Goal: Task Accomplishment & Management: Use online tool/utility

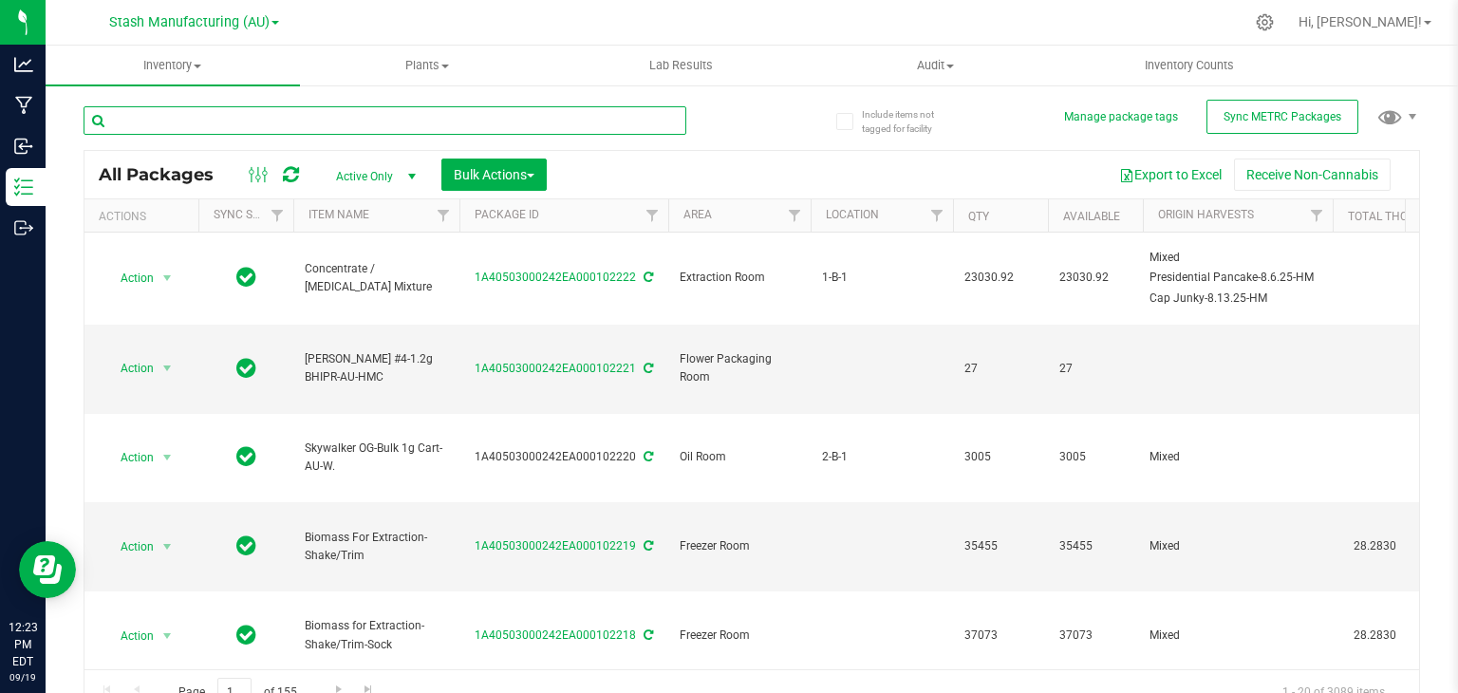
click at [281, 118] on input "text" at bounding box center [385, 120] width 603 height 28
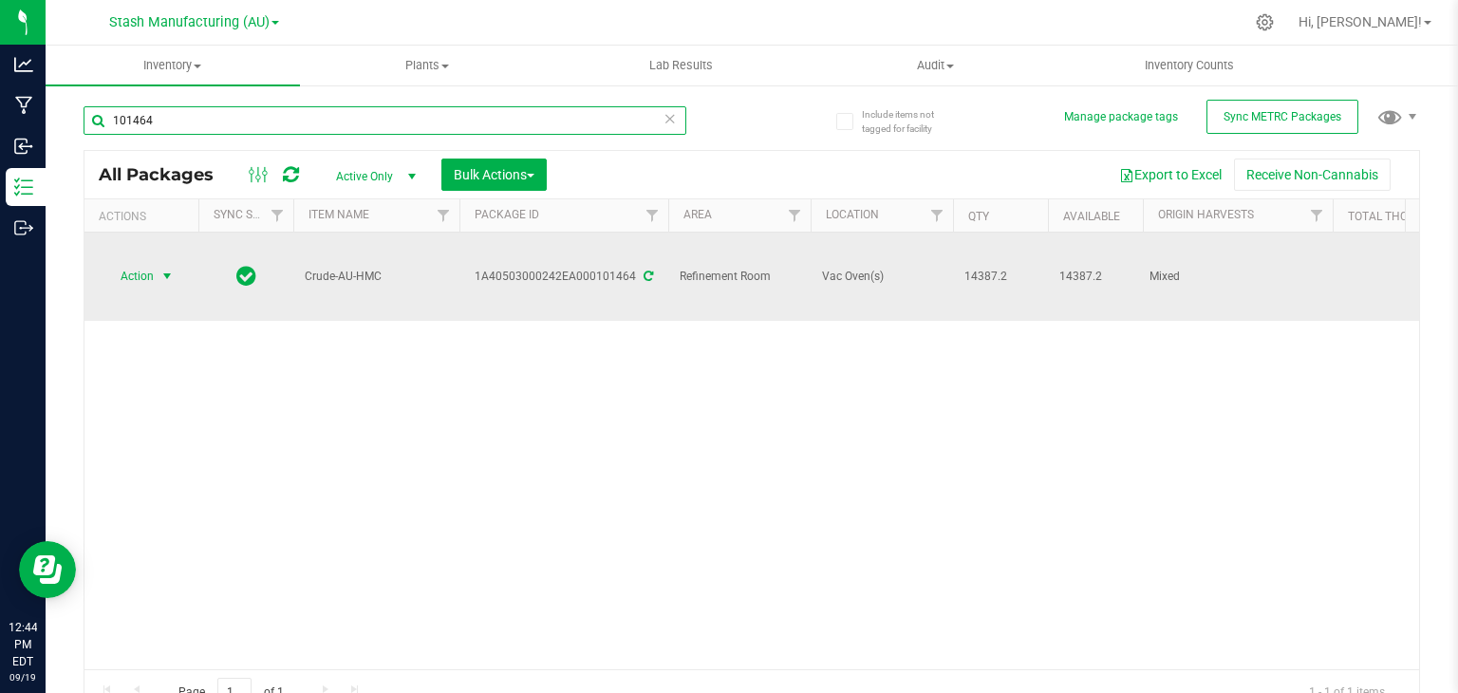
type input "101464"
click at [168, 269] on span "select" at bounding box center [166, 276] width 15 height 15
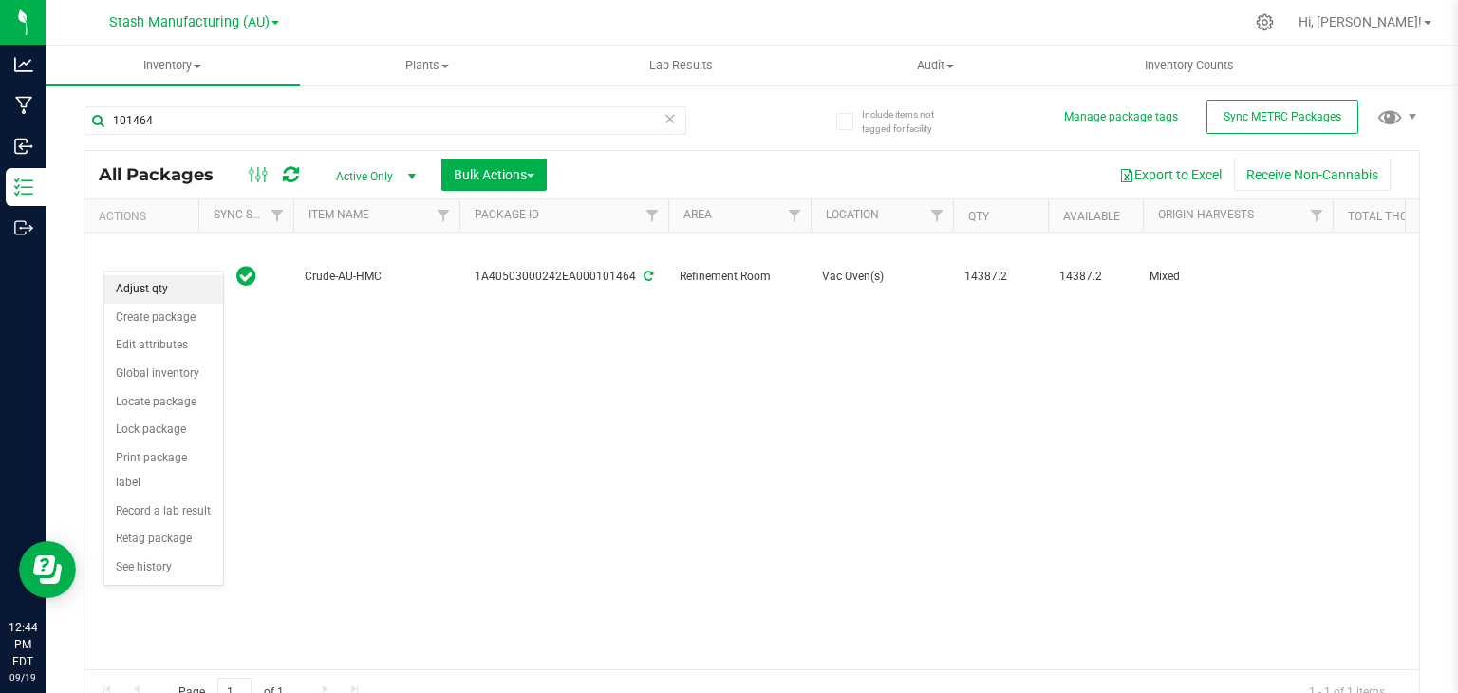
click at [143, 287] on li "Adjust qty" at bounding box center [163, 289] width 119 height 28
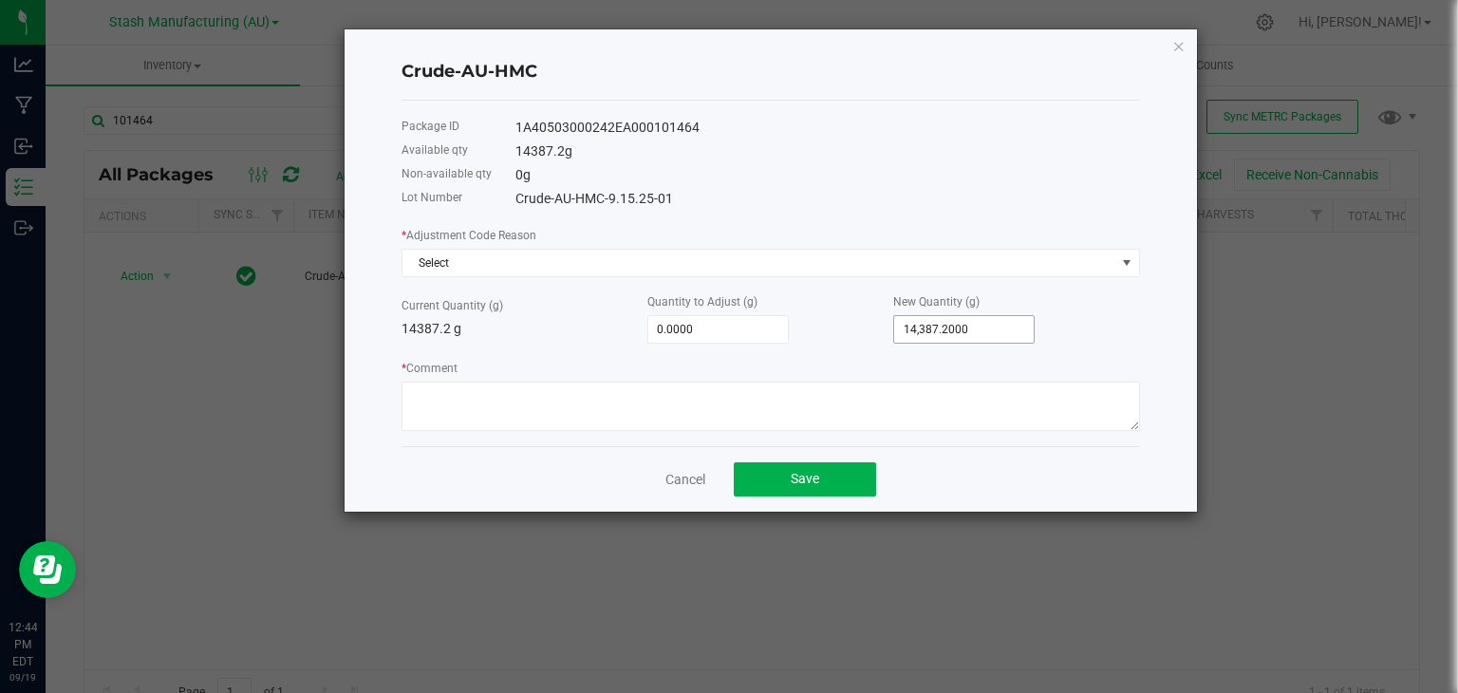
type input "14387.2"
type input "-14,386.2000"
type input "1"
type input "-14,377.2000"
type input "10"
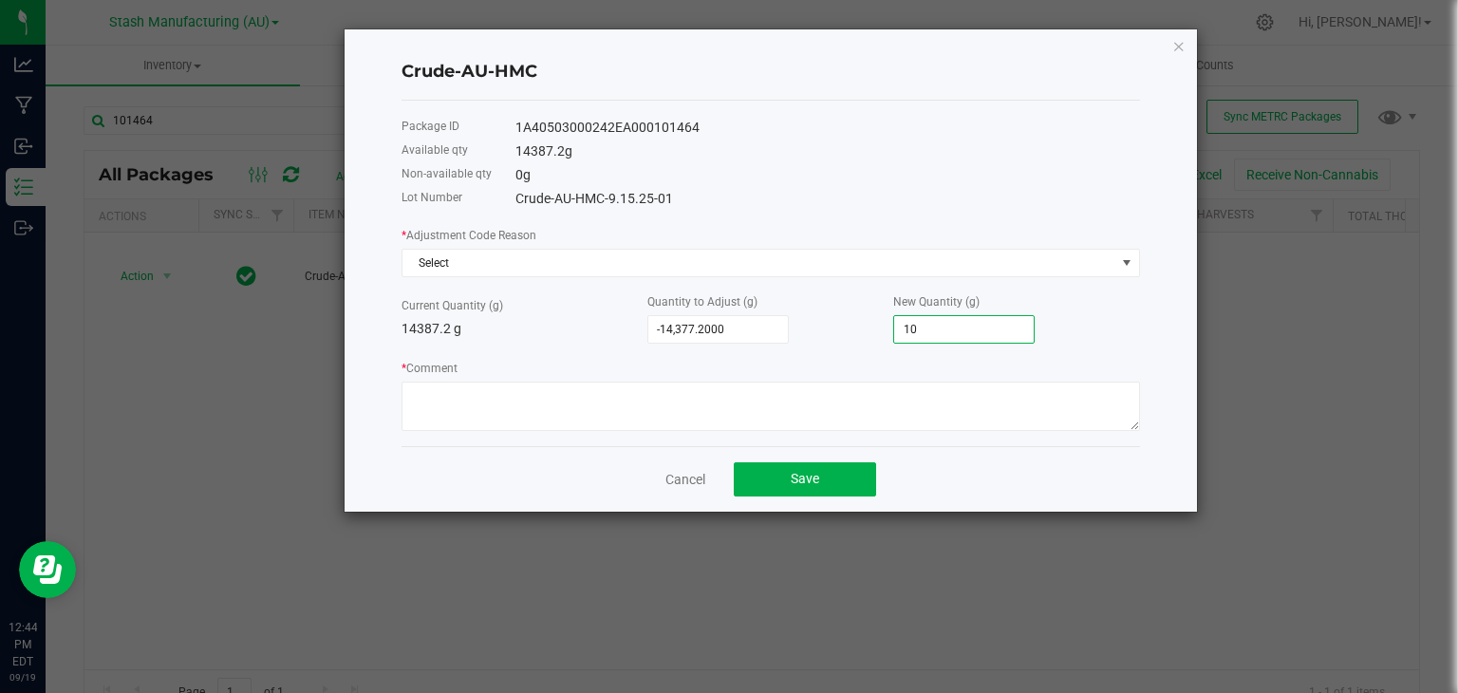
type input "-14,285.2000"
type input "102"
type input "-13,364.2000"
type input "1023"
type input "-4,148.2000"
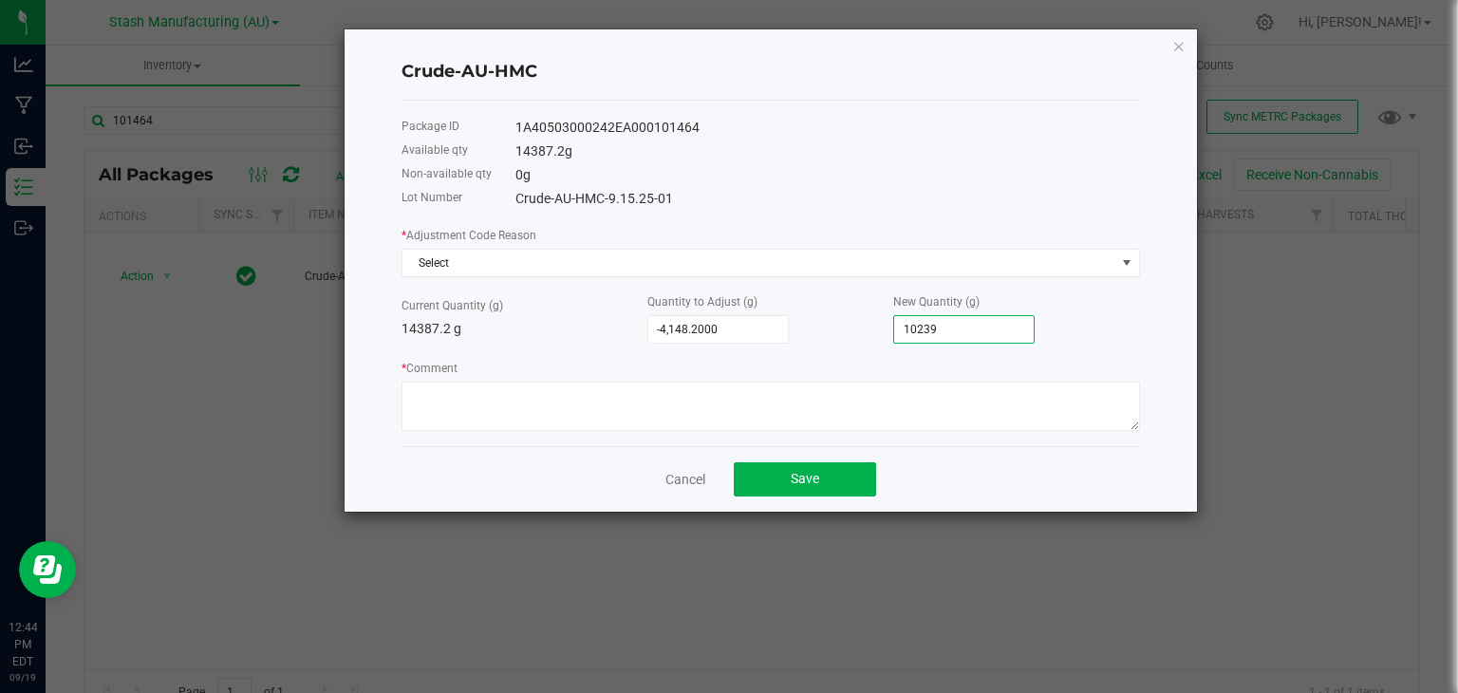
type input "10239."
type input "-4,147.5000"
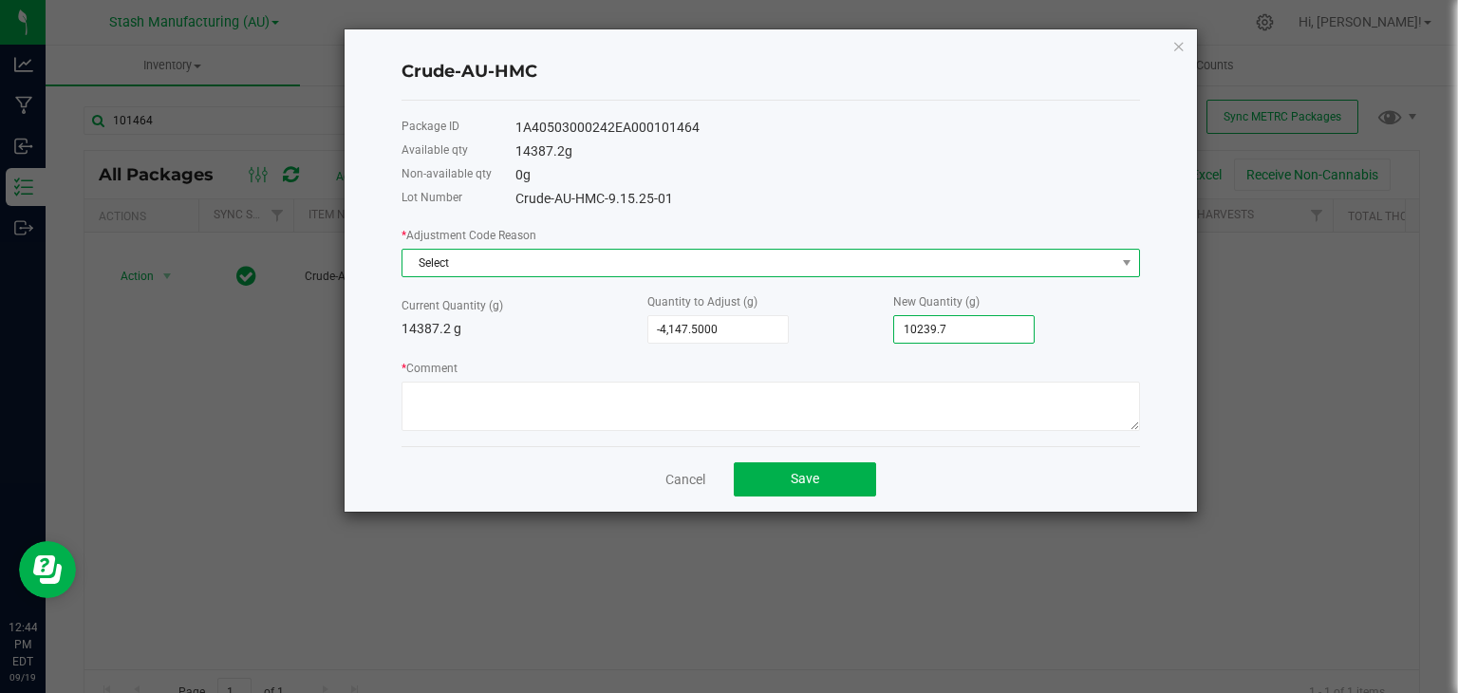
type input "10,239.7000"
click at [808, 261] on span "Select" at bounding box center [758, 263] width 713 height 27
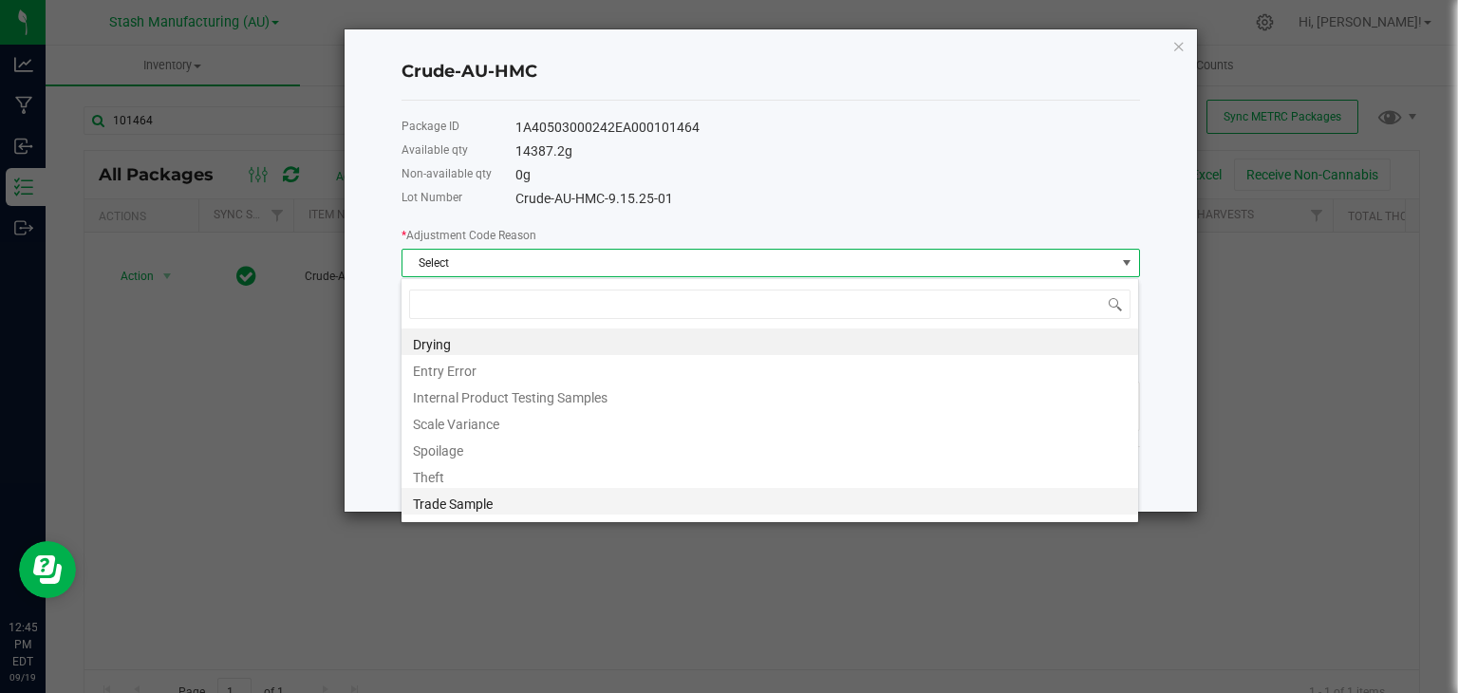
scroll to position [23, 0]
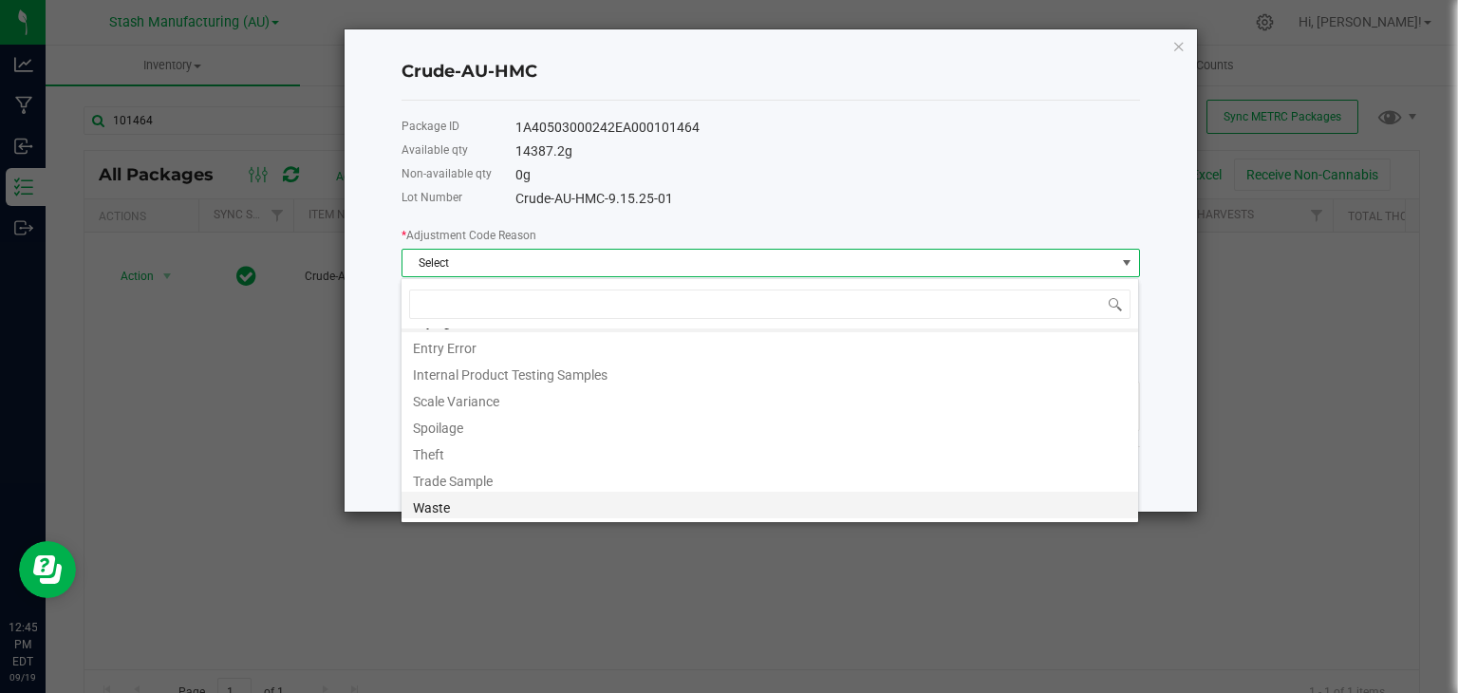
click at [440, 497] on li "Waste" at bounding box center [769, 505] width 736 height 27
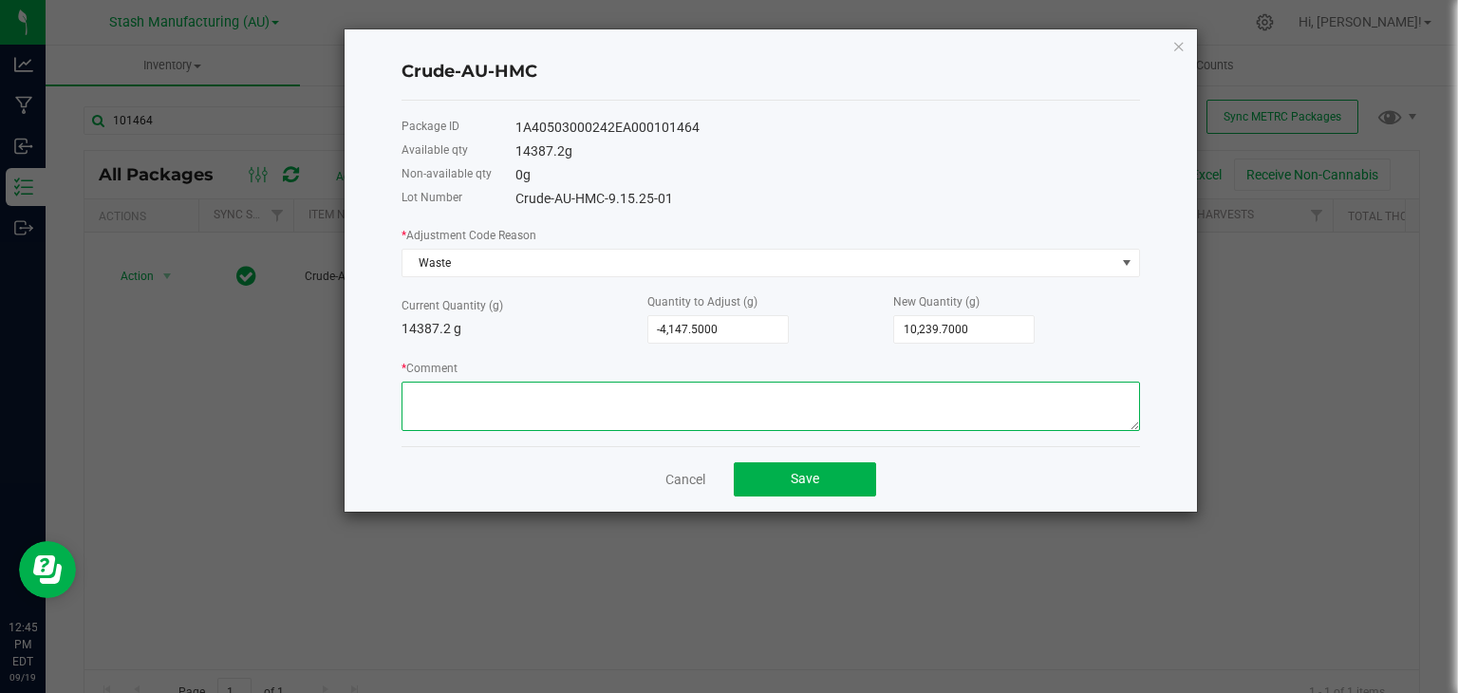
click at [463, 388] on textarea "* Comment" at bounding box center [770, 406] width 738 height 49
drag, startPoint x: 676, startPoint y: 400, endPoint x: 348, endPoint y: 400, distance: 327.4
click at [348, 400] on div "Crude-AU-HMC Package ID 1A40503000242EA000101464 Available qty 14387.2 g Non-av…" at bounding box center [771, 270] width 852 height 482
type textarea "Decarboxylation and [MEDICAL_DATA] purge loss."
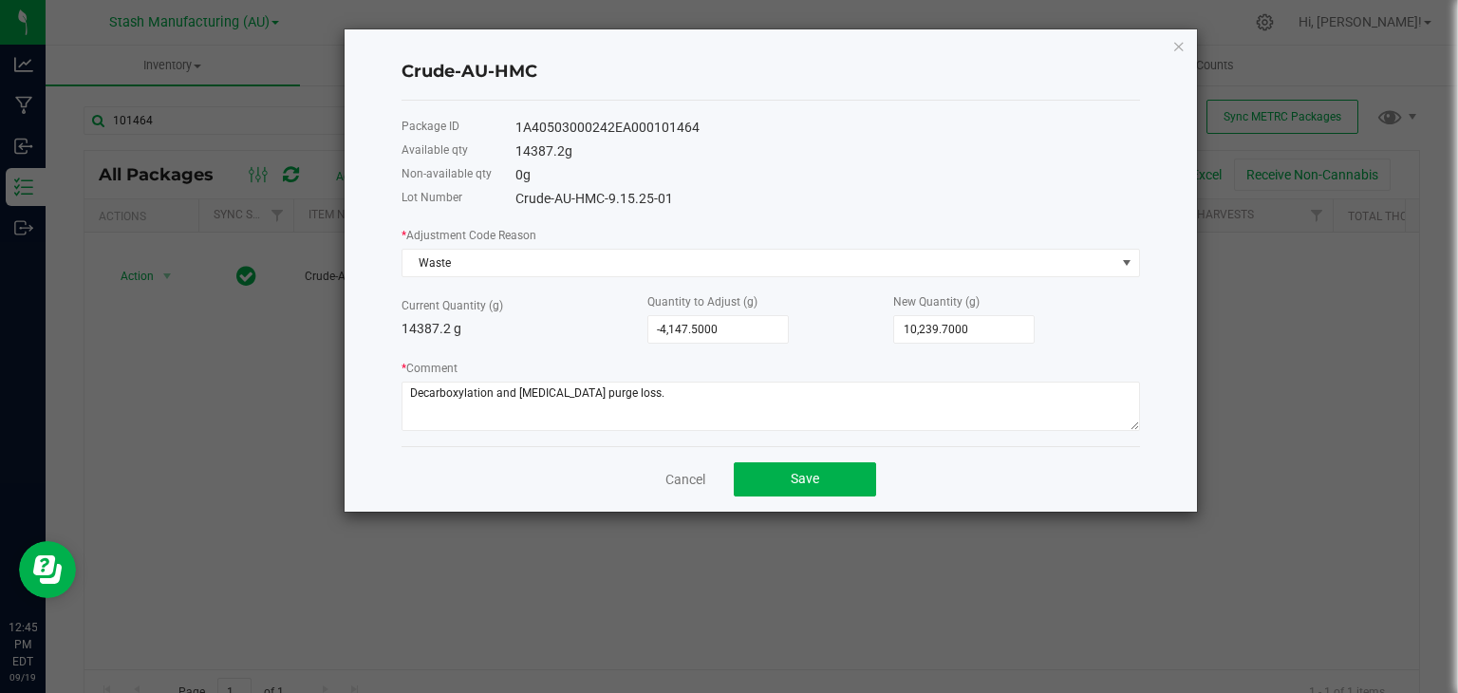
click at [988, 472] on div "Cancel Save" at bounding box center [770, 478] width 738 height 65
click at [834, 485] on button "Save" at bounding box center [805, 479] width 142 height 34
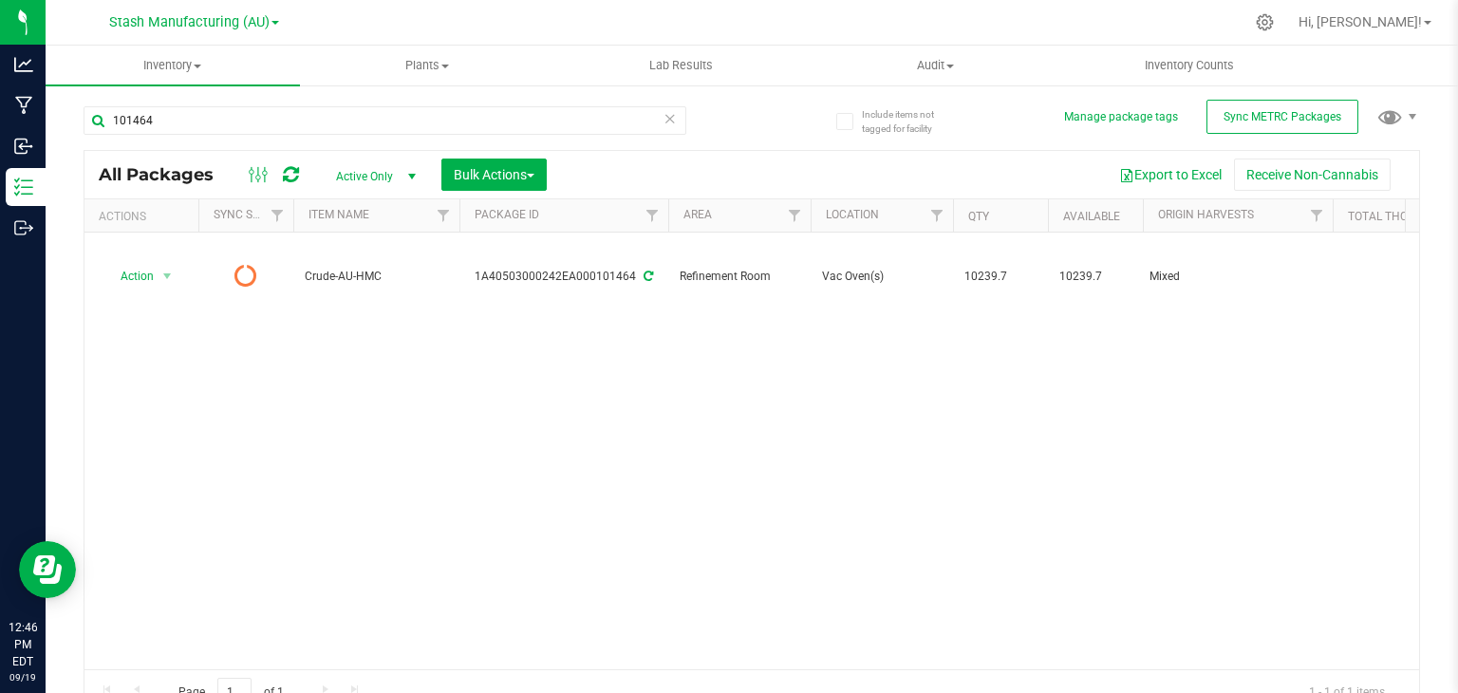
click at [663, 120] on icon at bounding box center [669, 117] width 13 height 23
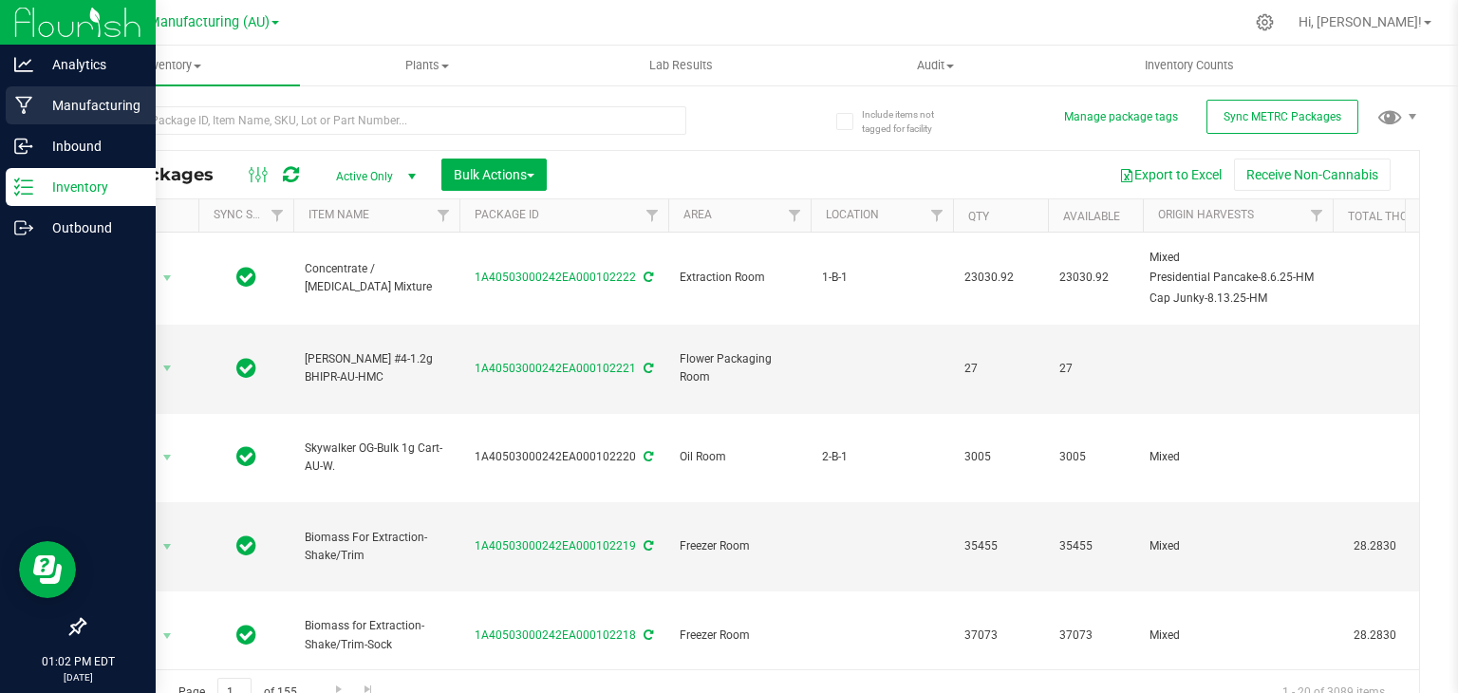
click at [10, 102] on div "Manufacturing" at bounding box center [81, 105] width 150 height 38
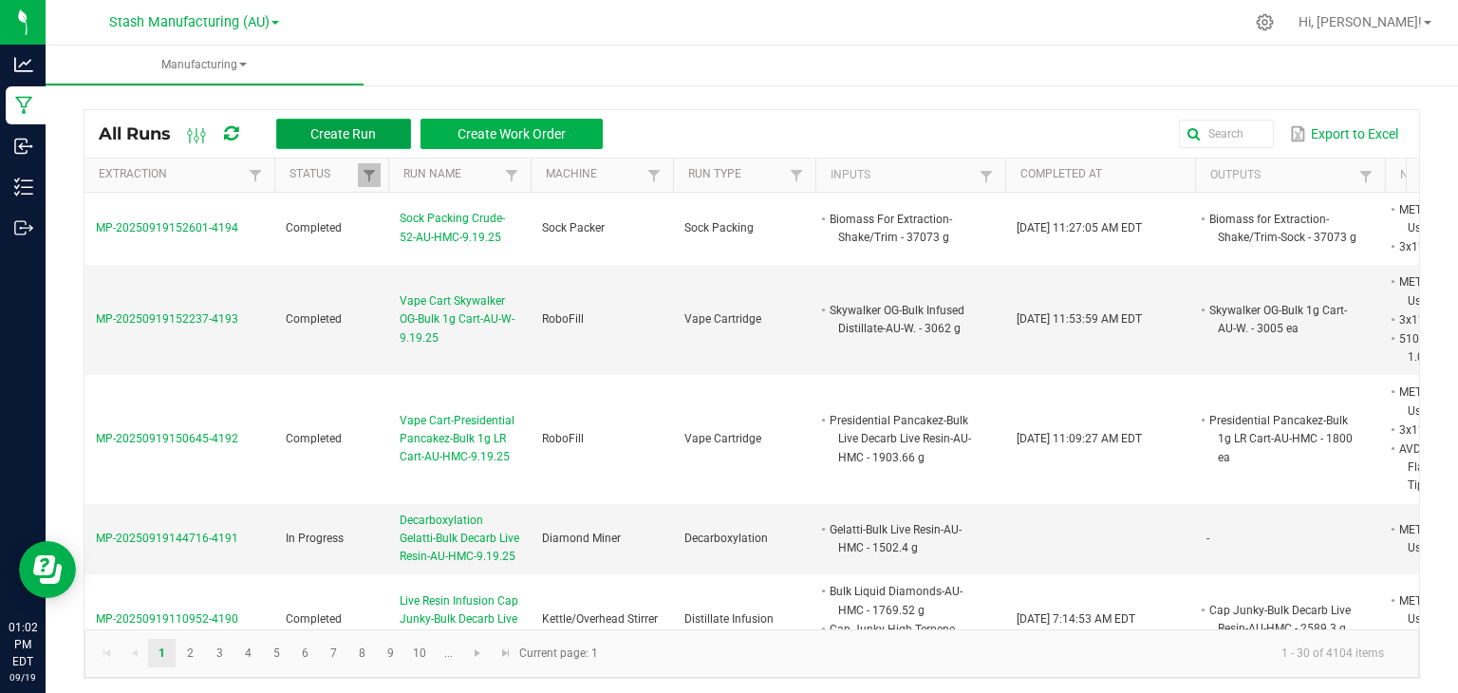
click at [366, 130] on span "Create Run" at bounding box center [342, 133] width 65 height 15
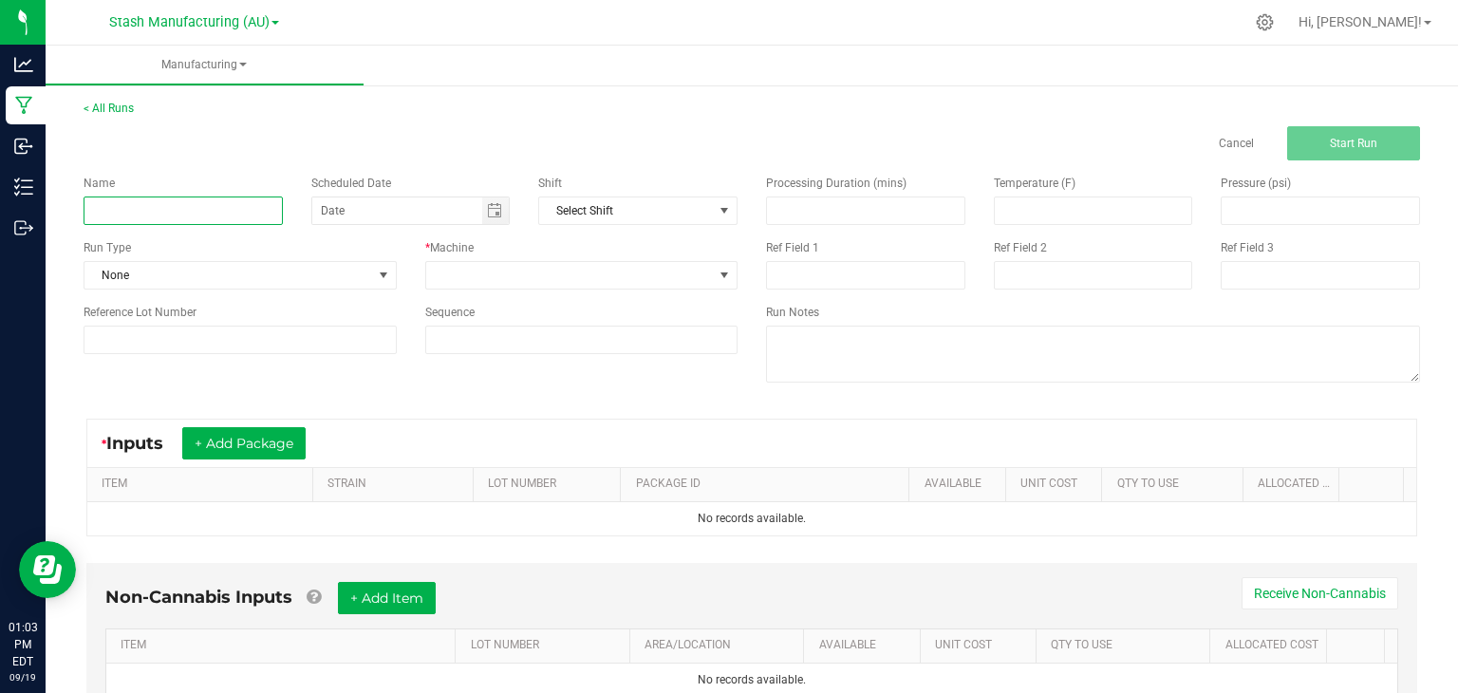
click at [138, 214] on input at bounding box center [183, 210] width 199 height 28
type input "MEP30 DD420-Bulk Live Resin-AU-HMC-9.19.25"
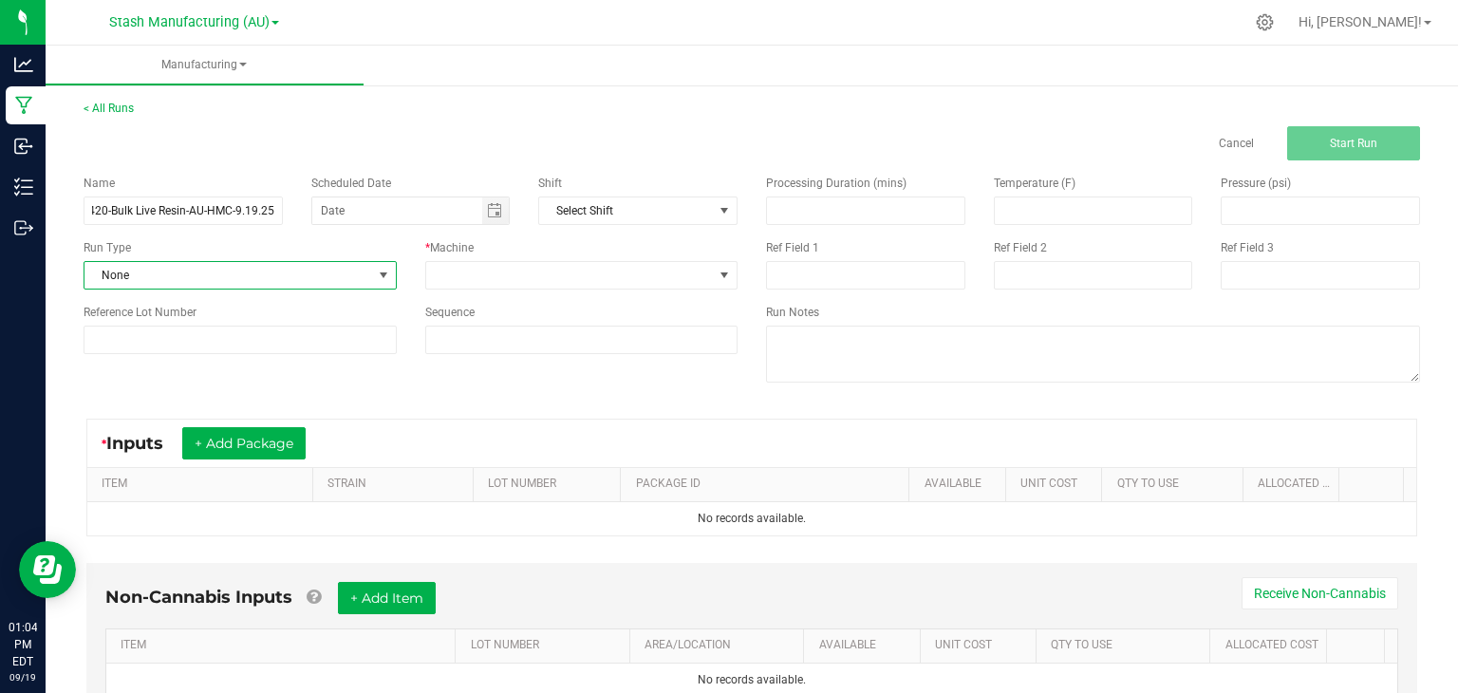
click at [177, 286] on span "None" at bounding box center [228, 275] width 288 height 27
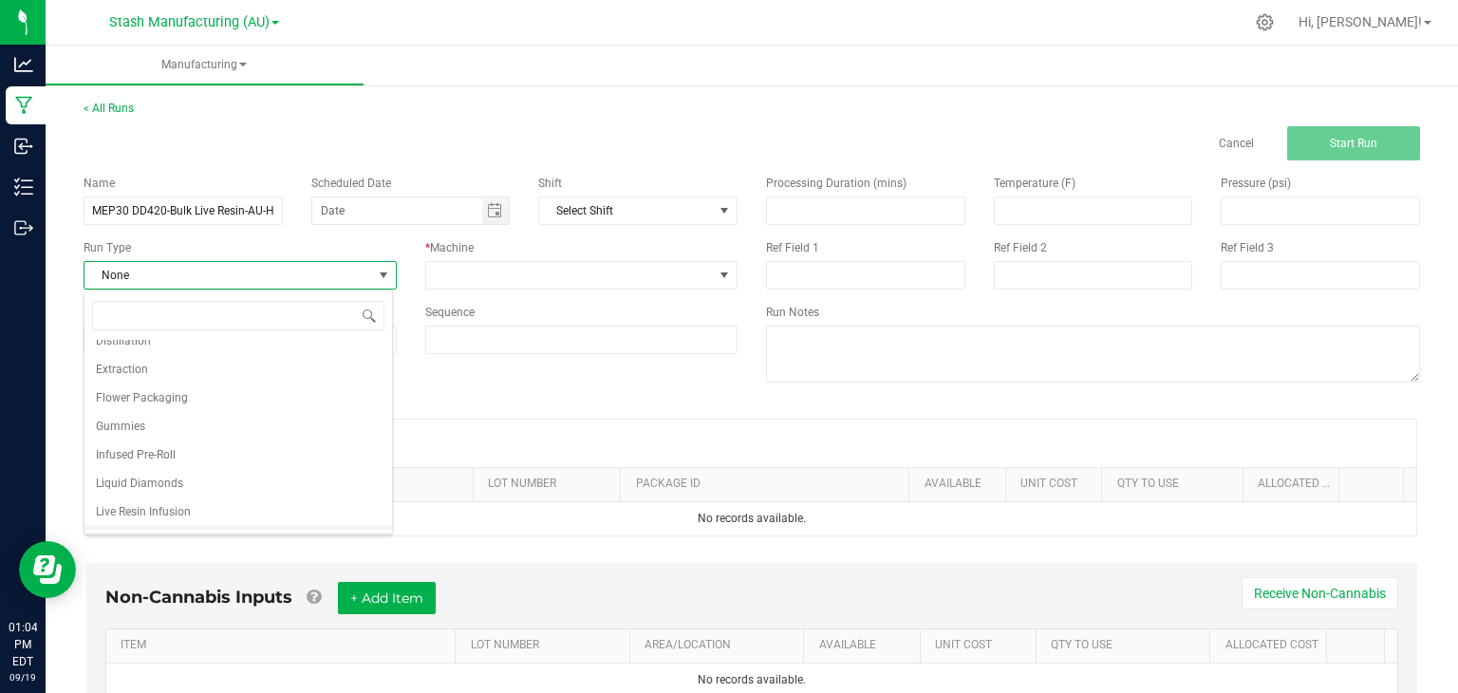
scroll to position [182, 0]
click at [128, 371] on span "Extraction" at bounding box center [122, 371] width 52 height 19
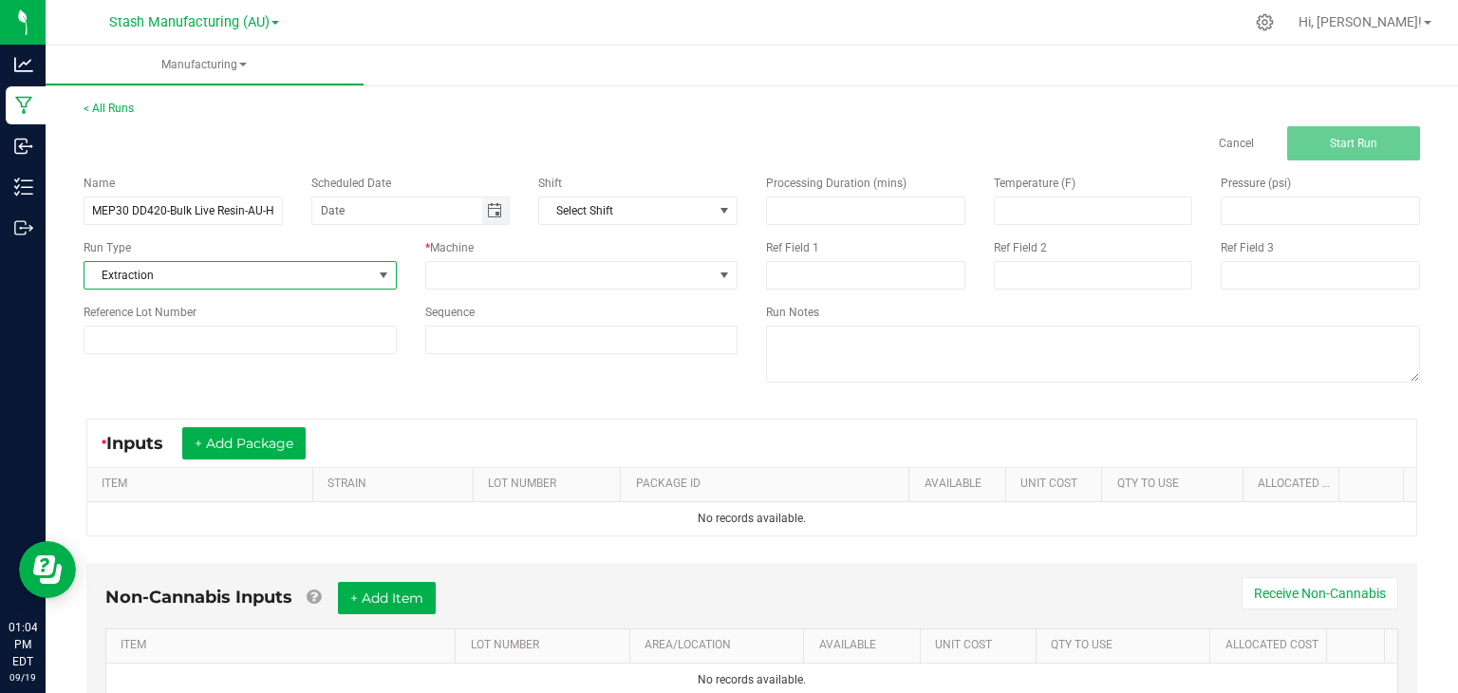
click at [494, 217] on span "Toggle calendar" at bounding box center [494, 210] width 15 height 15
type input "month/day/year"
click at [491, 210] on span "Toggle calendar" at bounding box center [494, 210] width 15 height 15
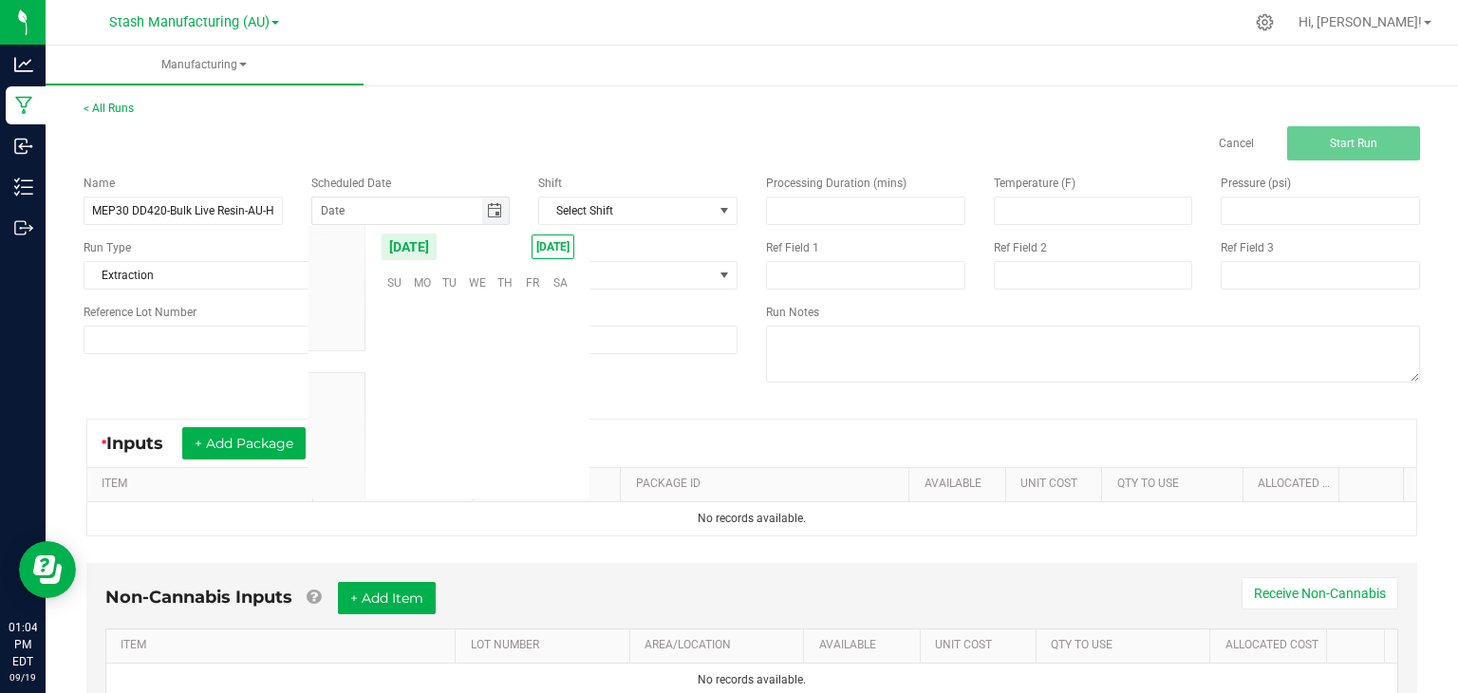
scroll to position [307842, 0]
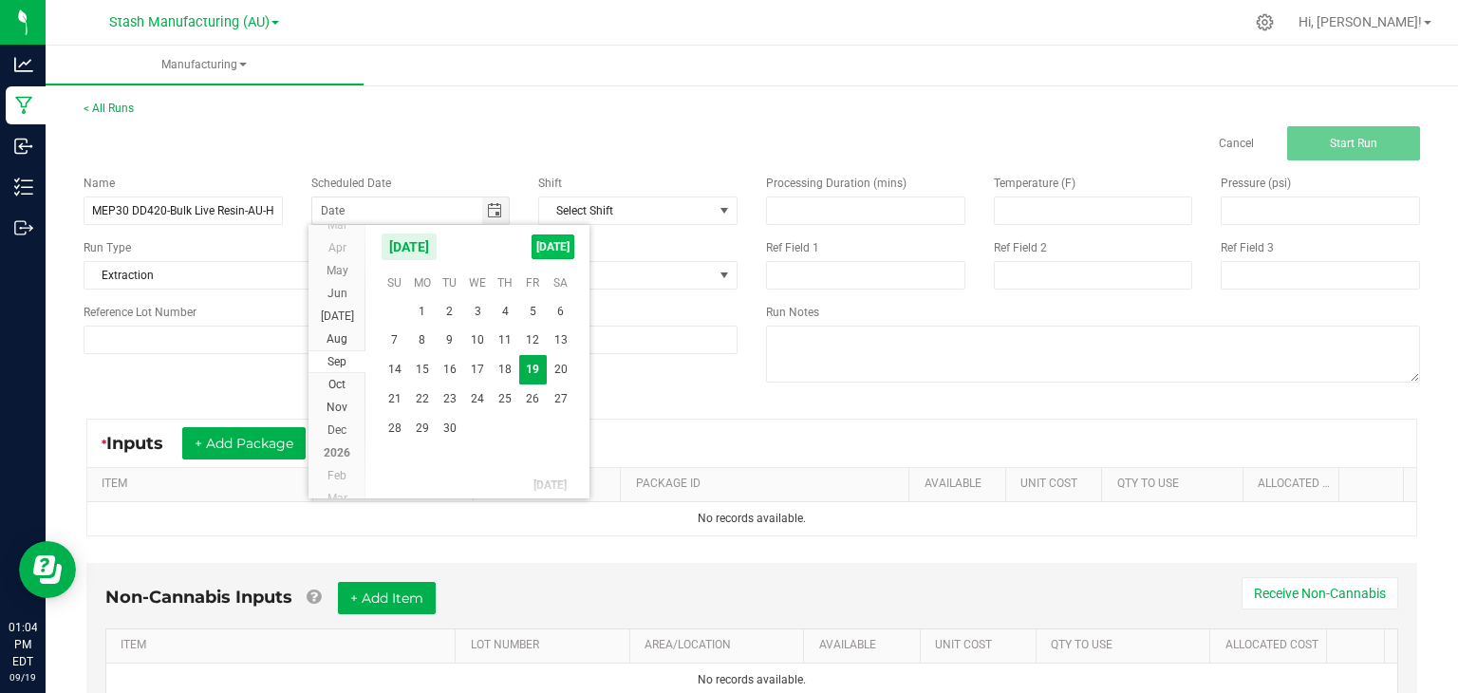
click at [558, 244] on span "[DATE]" at bounding box center [552, 246] width 43 height 25
type input "[DATE]"
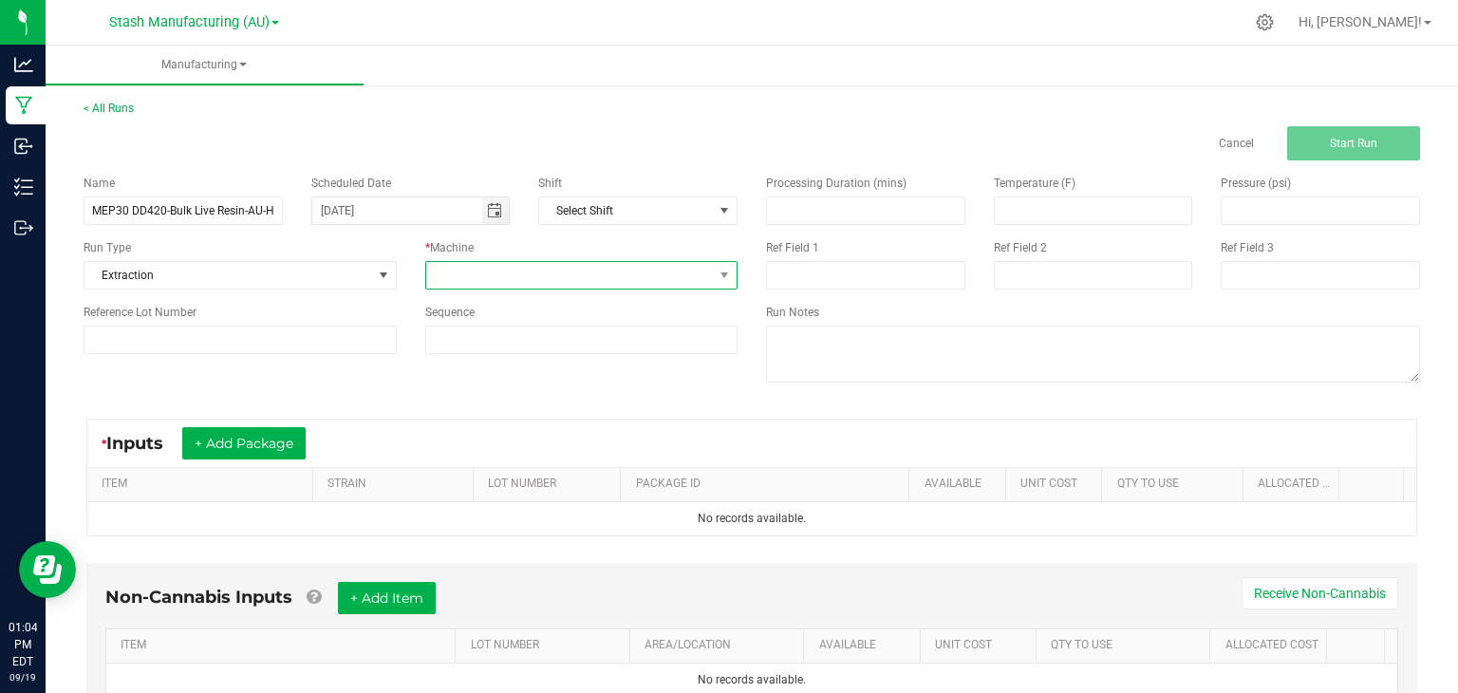
click at [577, 285] on span at bounding box center [570, 275] width 288 height 27
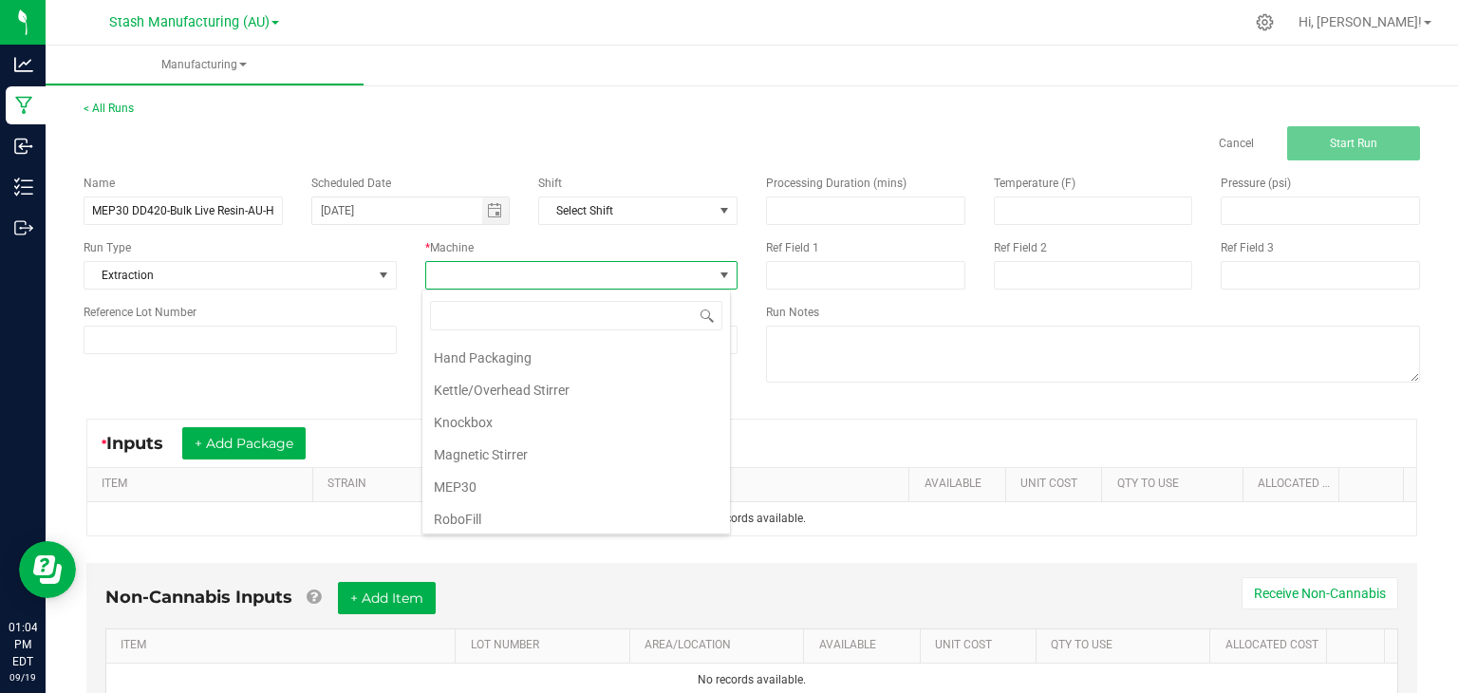
scroll to position [196, 0]
click at [453, 472] on li "MEP30" at bounding box center [575, 482] width 307 height 32
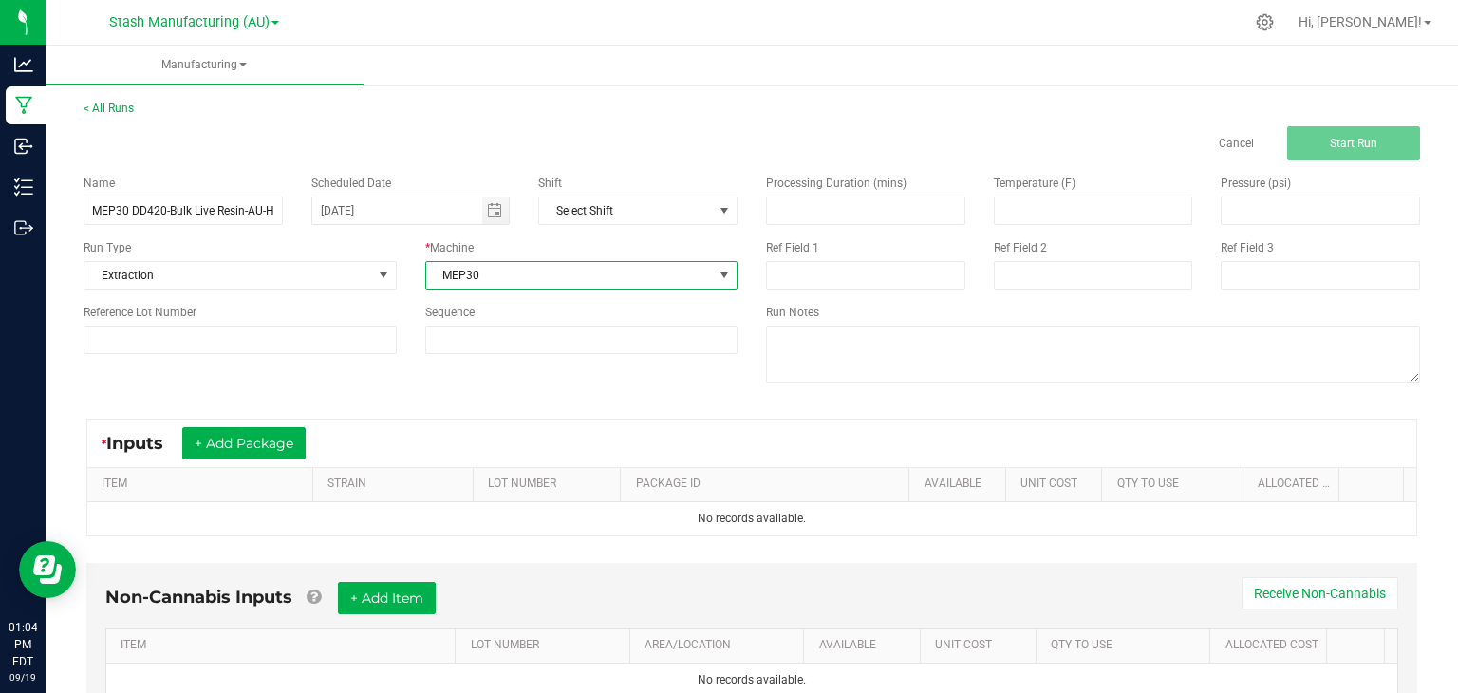
click at [430, 381] on div "Name MEP30 DD420-Bulk Live Resin-AU-HMC-9.19.25 Scheduled Date [DATE] Shift Sel…" at bounding box center [751, 280] width 1365 height 241
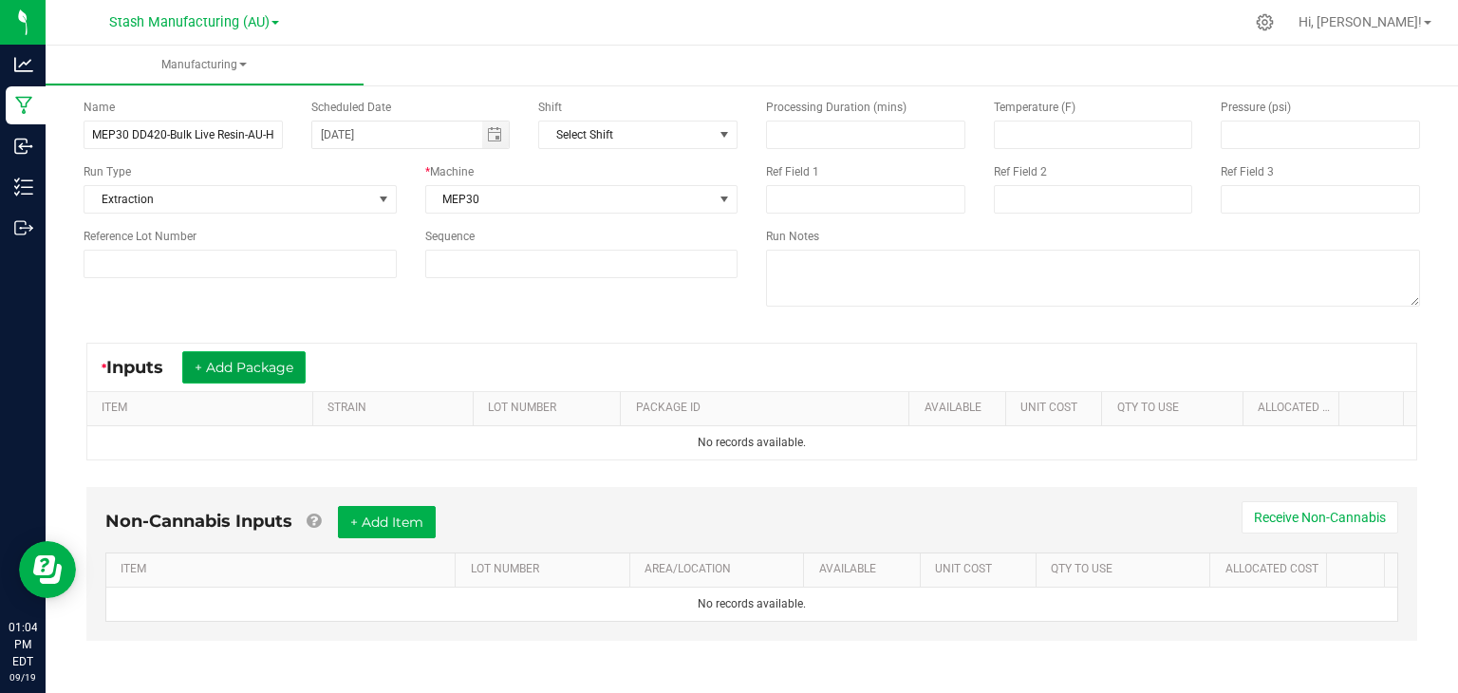
click at [257, 358] on button "+ Add Package" at bounding box center [243, 367] width 123 height 32
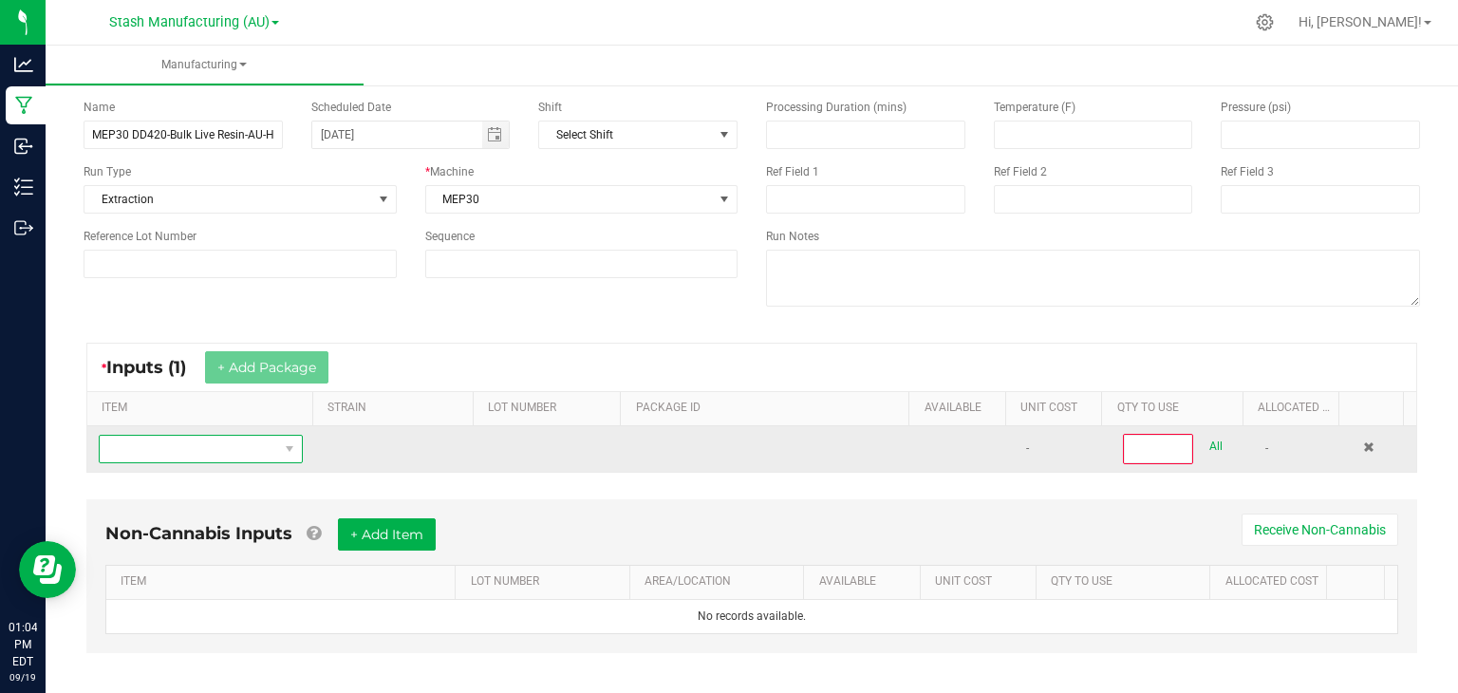
click at [196, 444] on span "NO DATA FOUND" at bounding box center [189, 449] width 178 height 27
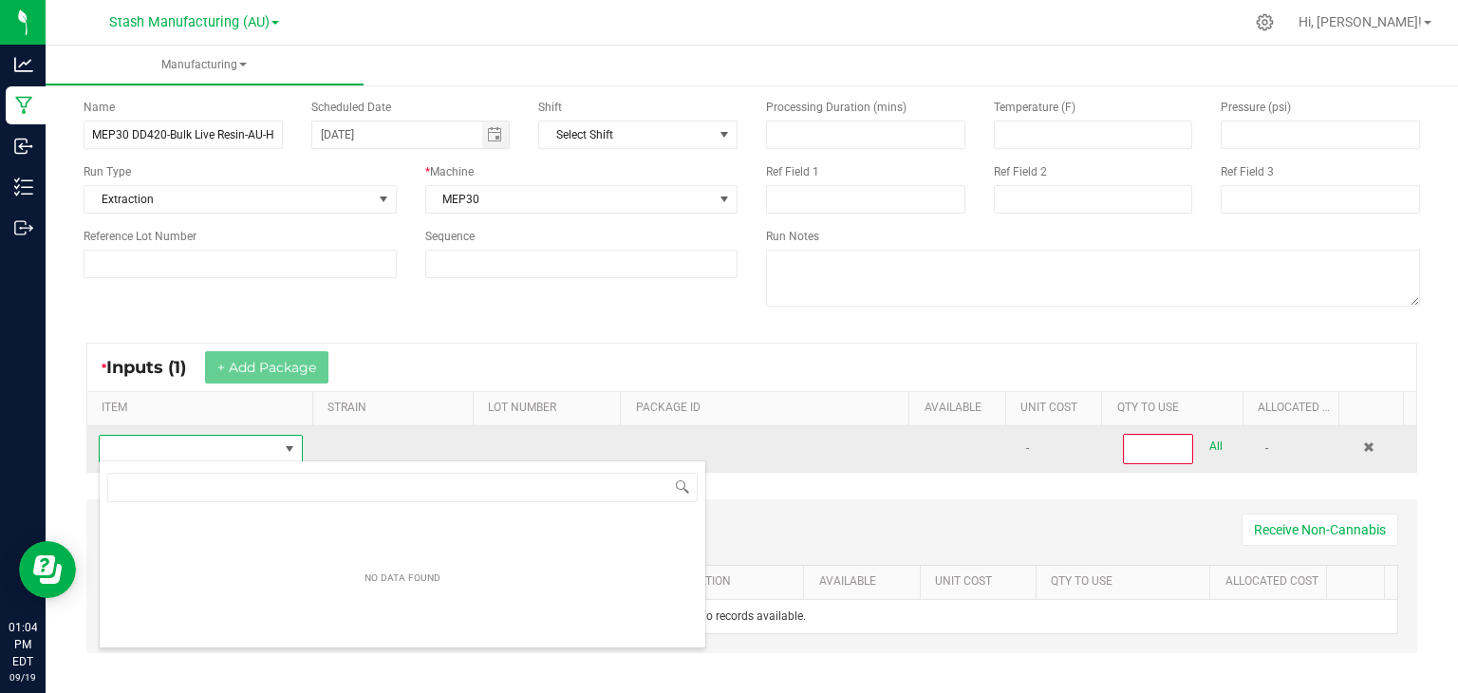
scroll to position [28, 196]
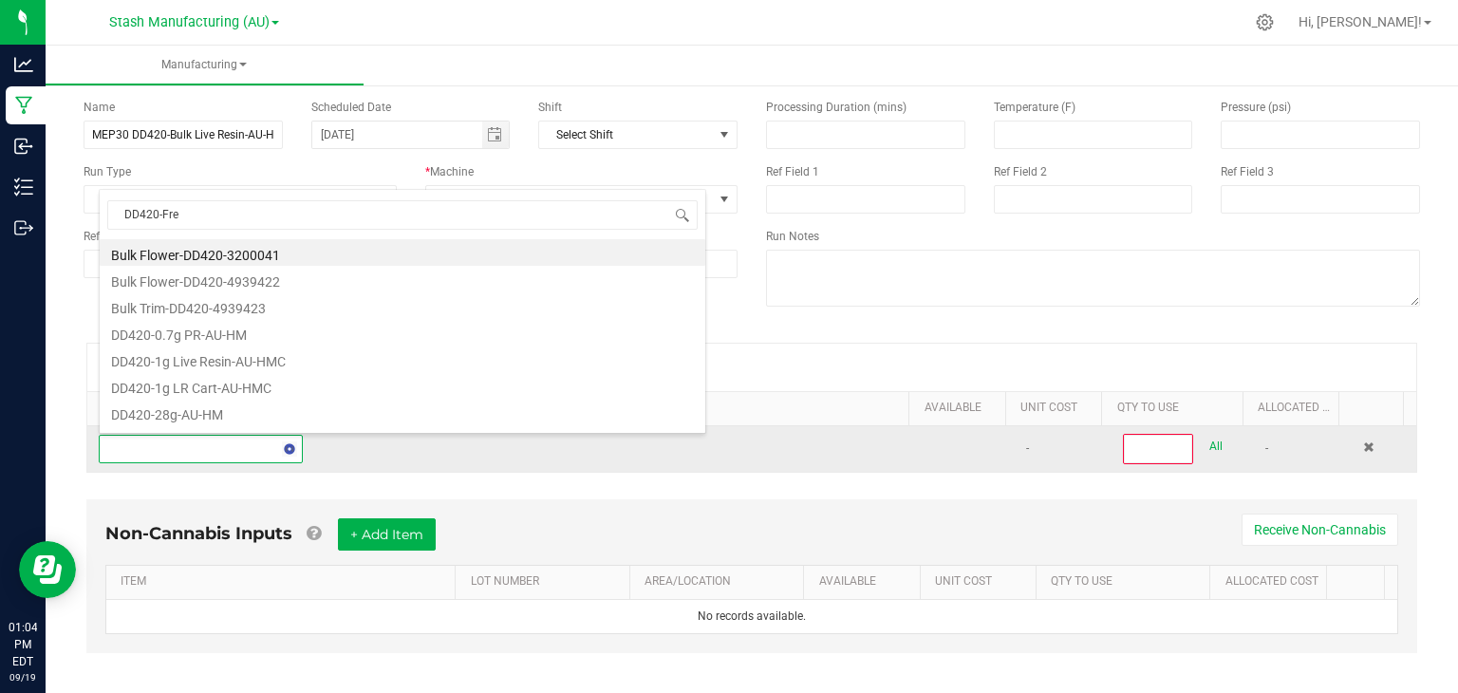
type input "DD420-Fres"
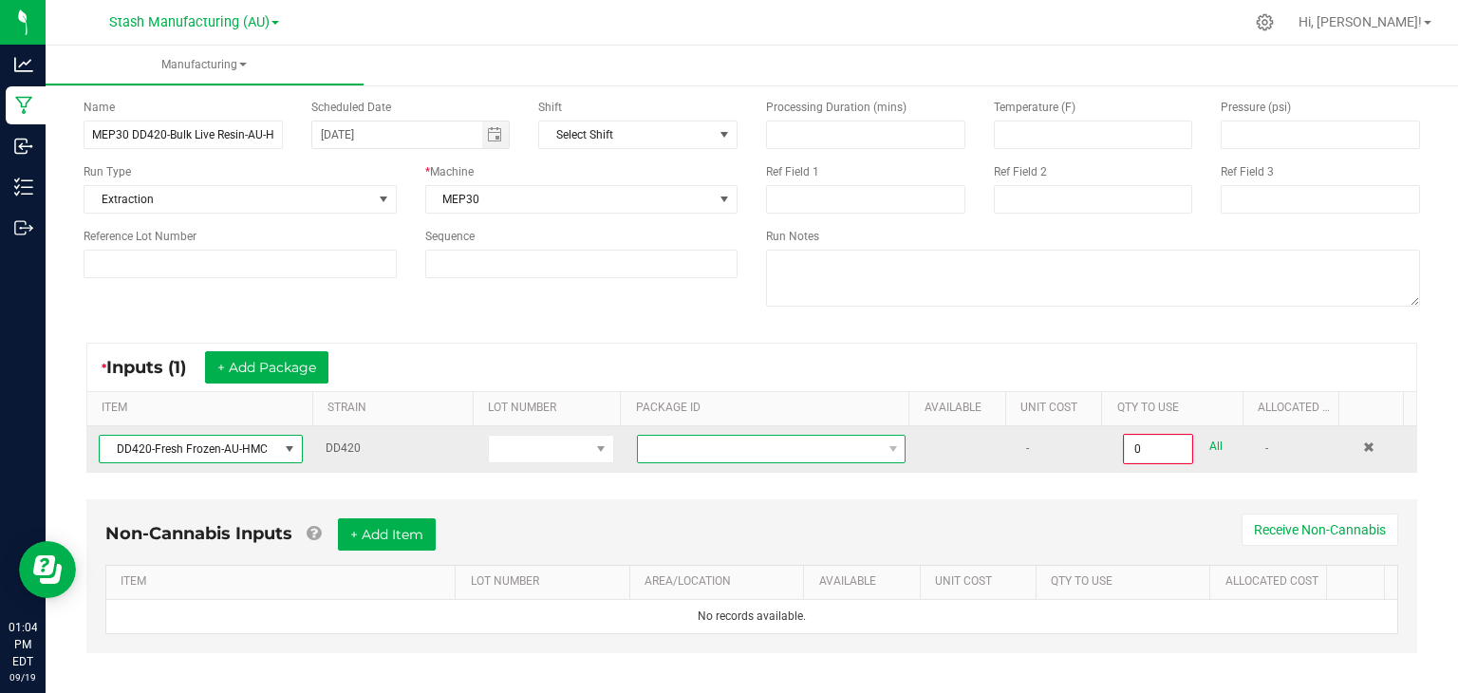
click at [766, 457] on span at bounding box center [759, 449] width 243 height 27
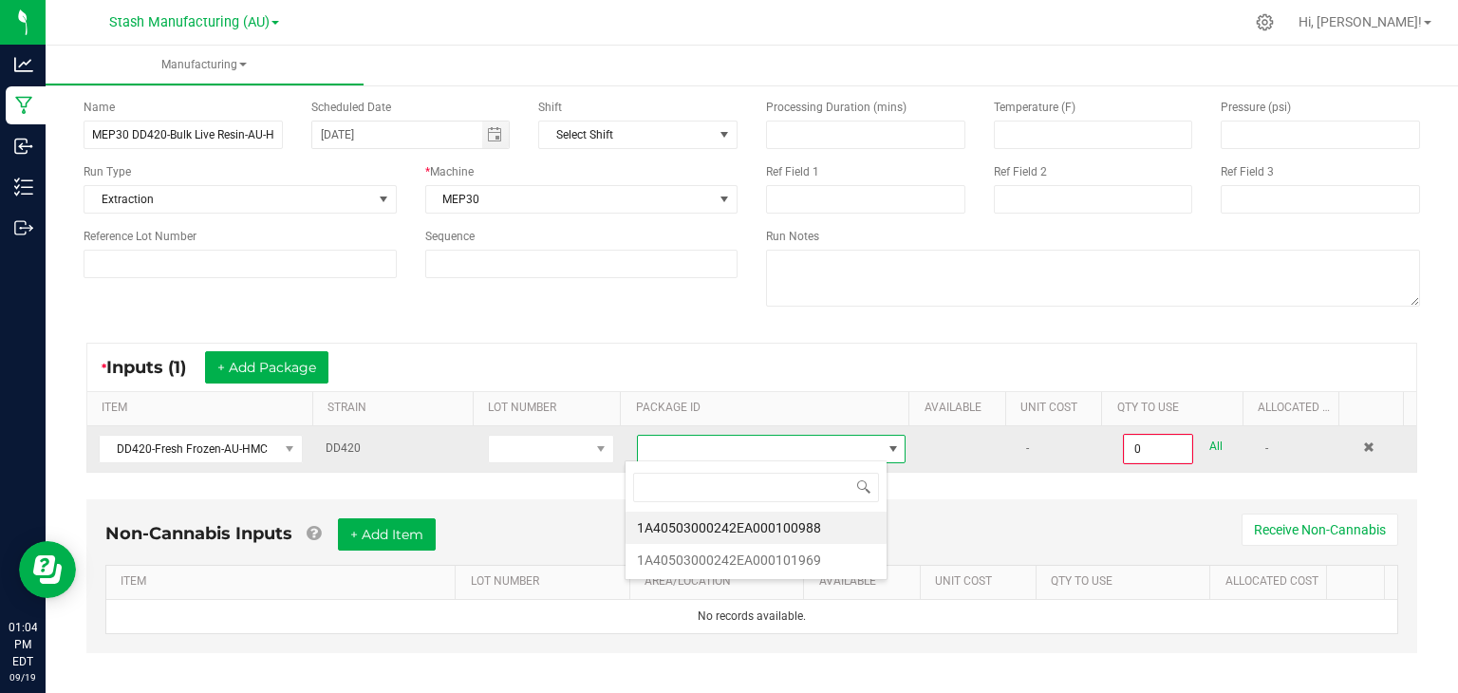
scroll to position [28, 262]
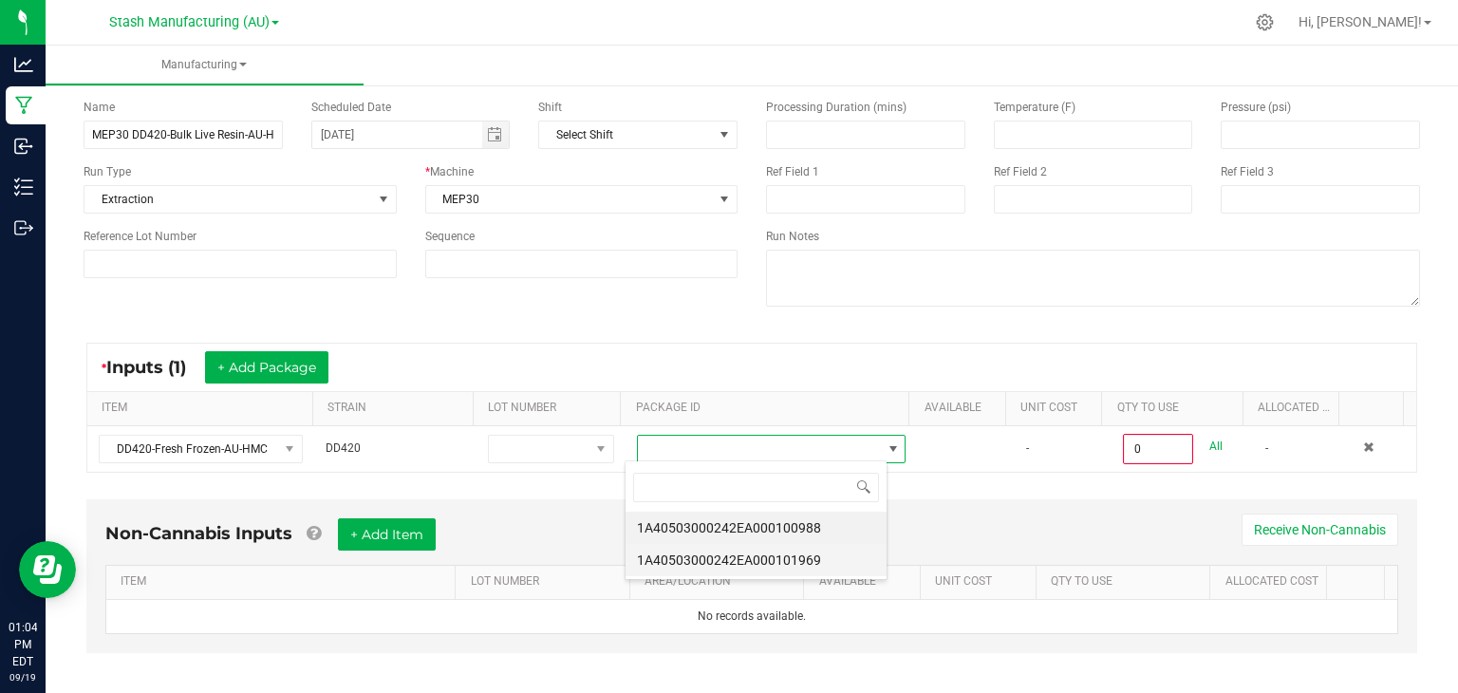
click at [778, 551] on li "1A40503000242EA000101969" at bounding box center [755, 560] width 261 height 32
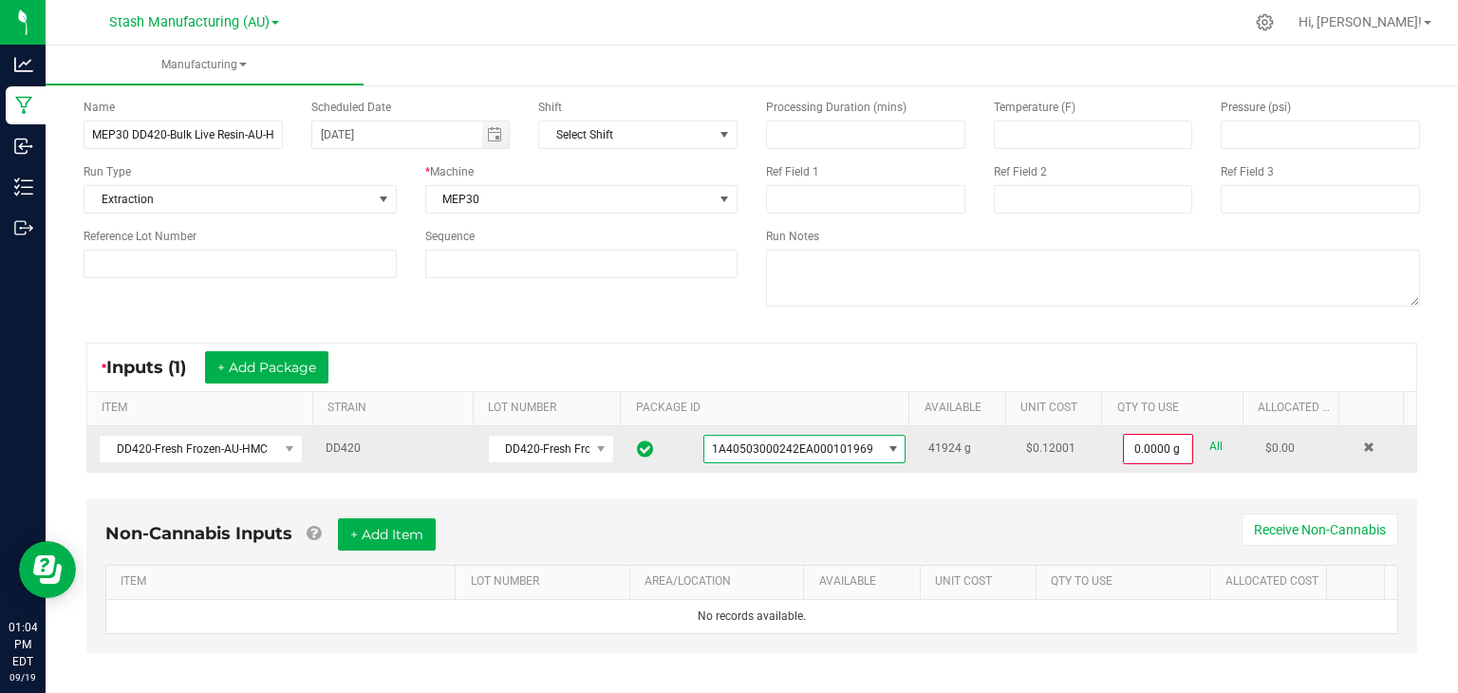
click at [1209, 439] on link "All" at bounding box center [1215, 447] width 13 height 26
type input "41924.0000 g"
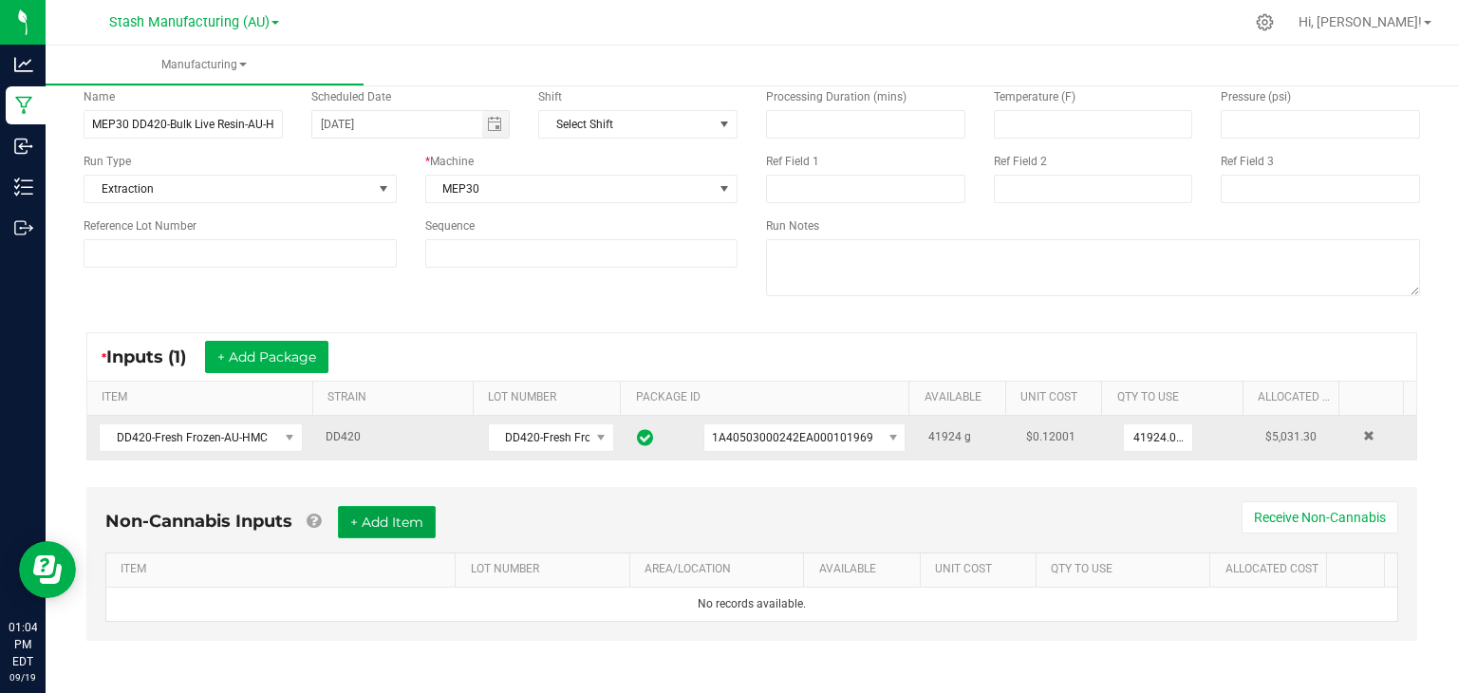
click at [420, 526] on button "+ Add Item" at bounding box center [387, 522] width 98 height 32
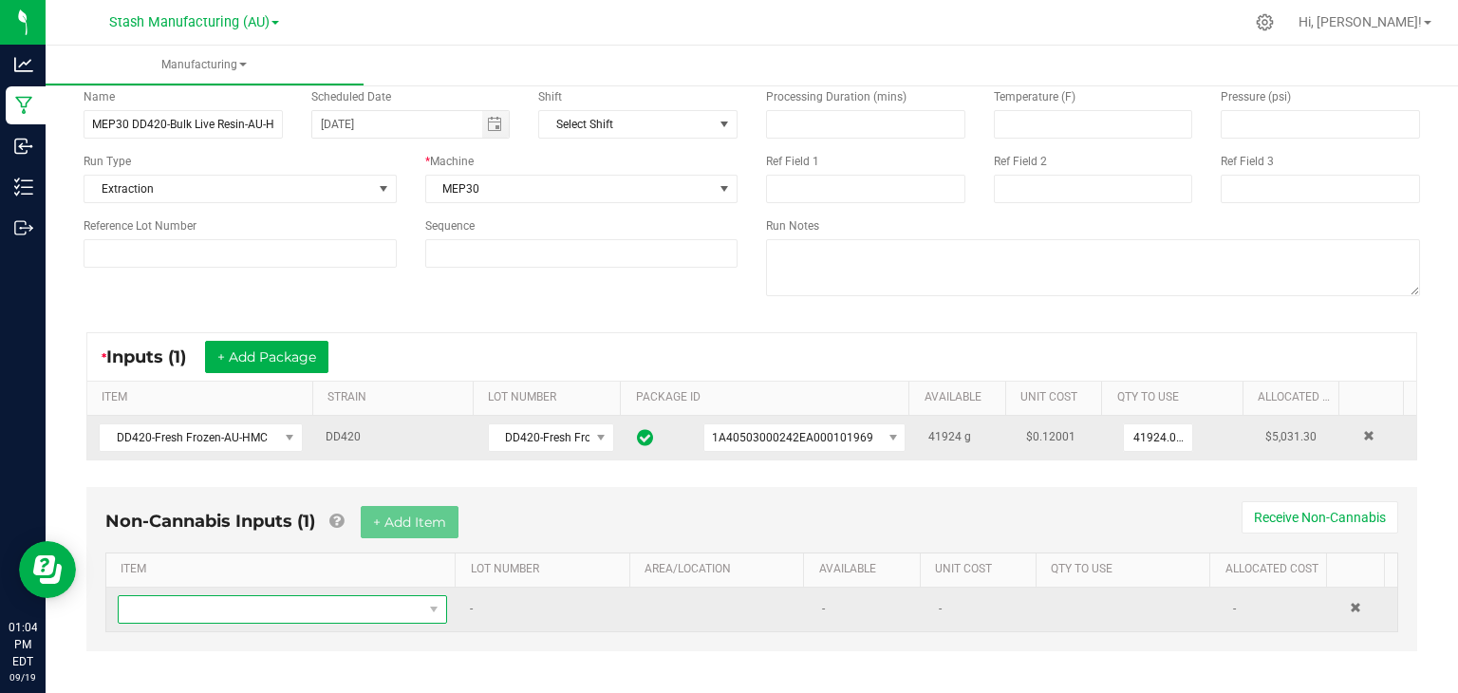
click at [422, 606] on span "NO DATA FOUND" at bounding box center [434, 609] width 24 height 27
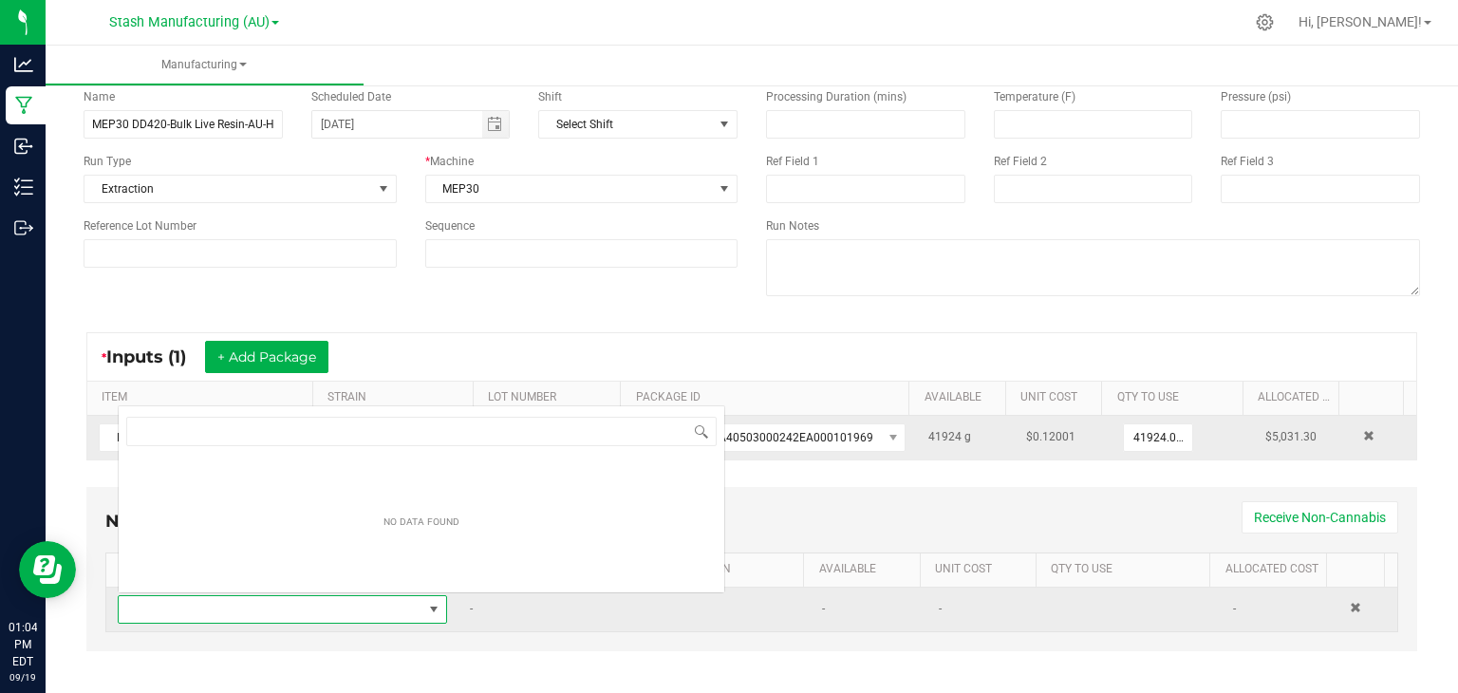
scroll to position [28, 317]
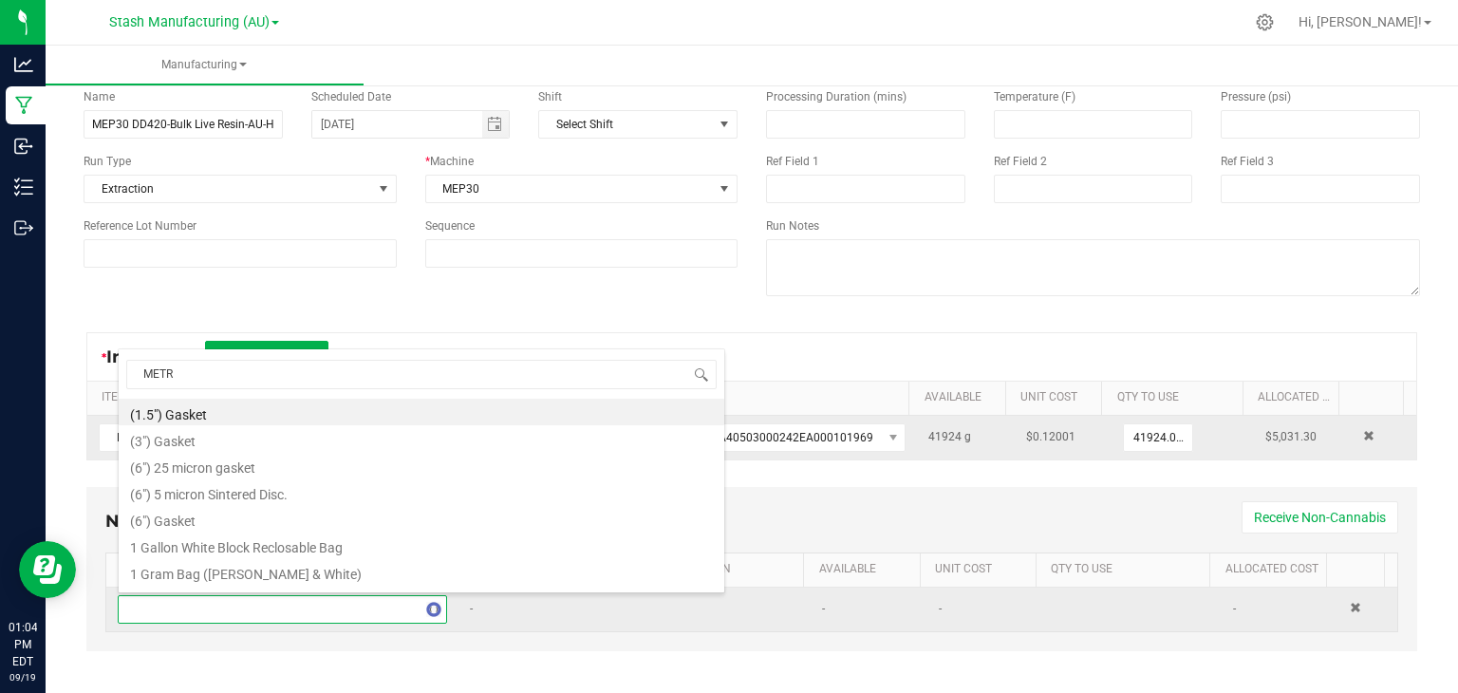
type input "METRC"
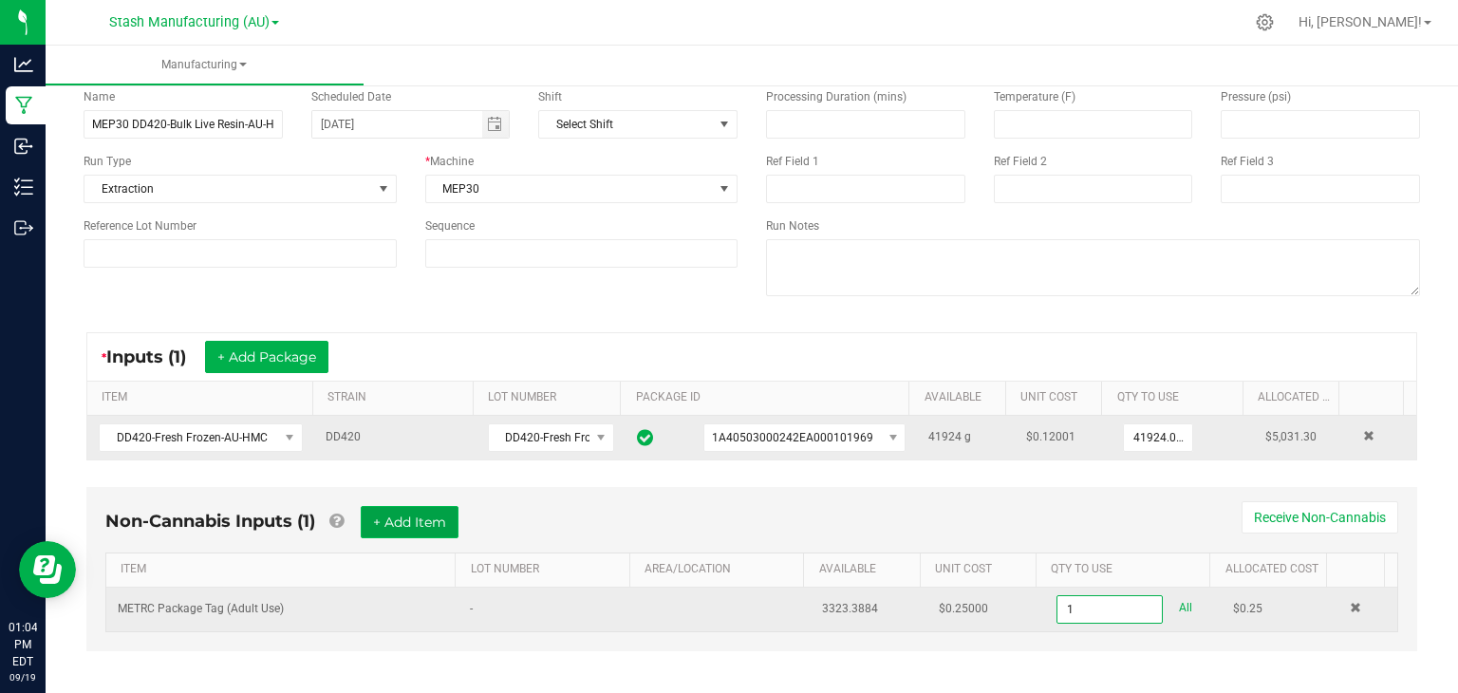
type input "1 ea"
click at [447, 515] on button "+ Add Item" at bounding box center [410, 522] width 98 height 32
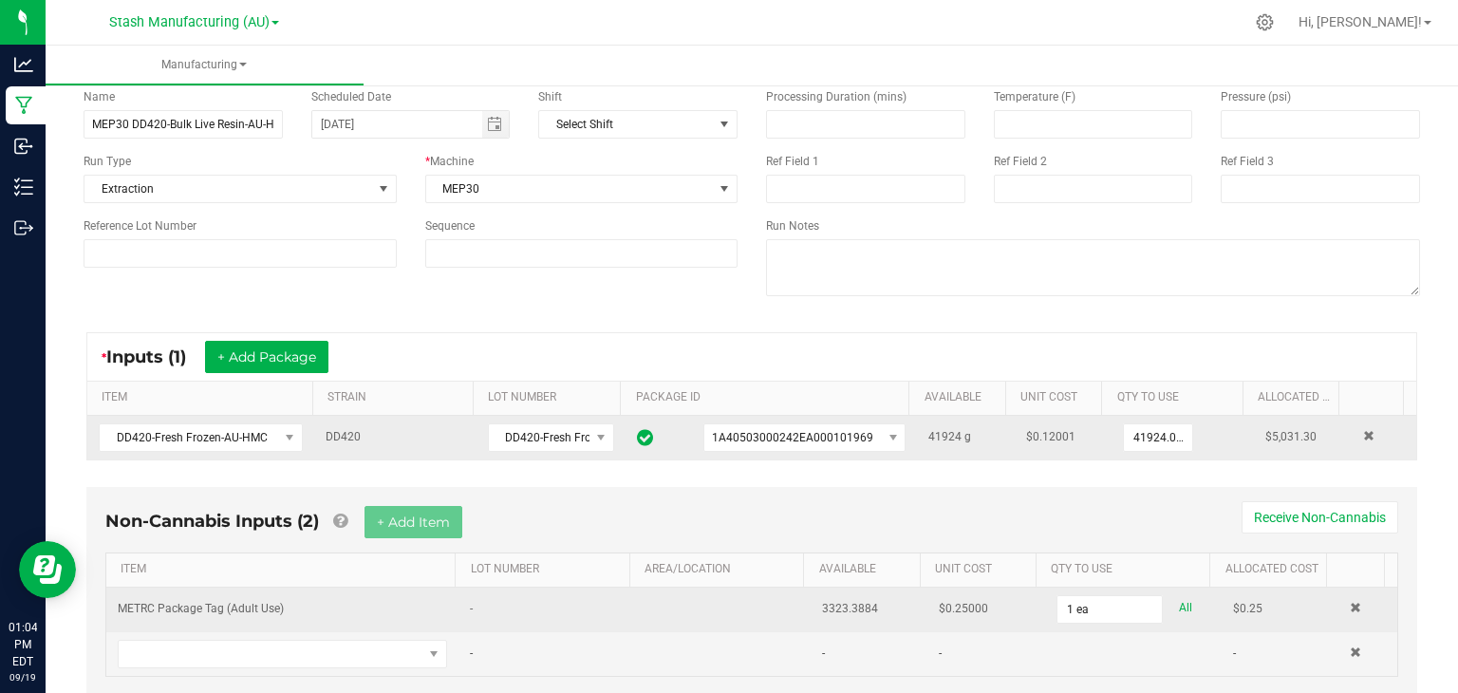
scroll to position [140, 0]
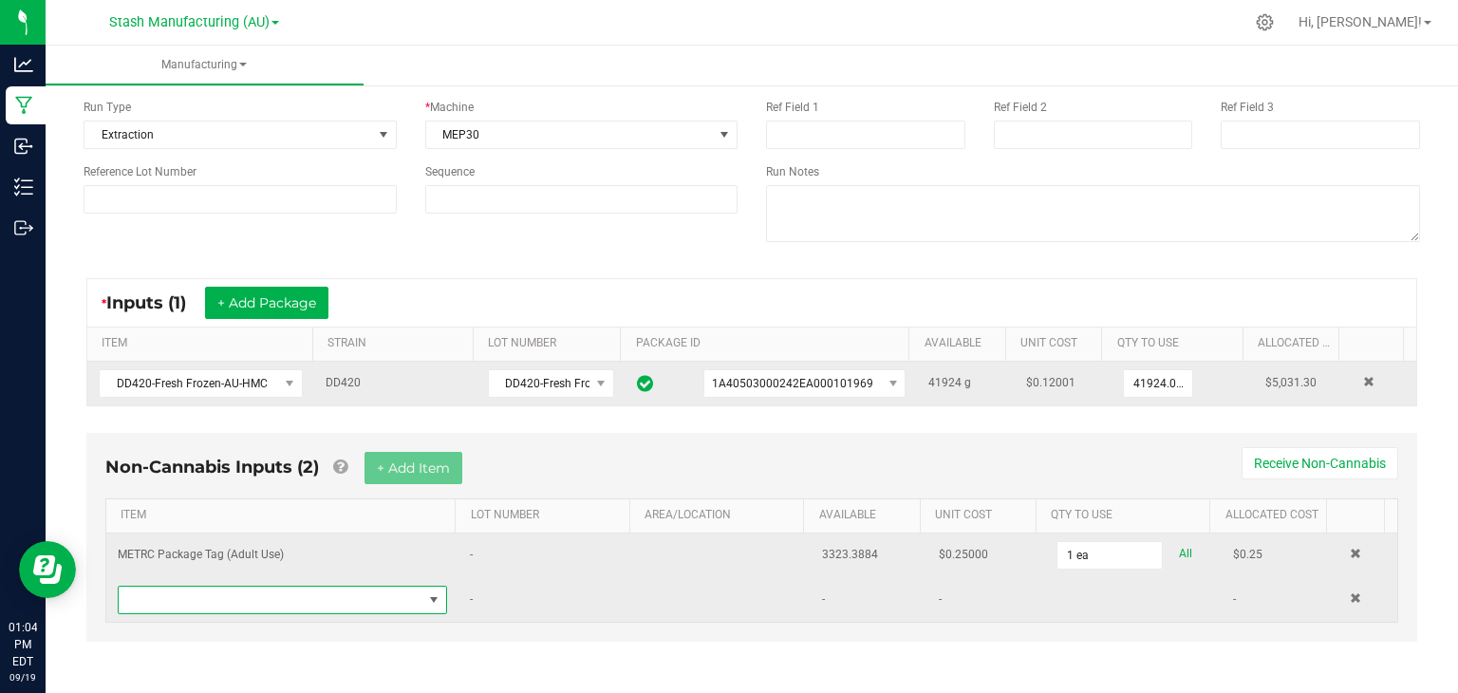
click at [289, 600] on span "NO DATA FOUND" at bounding box center [271, 600] width 304 height 27
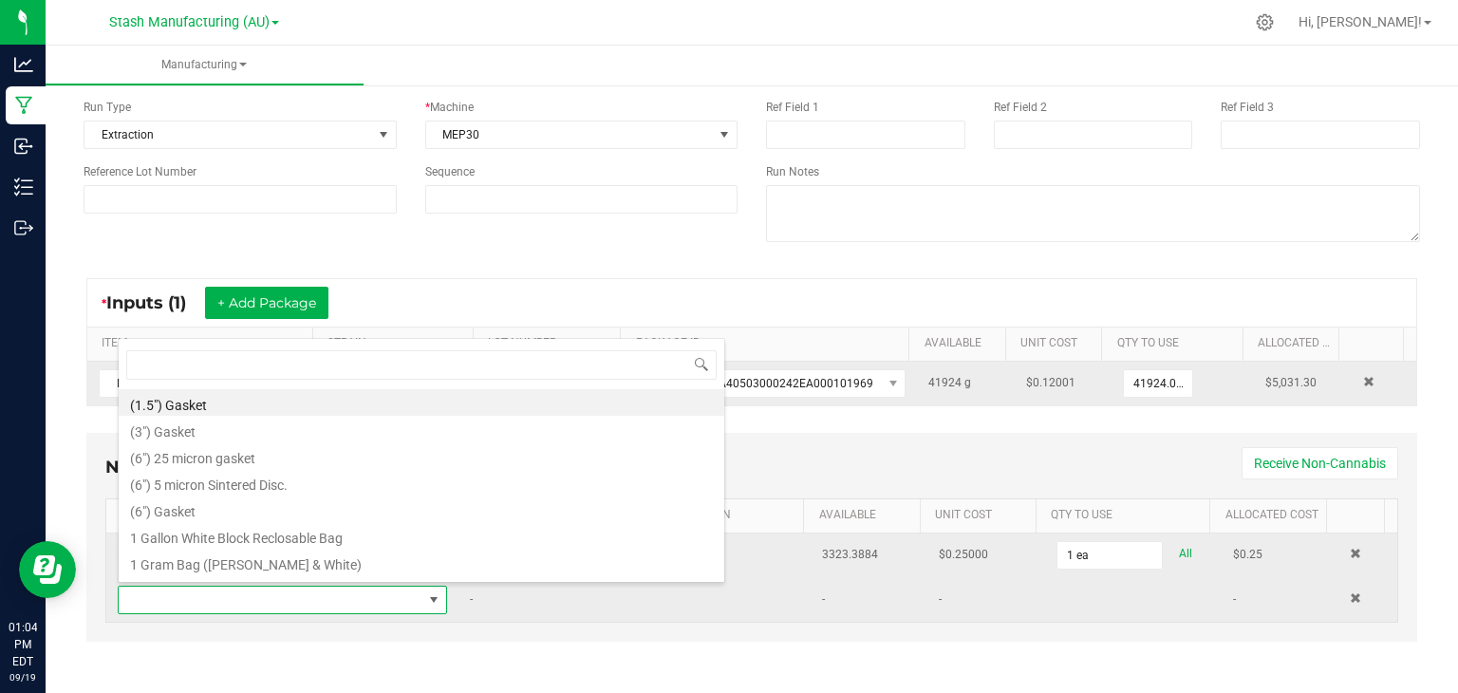
scroll to position [28, 317]
type input "3x1"
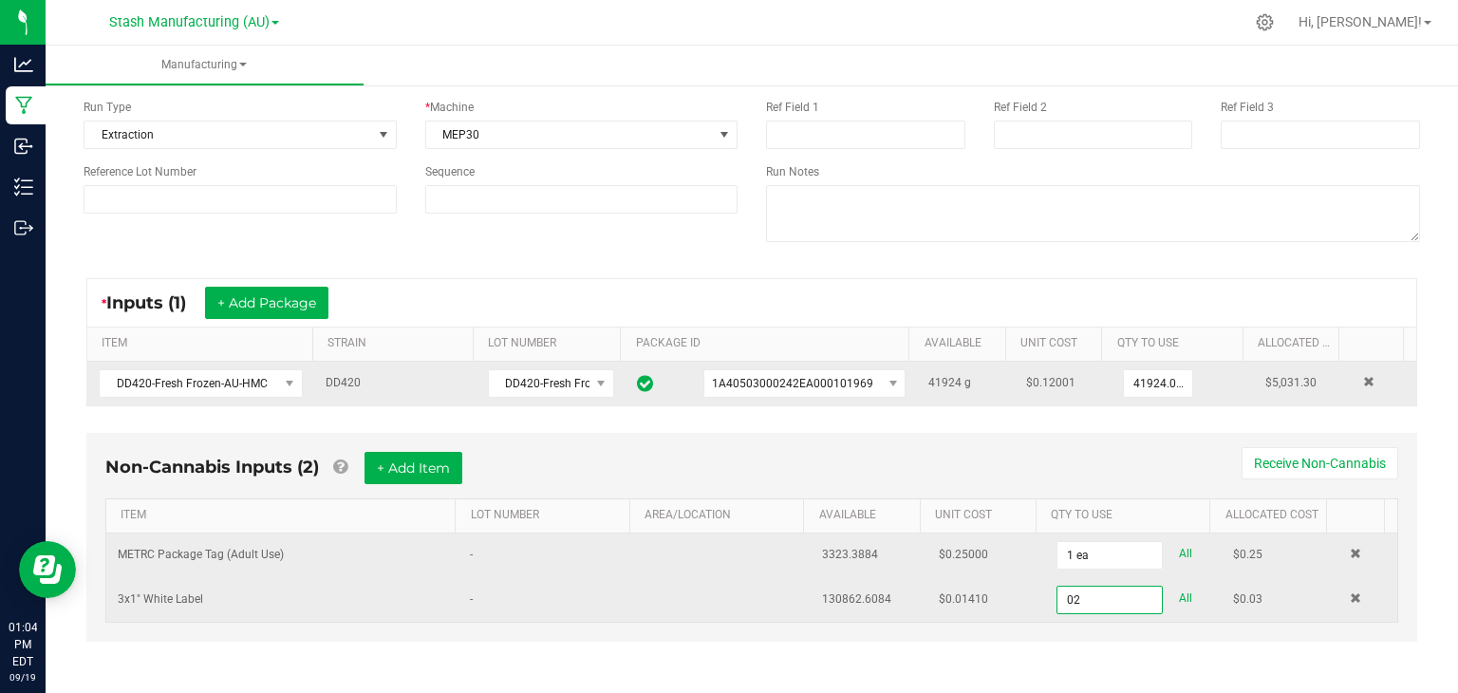
type input "2 ea"
click at [521, 472] on div "Non-Cannabis Inputs (2) + Add Item Receive Non-Cannabis" at bounding box center [751, 475] width 1293 height 47
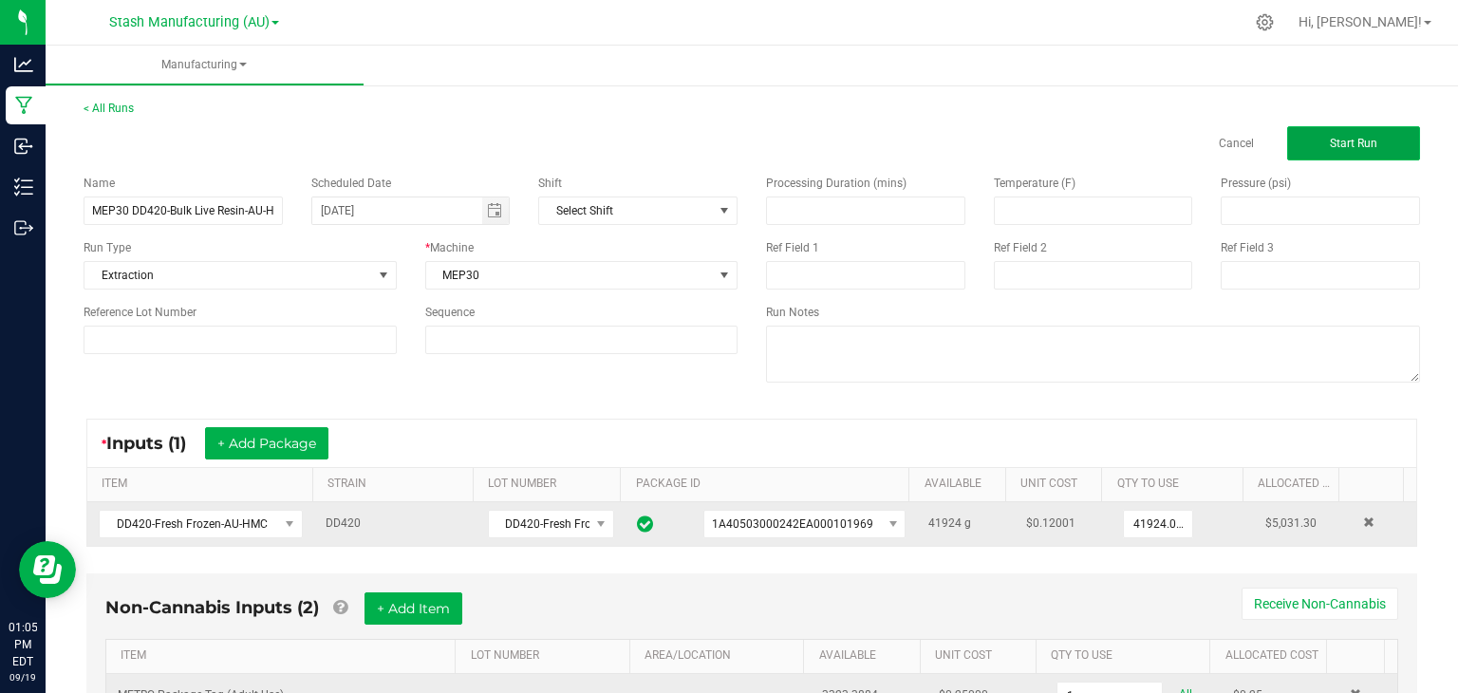
click at [1330, 145] on span "Start Run" at bounding box center [1353, 143] width 47 height 13
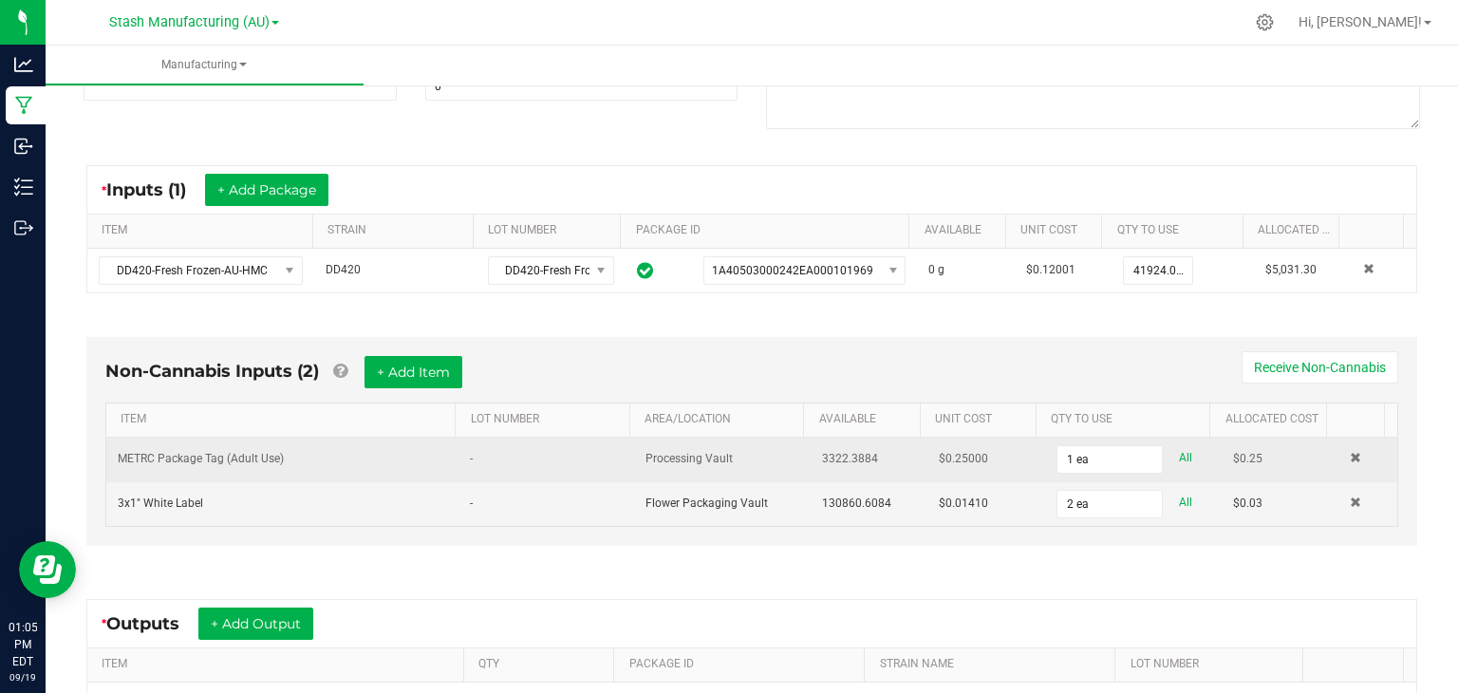
scroll to position [334, 0]
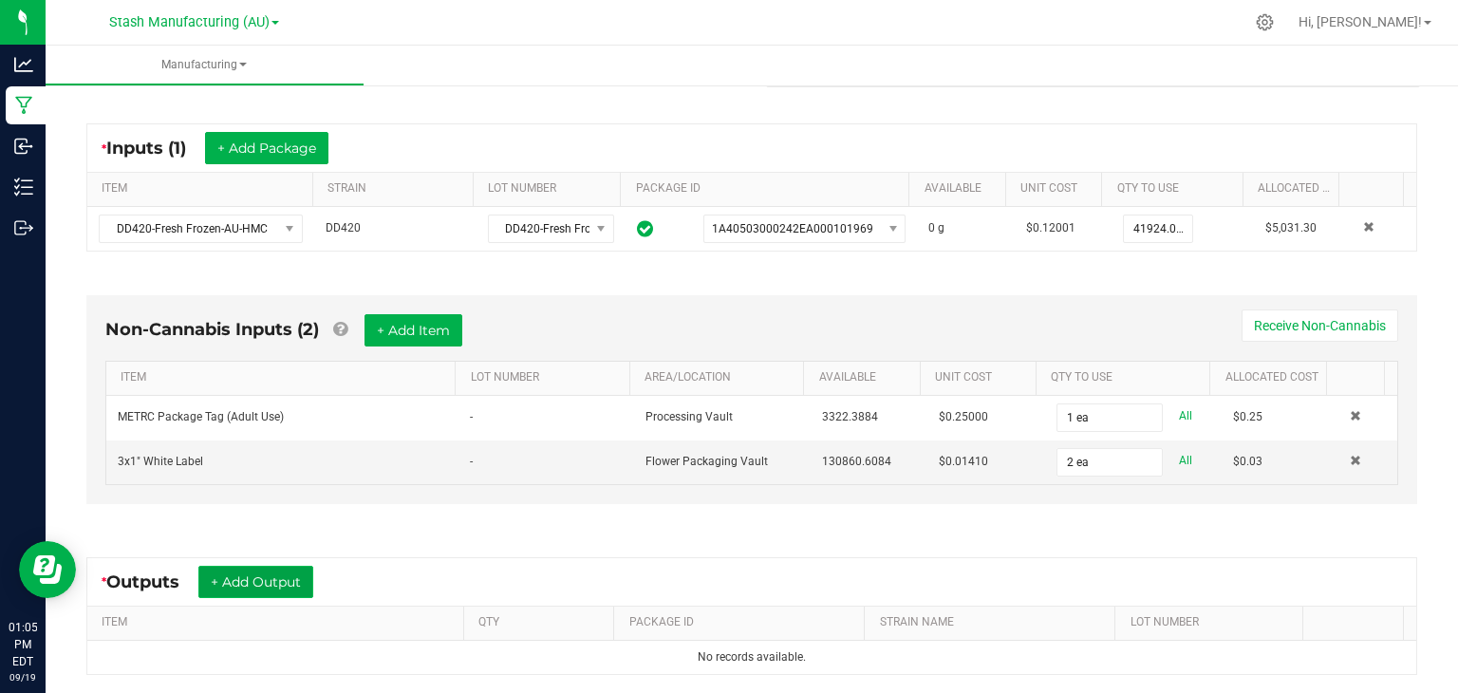
click at [273, 567] on button "+ Add Output" at bounding box center [255, 582] width 115 height 32
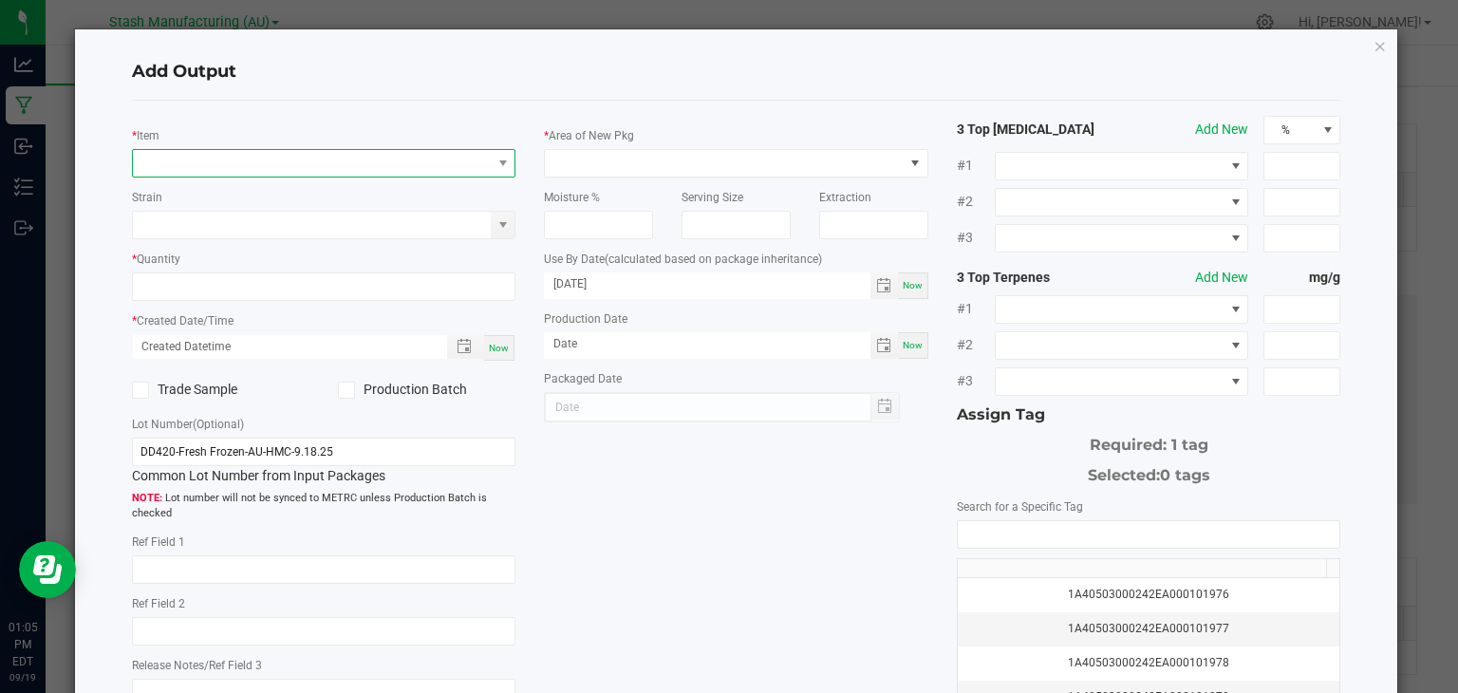
click at [275, 164] on span "NO DATA FOUND" at bounding box center [312, 163] width 359 height 27
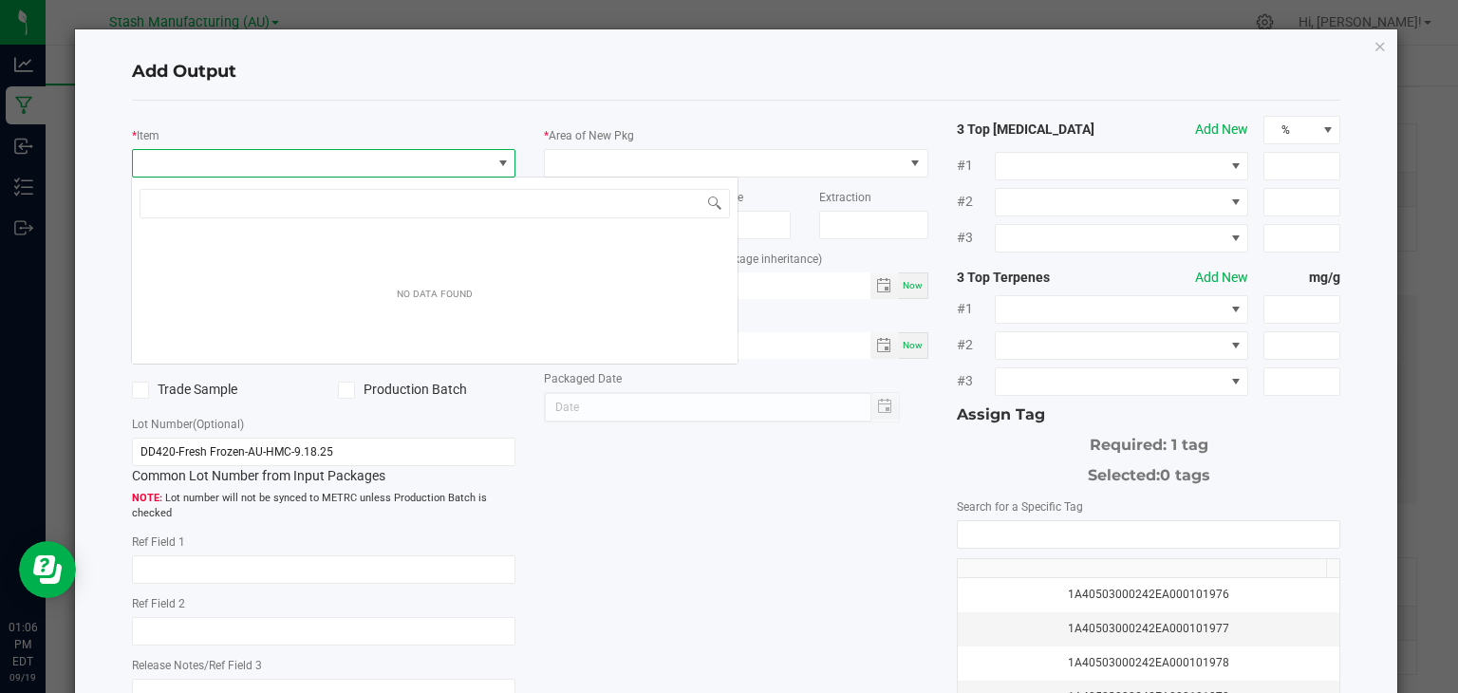
scroll to position [28, 380]
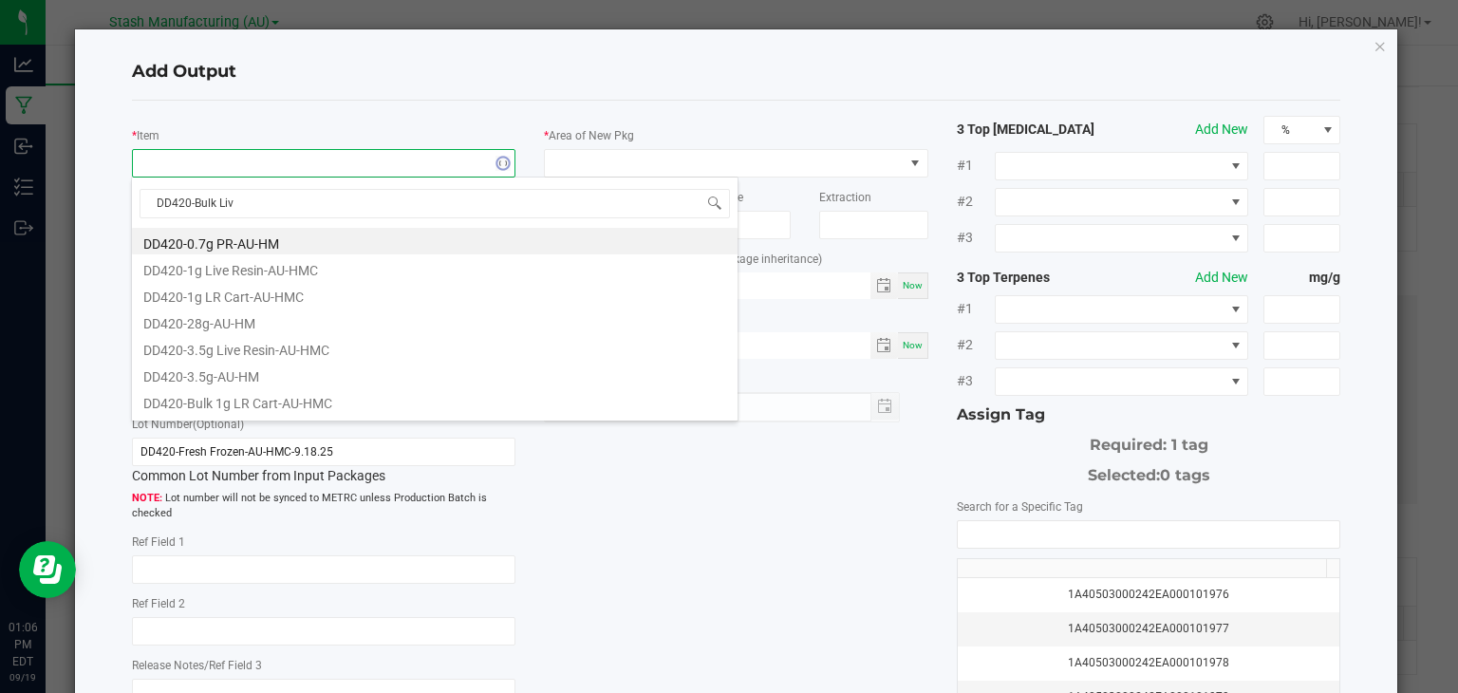
type input "DD420-Bulk Live"
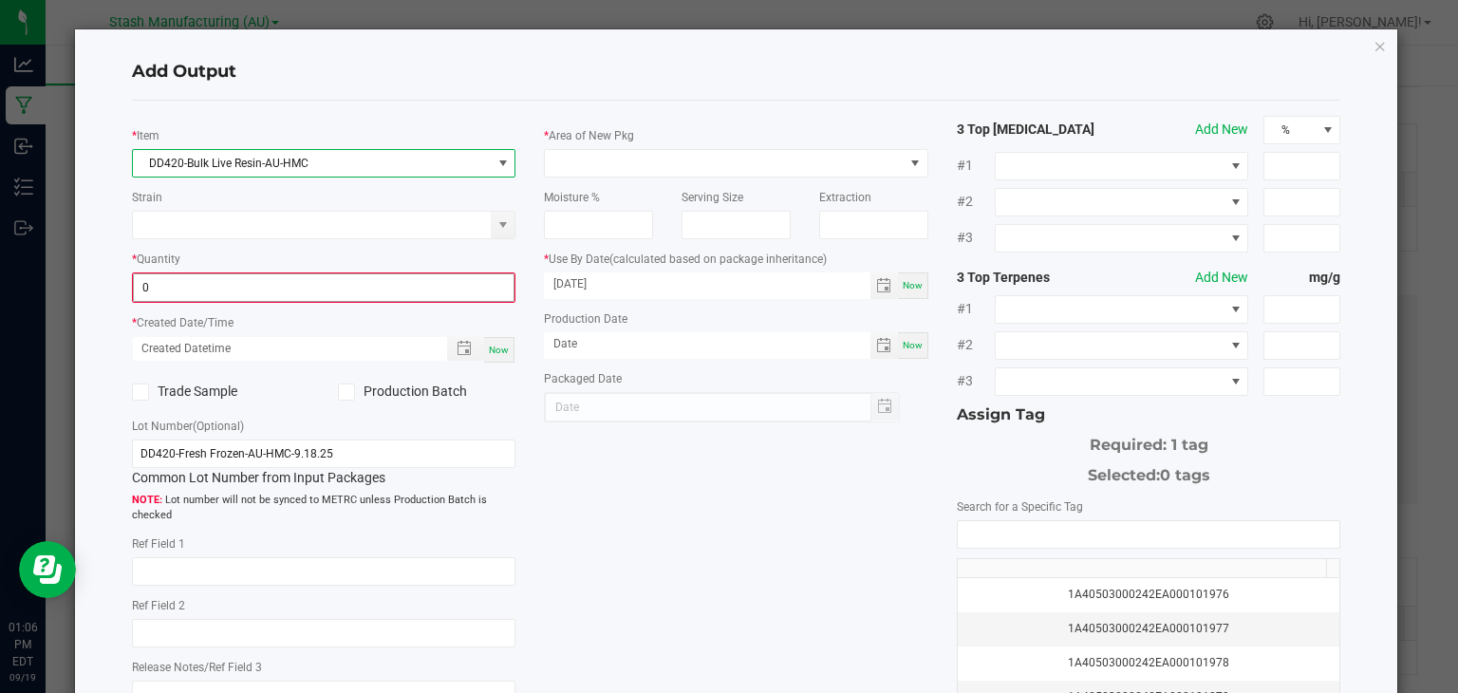
click at [221, 293] on input "0" at bounding box center [324, 287] width 381 height 27
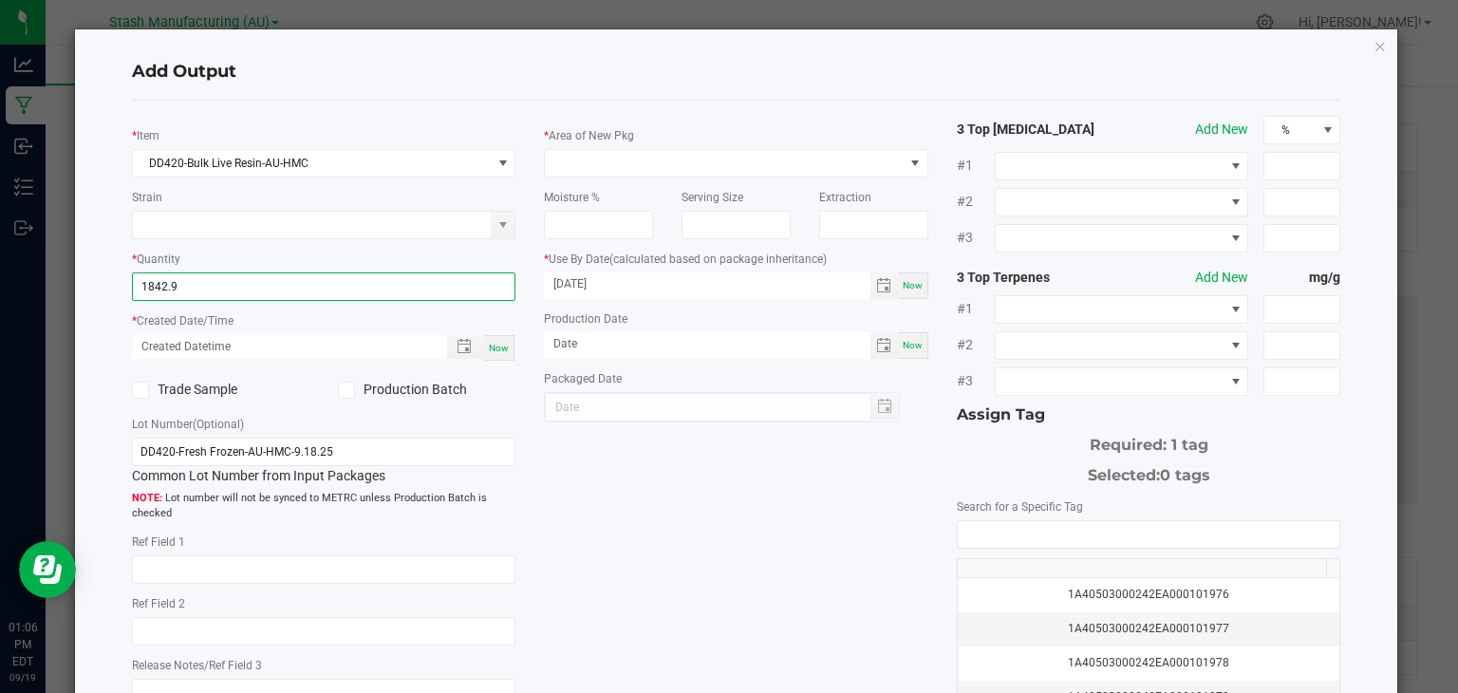
type input "1842.9000 g"
click at [489, 345] on span "Now" at bounding box center [499, 348] width 20 height 10
type input "[DATE] 1:06 PM"
type input "[DATE]"
click at [342, 390] on icon at bounding box center [346, 390] width 12 height 0
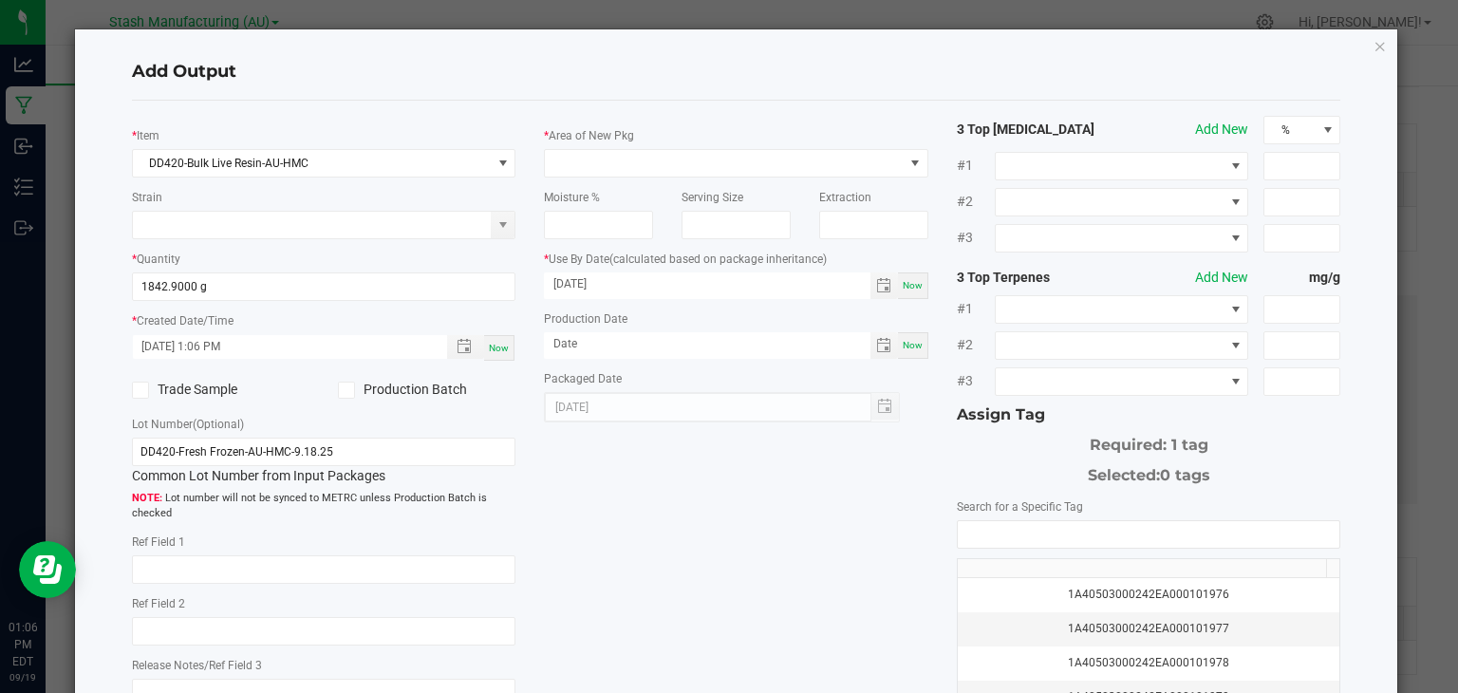
click at [0, 0] on input "Production Batch" at bounding box center [0, 0] width 0 height 0
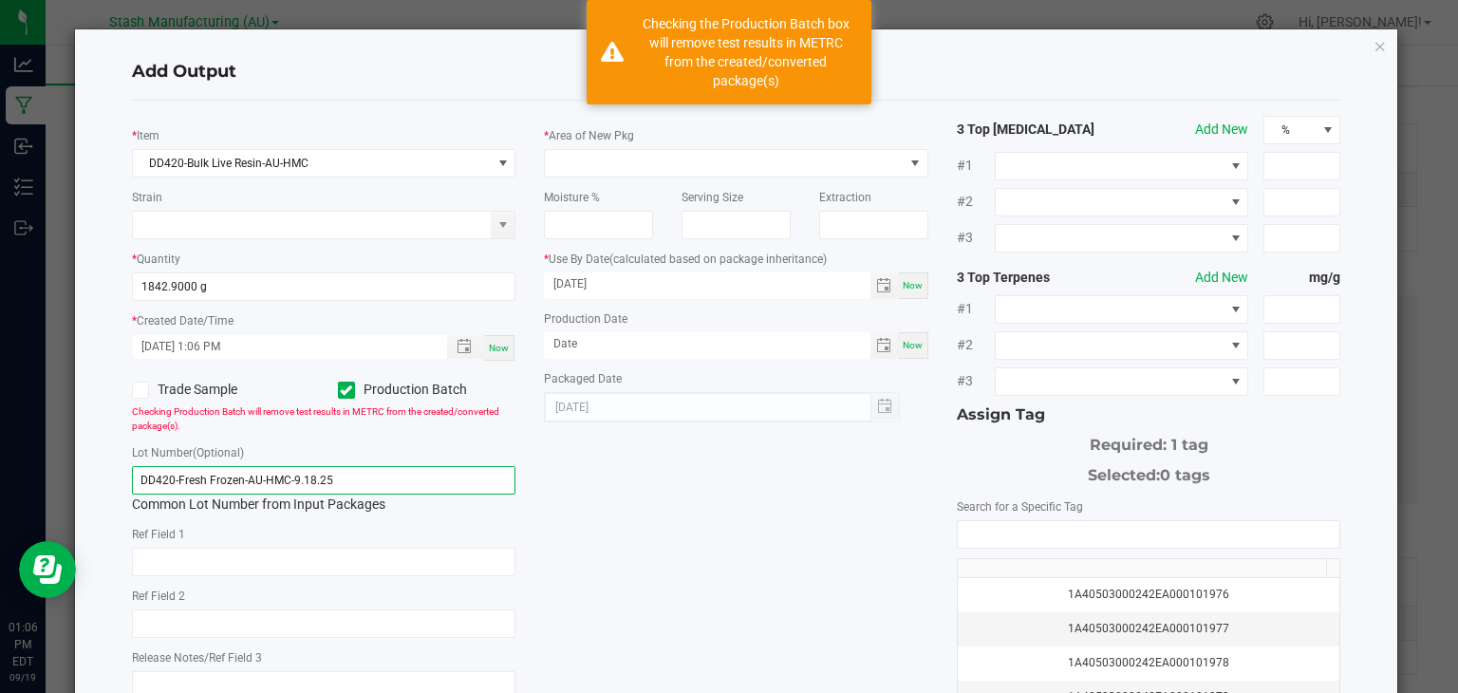
click at [361, 479] on input "DD420-Fresh Frozen-AU-HMC-9.18.25" at bounding box center [324, 480] width 384 height 28
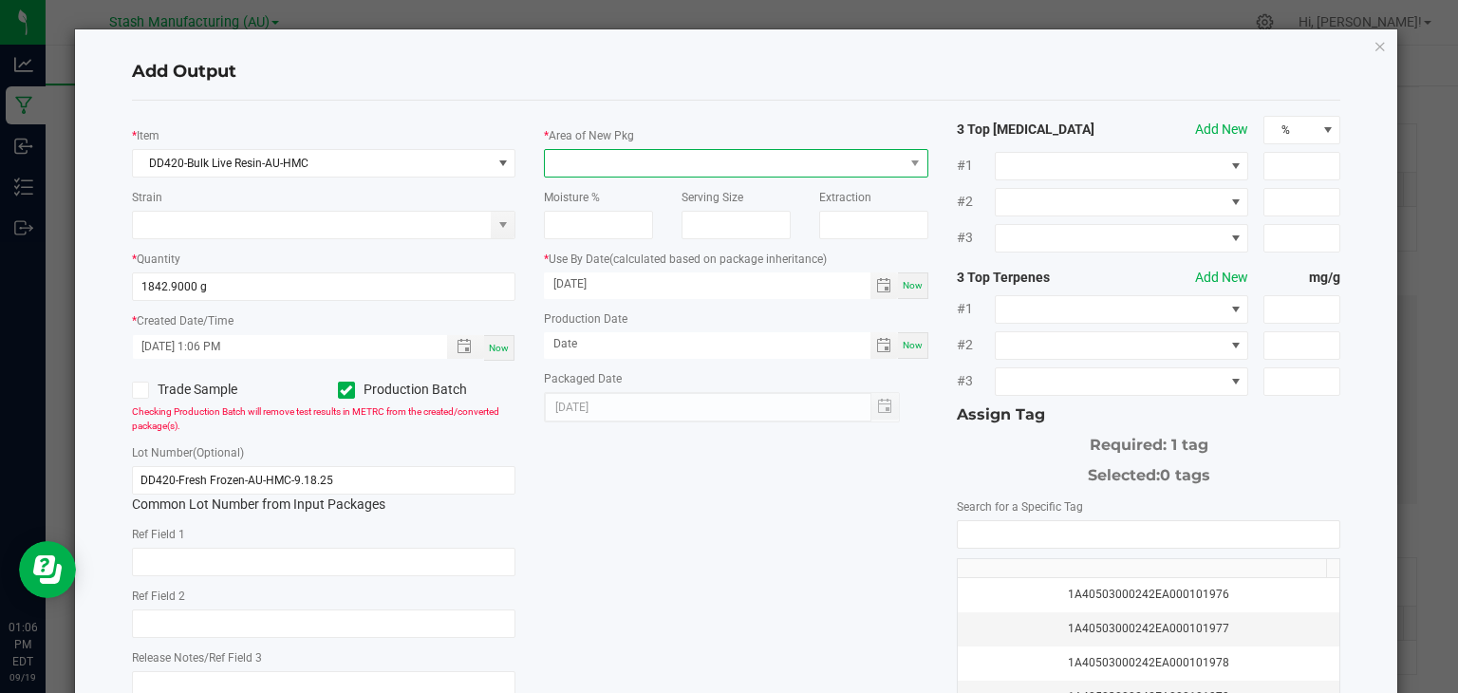
click at [671, 160] on span at bounding box center [724, 163] width 359 height 27
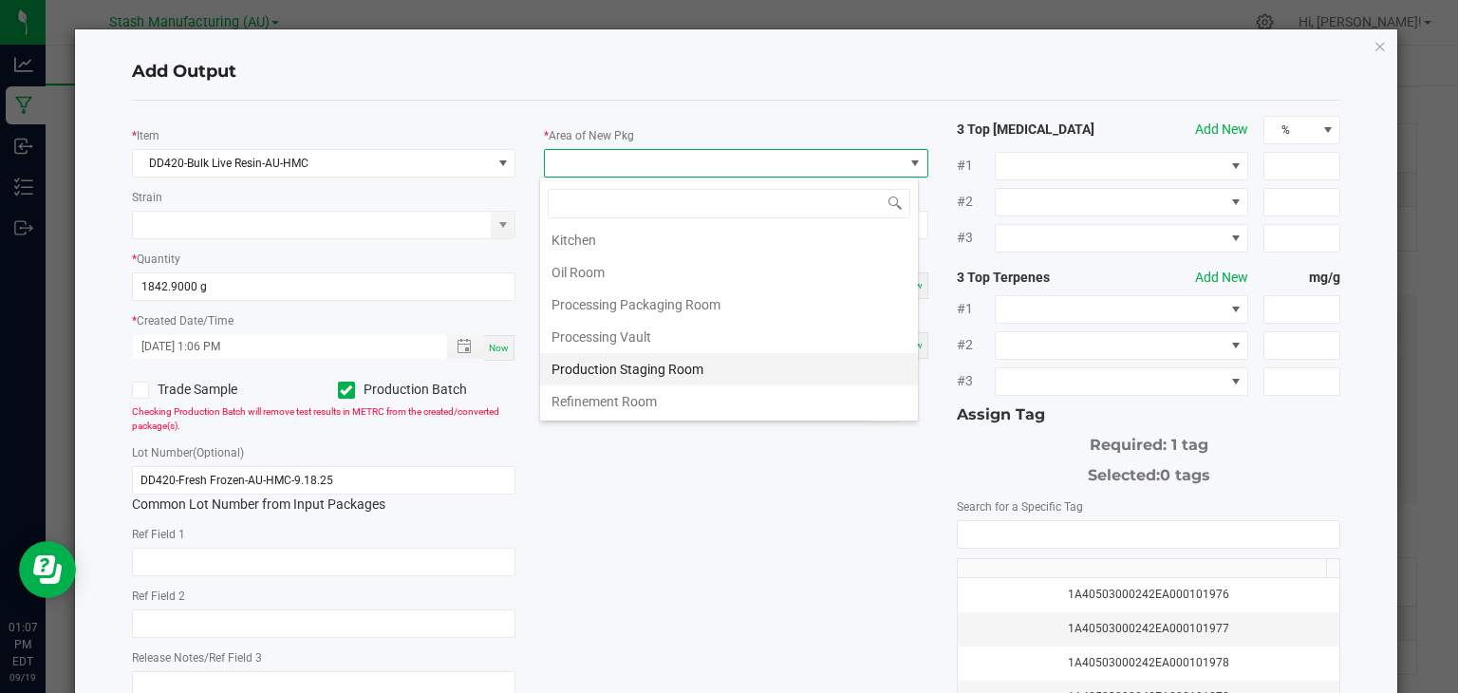
scroll to position [273, 0]
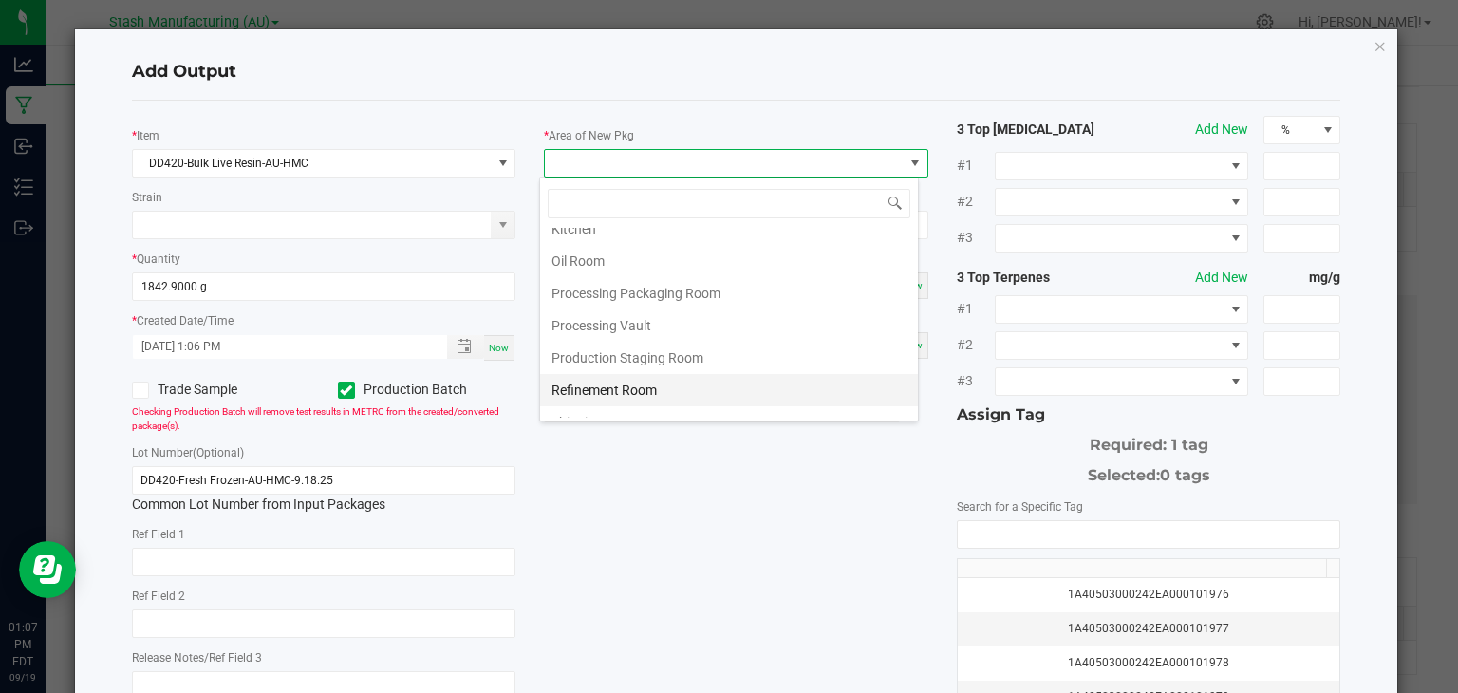
click at [597, 382] on li "Refinement Room" at bounding box center [729, 390] width 378 height 32
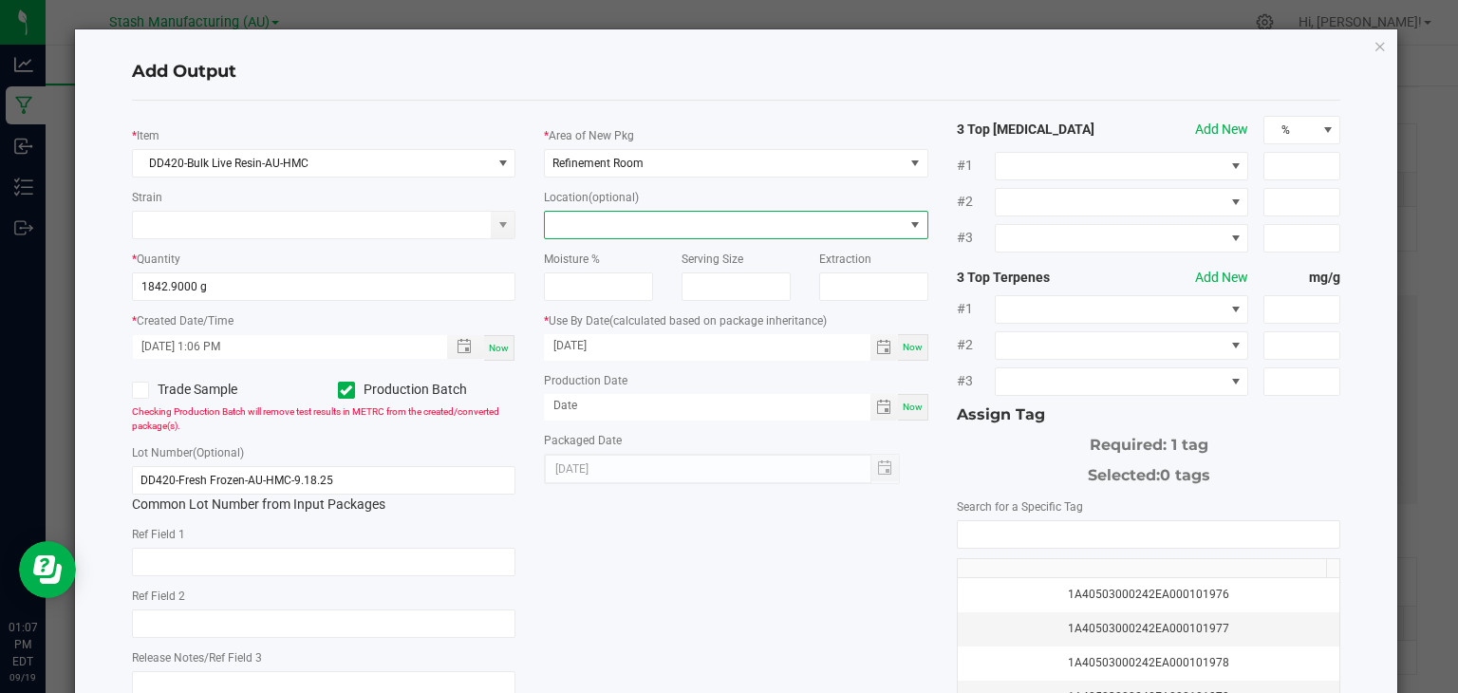
click at [654, 216] on span at bounding box center [724, 225] width 359 height 27
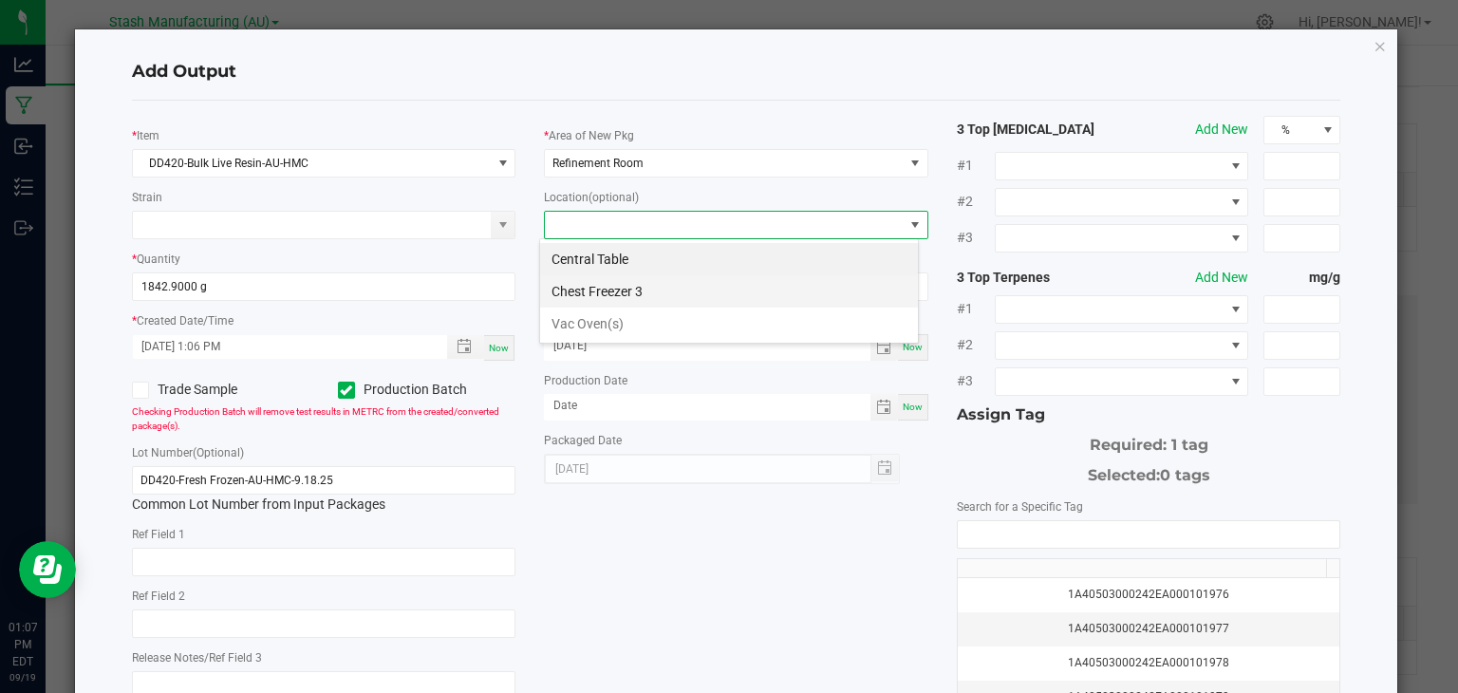
scroll to position [28, 380]
click at [589, 316] on li "Vac Oven(s)" at bounding box center [729, 323] width 378 height 32
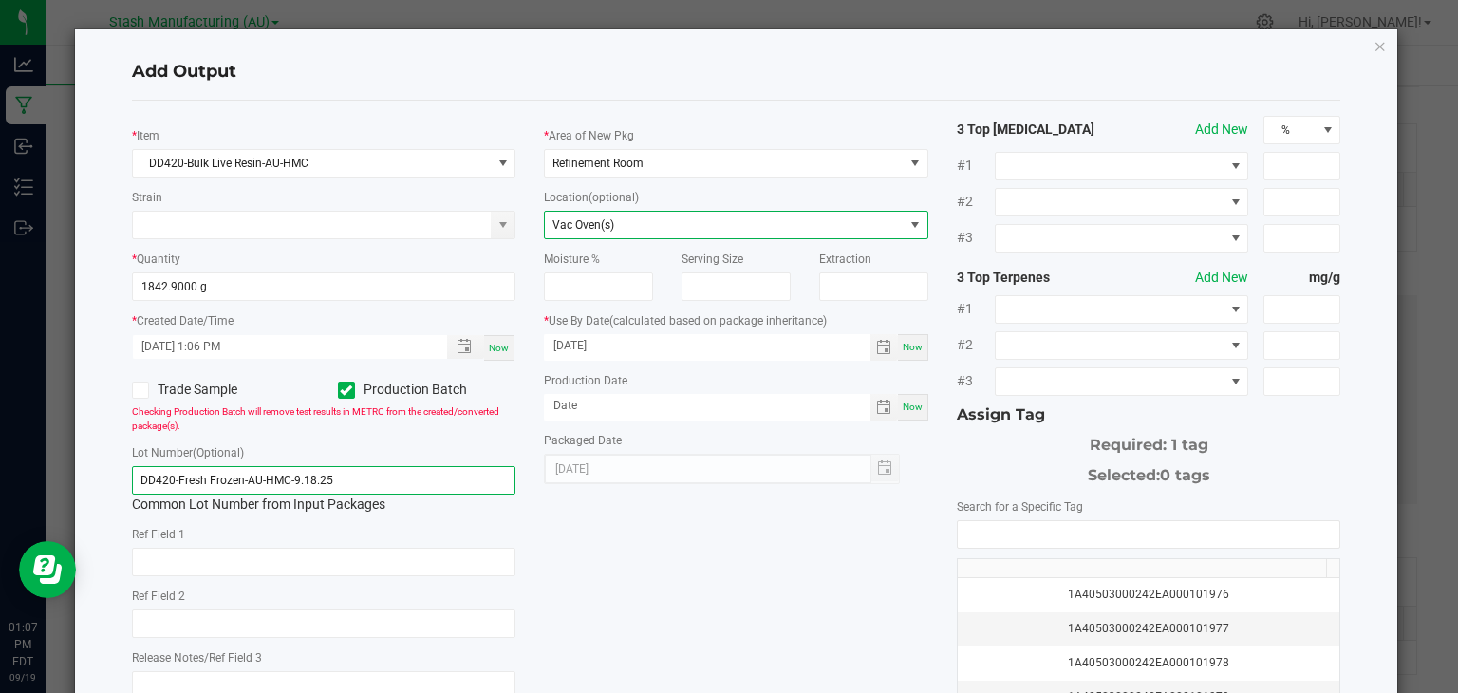
click at [346, 474] on input "DD420-Fresh Frozen-AU-HMC-9.18.25" at bounding box center [324, 480] width 384 height 28
type input "DD420-Bulk Live Resin-AU-HMC-9.19.25"
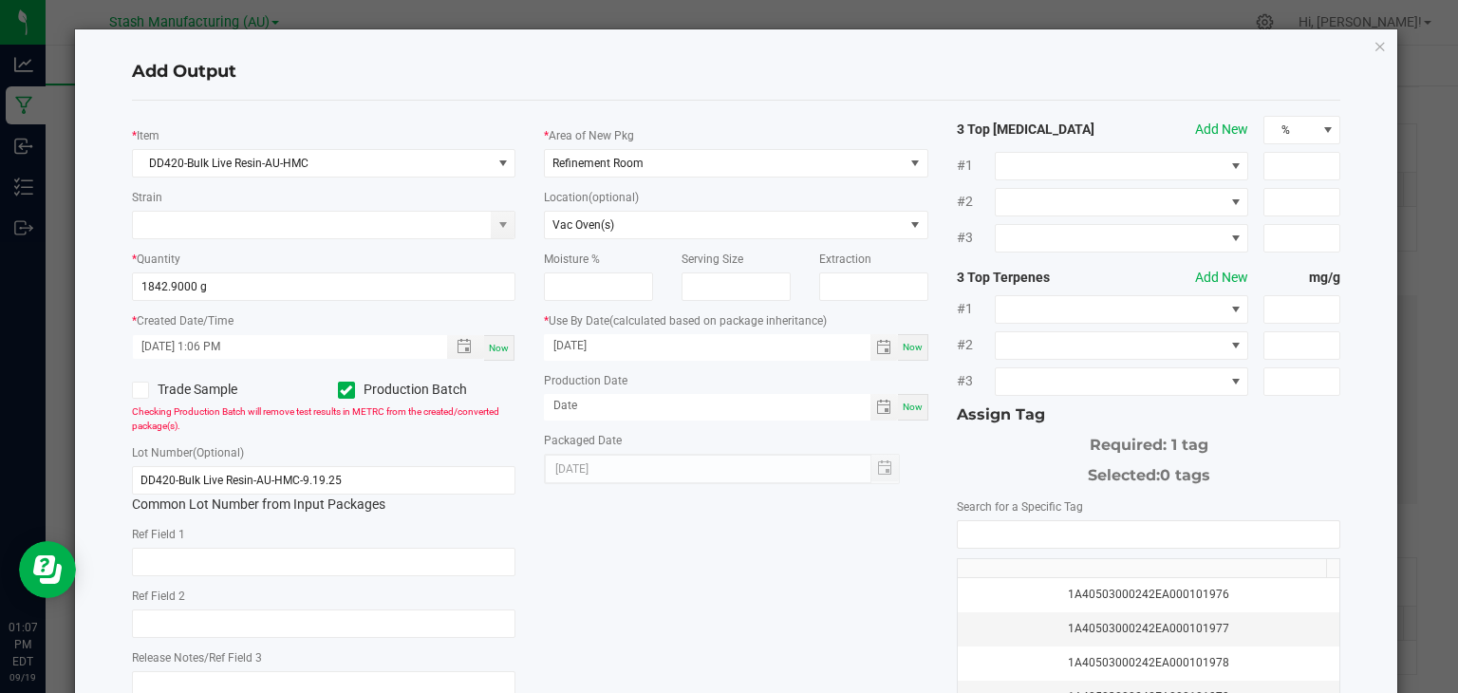
click at [903, 404] on span "Now" at bounding box center [913, 406] width 20 height 10
type input "[DATE]"
click at [1121, 539] on input "NO DATA FOUND" at bounding box center [1149, 534] width 382 height 27
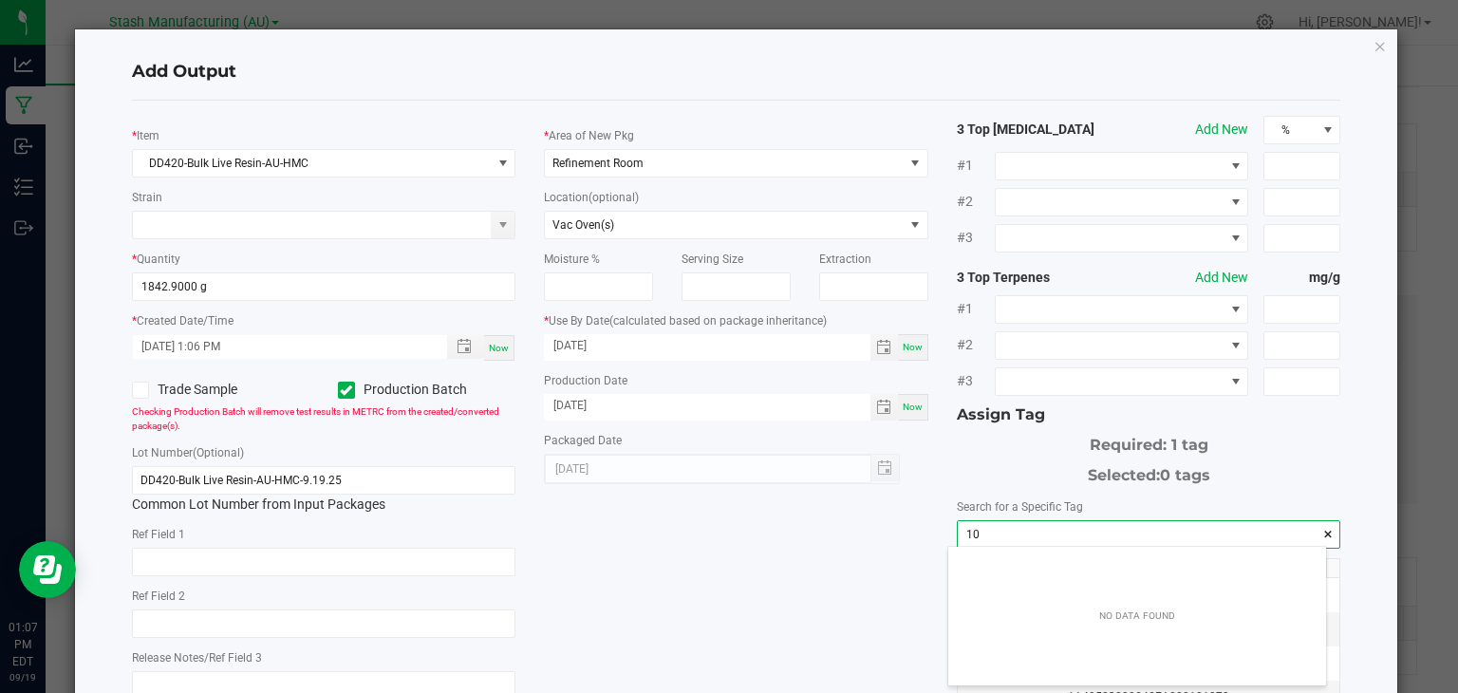
scroll to position [27, 379]
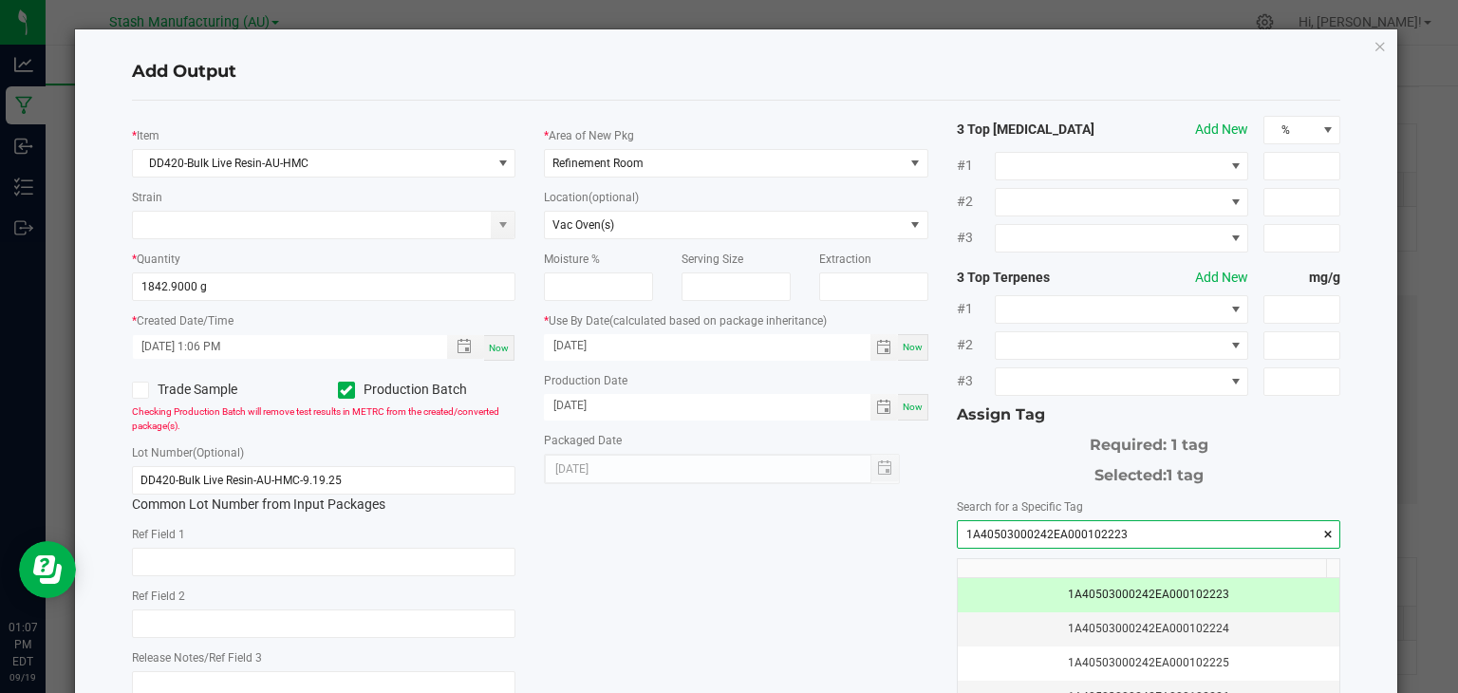
type input "1A40503000242EA000102223"
click at [726, 612] on div "* Item DD420-Bulk Live Resin-AU-HMC Strain * Quantity 1842.9000 g * Created Dat…" at bounding box center [737, 456] width 1238 height 680
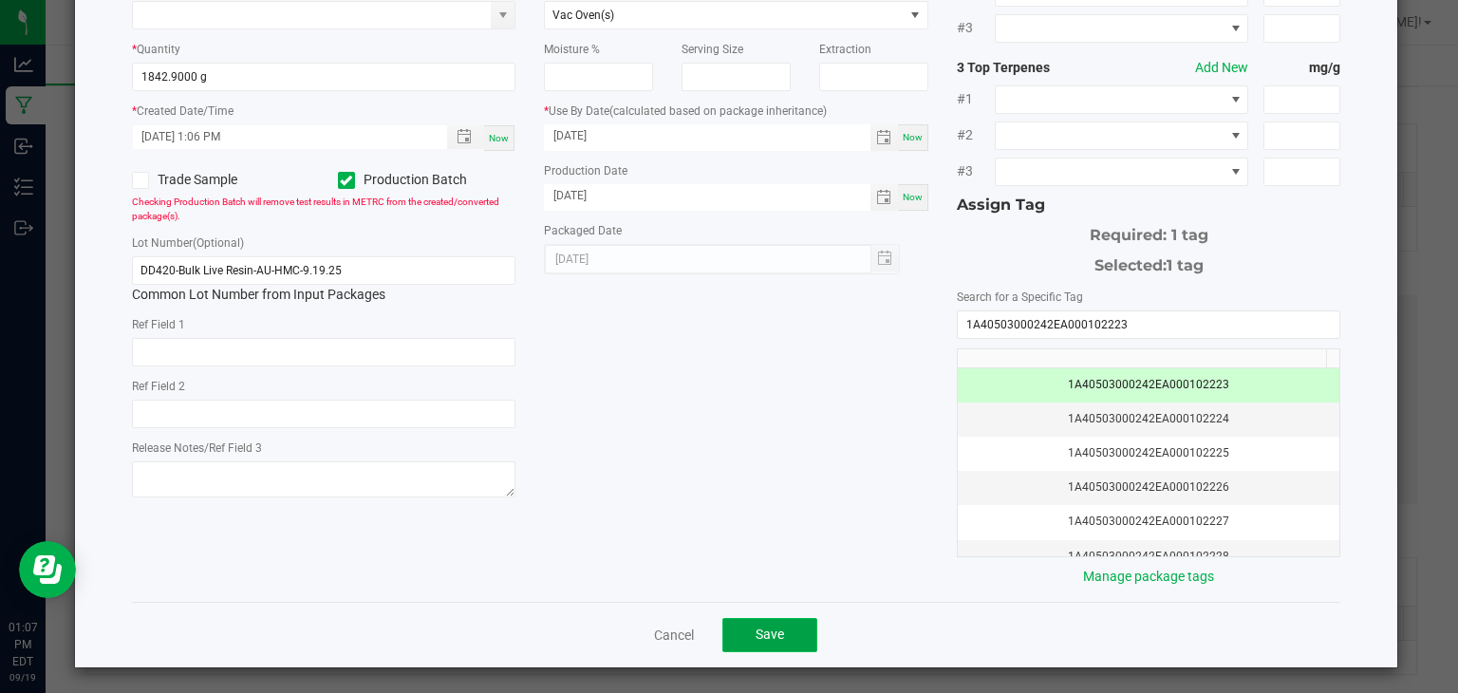
click at [770, 626] on span "Save" at bounding box center [769, 633] width 28 height 15
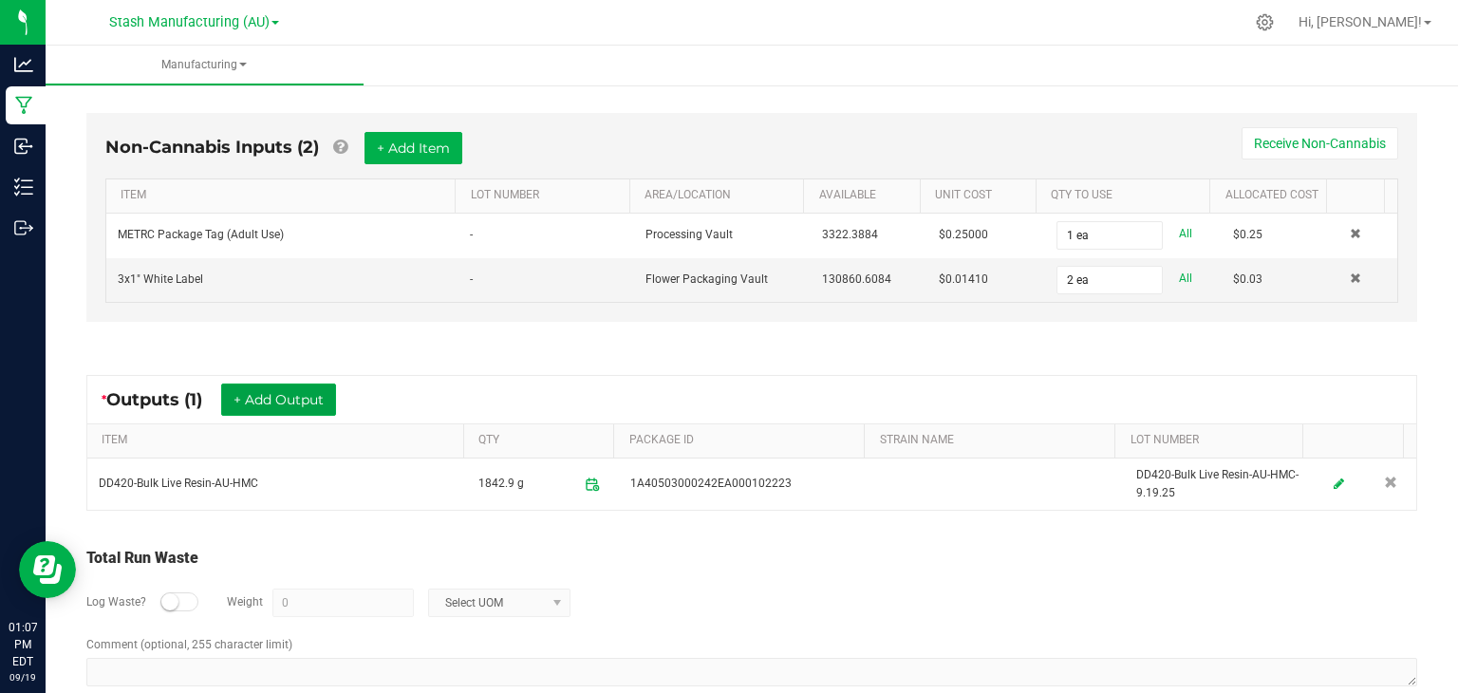
scroll to position [546, 0]
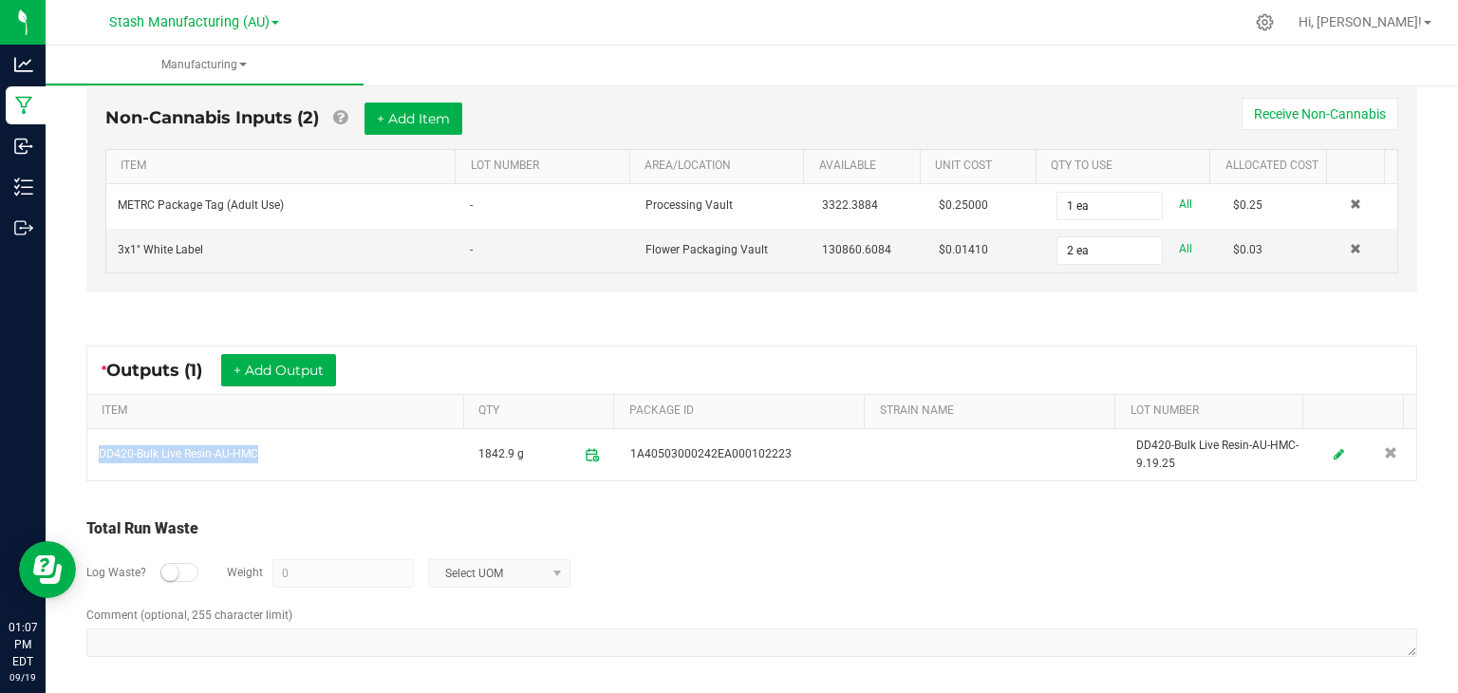
drag, startPoint x: 270, startPoint y: 445, endPoint x: 70, endPoint y: 445, distance: 199.3
click at [70, 445] on div "* Outputs (1) + Add Output ITEM QTY PACKAGE ID STRAIN NAME LOT NUMBER DD420-Bul…" at bounding box center [751, 413] width 1365 height 170
copy table "DD420-Bulk Live Resin-AU-HMC"
click at [1439, 107] on div "< All Runs In Progress MP-20250919170507-4195 Started: [DATE] 1:05 PM EDT by [P…" at bounding box center [752, 116] width 1412 height 1163
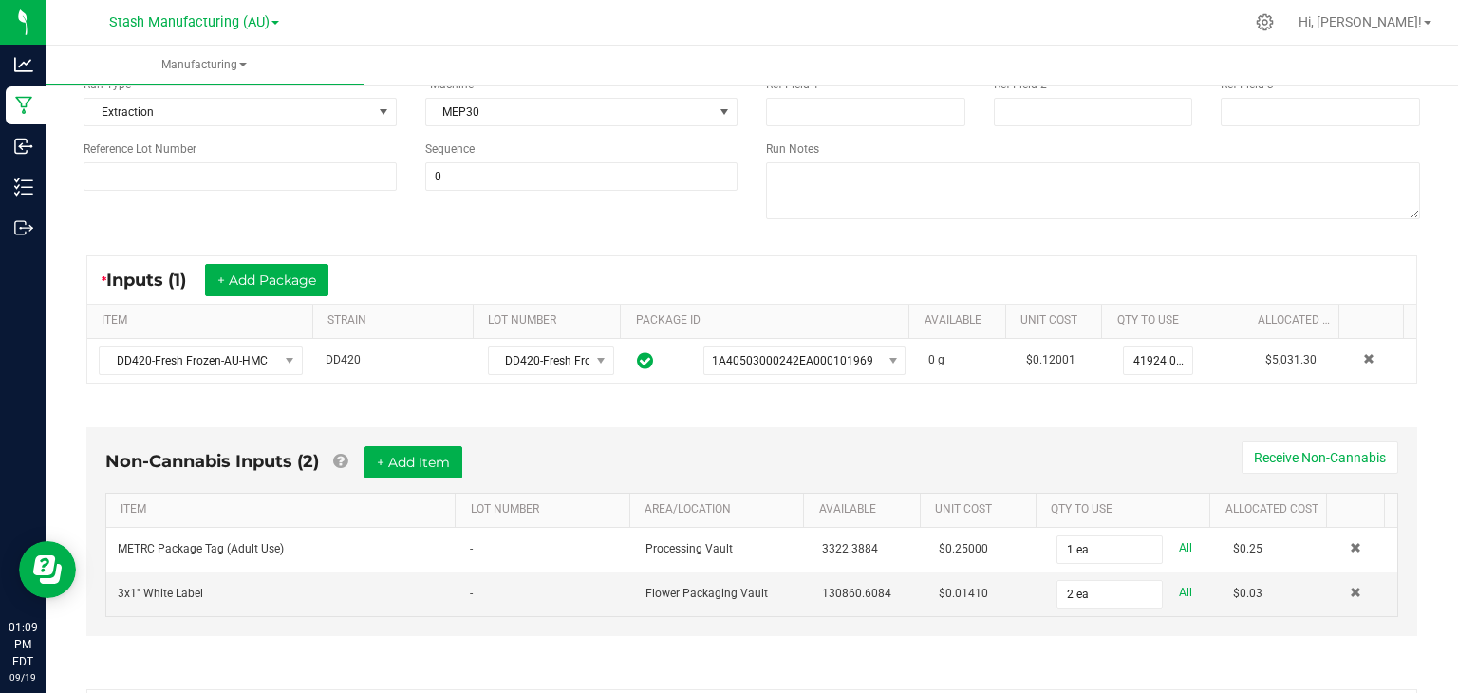
scroll to position [0, 0]
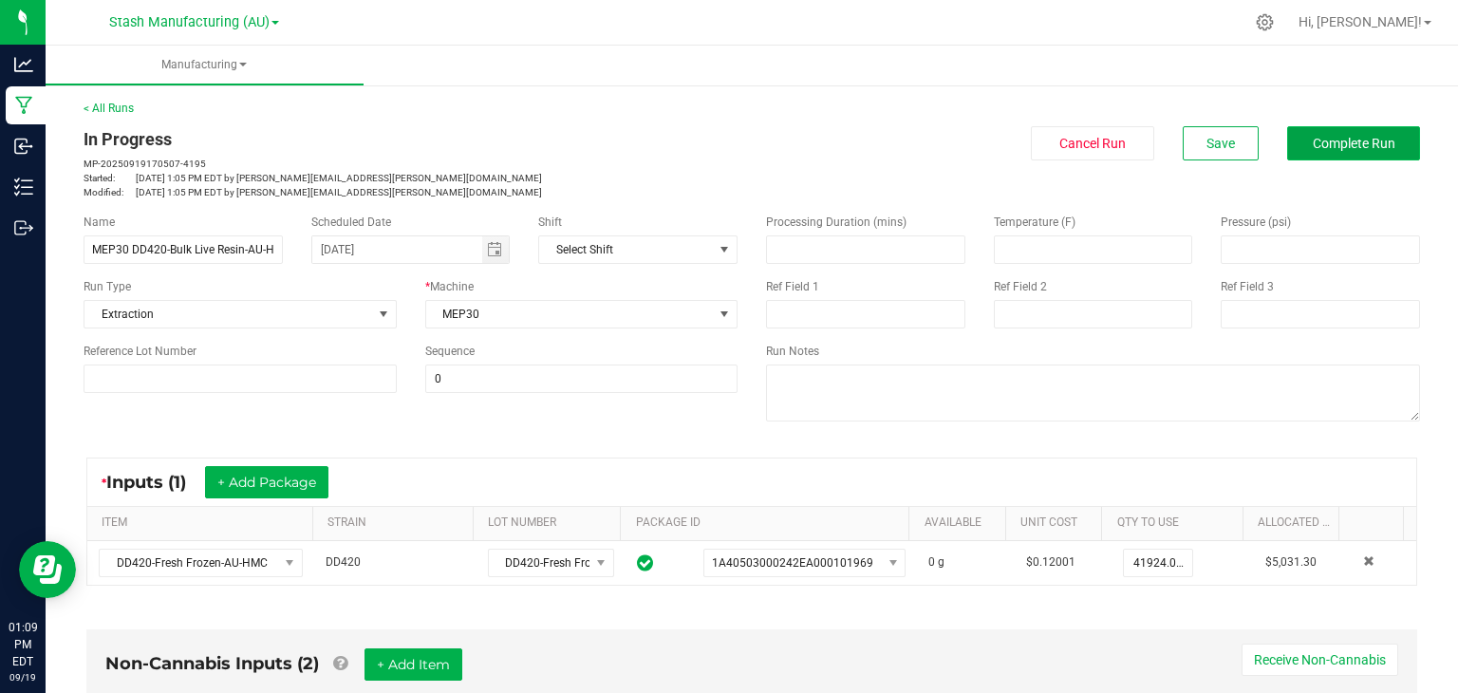
click at [1333, 138] on span "Complete Run" at bounding box center [1354, 143] width 83 height 15
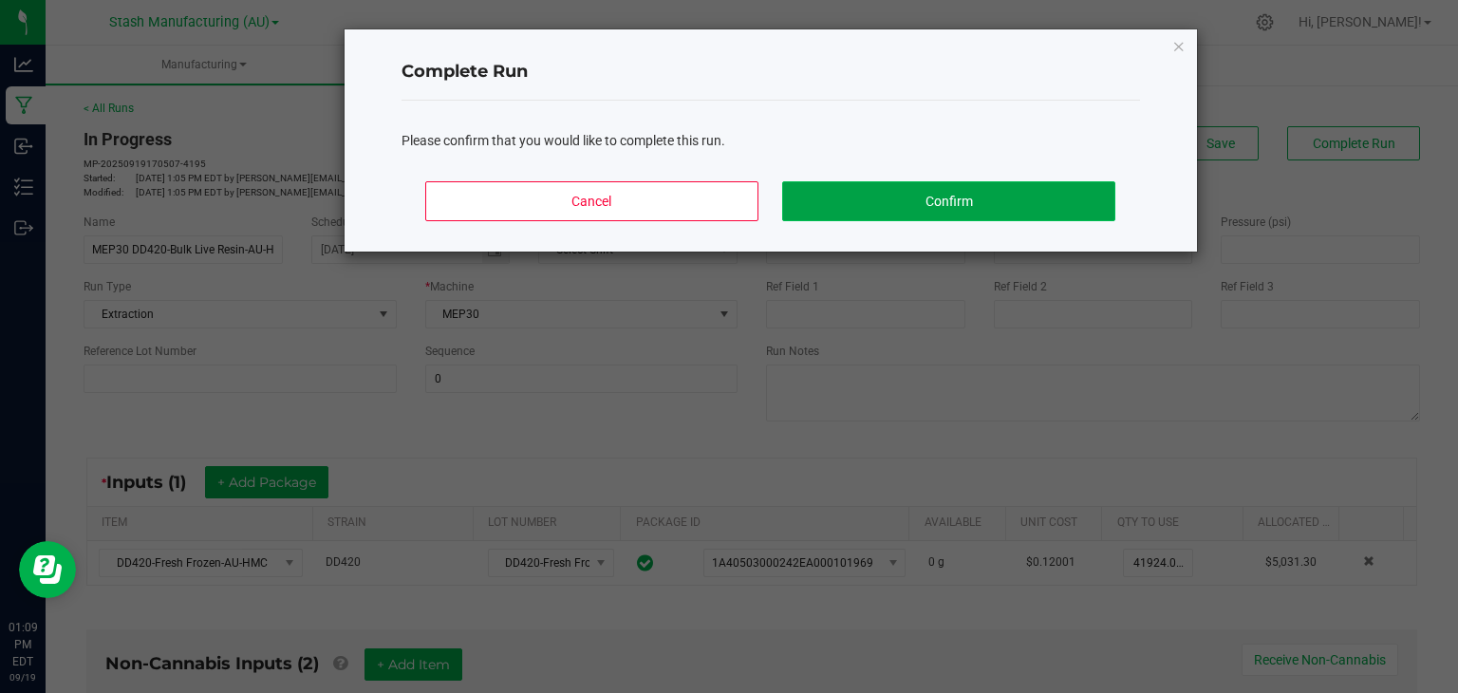
click at [975, 191] on button "Confirm" at bounding box center [948, 201] width 332 height 40
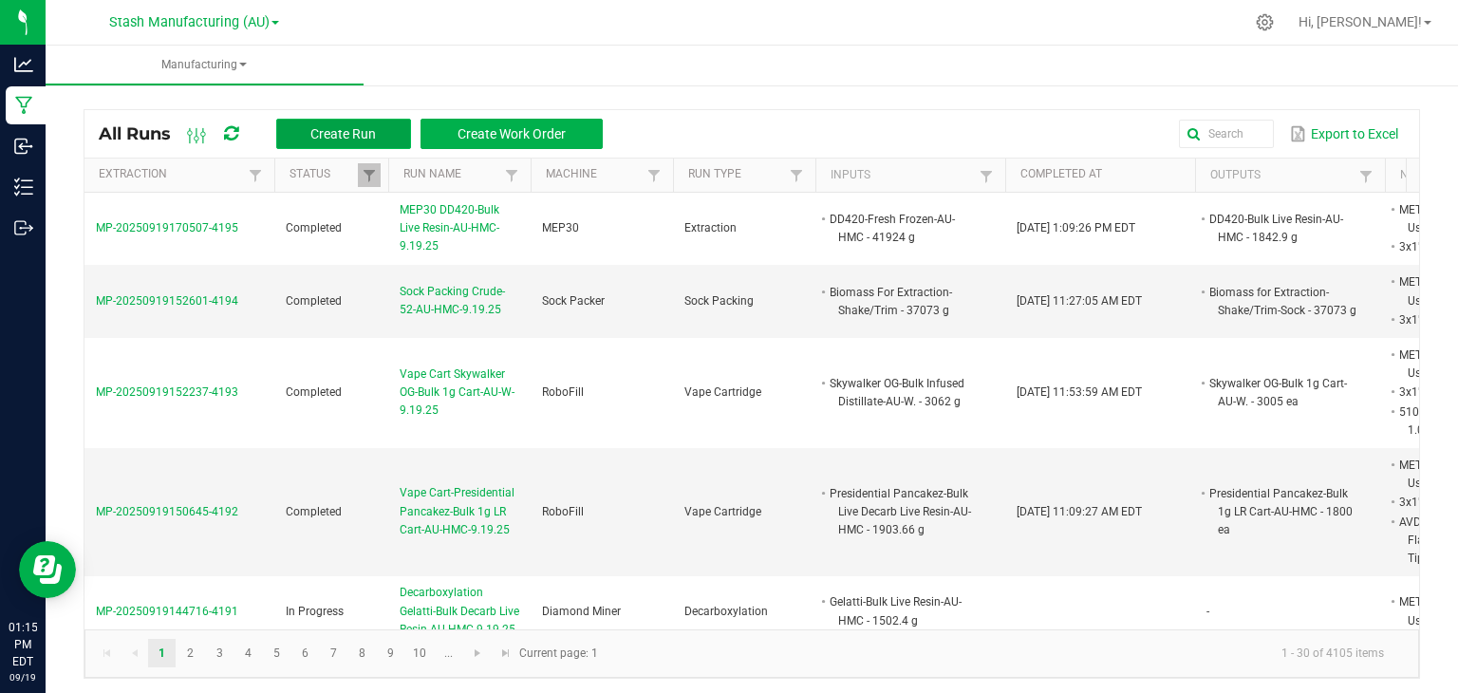
click at [311, 127] on span "Create Run" at bounding box center [342, 133] width 65 height 15
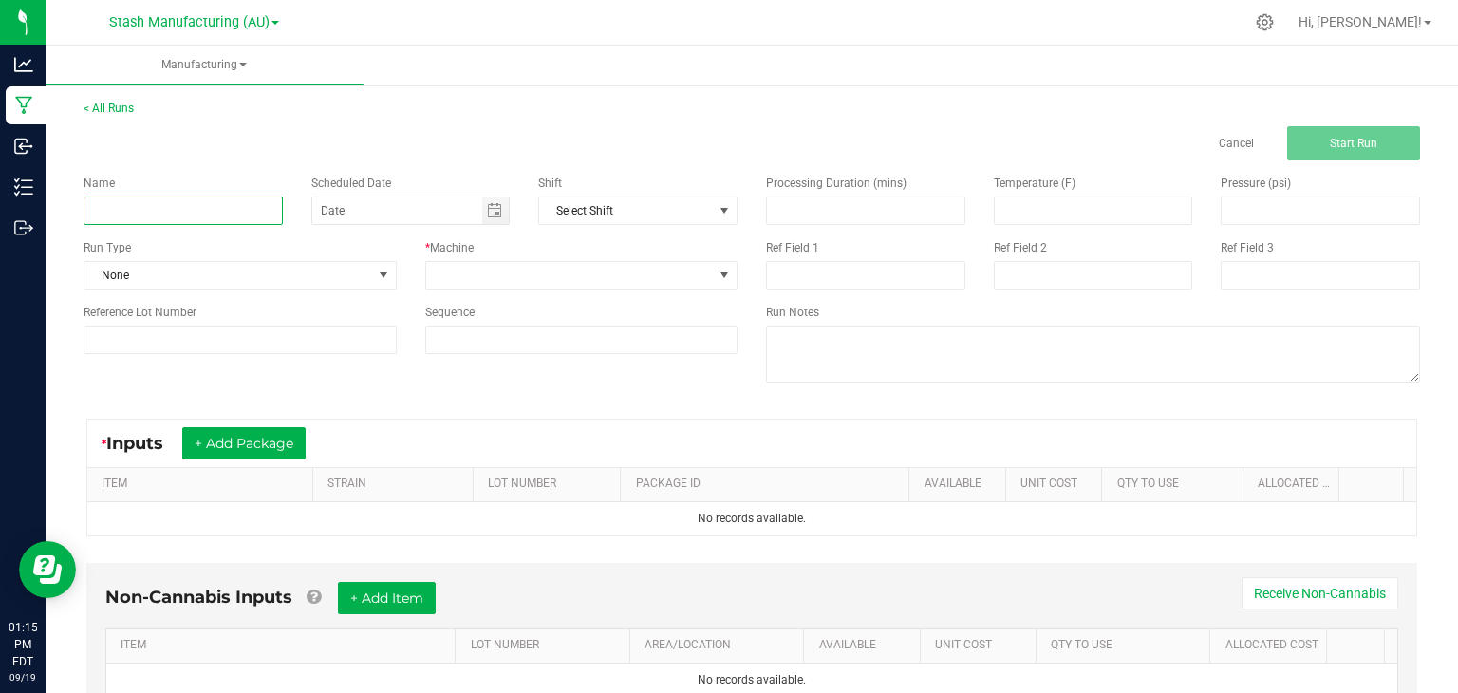
click at [192, 217] on input at bounding box center [183, 210] width 199 height 28
type input "Winterization-49-AU-HMC-9.19.25"
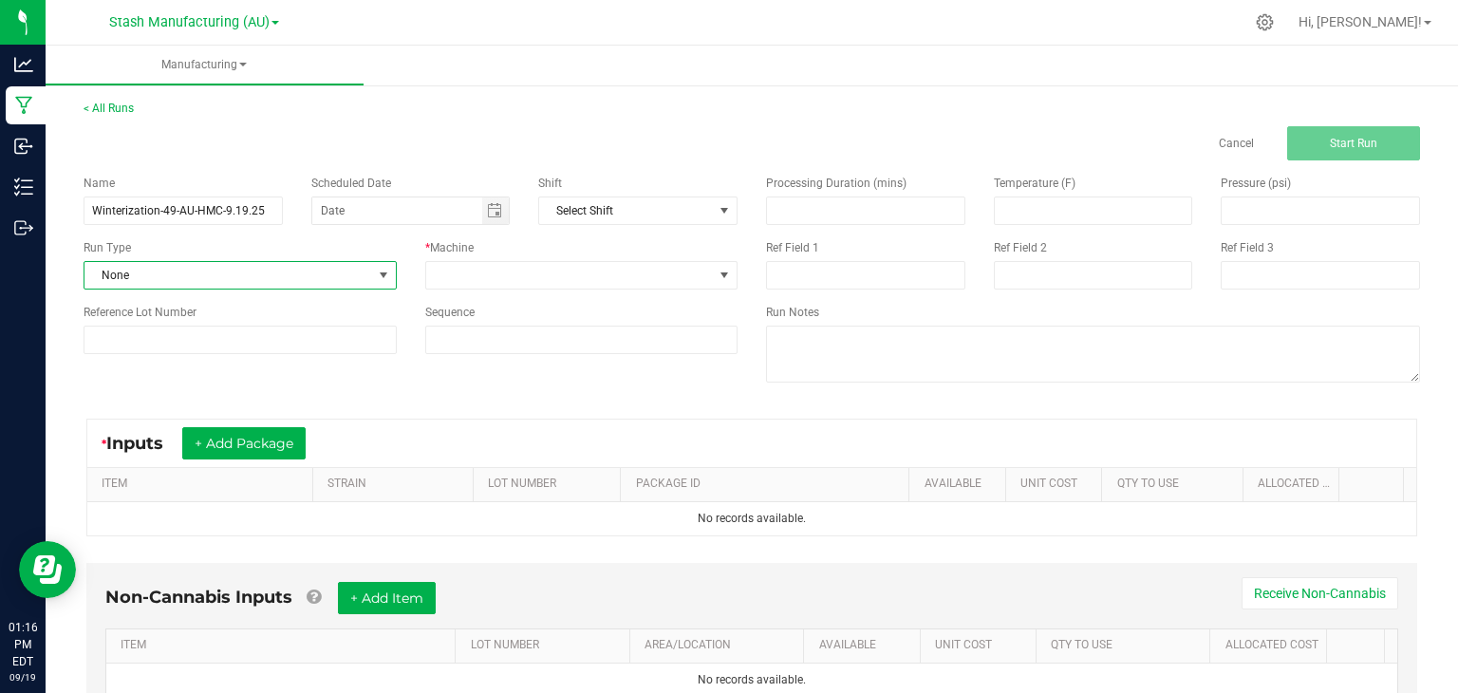
click at [235, 271] on span "None" at bounding box center [228, 275] width 288 height 27
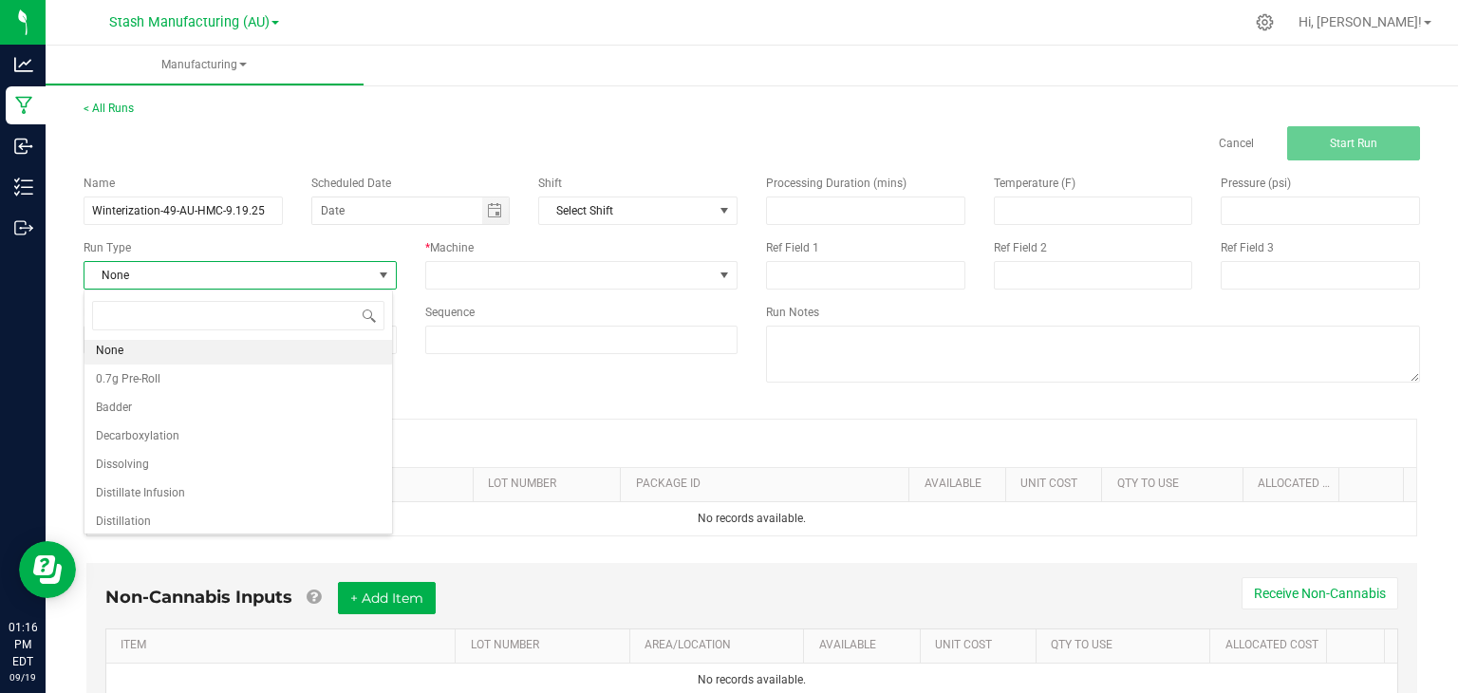
scroll to position [37, 0]
click at [140, 432] on span "Dissolving" at bounding box center [122, 430] width 53 height 19
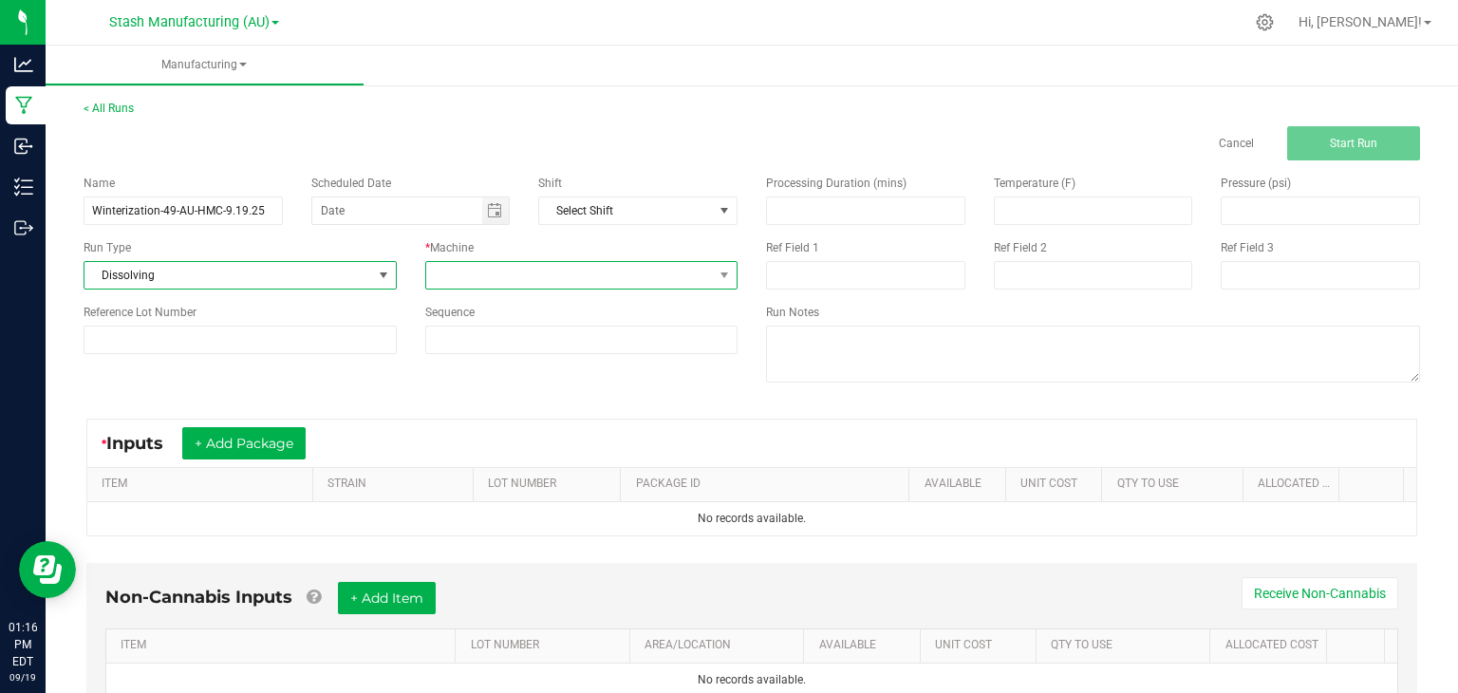
click at [594, 274] on span at bounding box center [570, 275] width 288 height 27
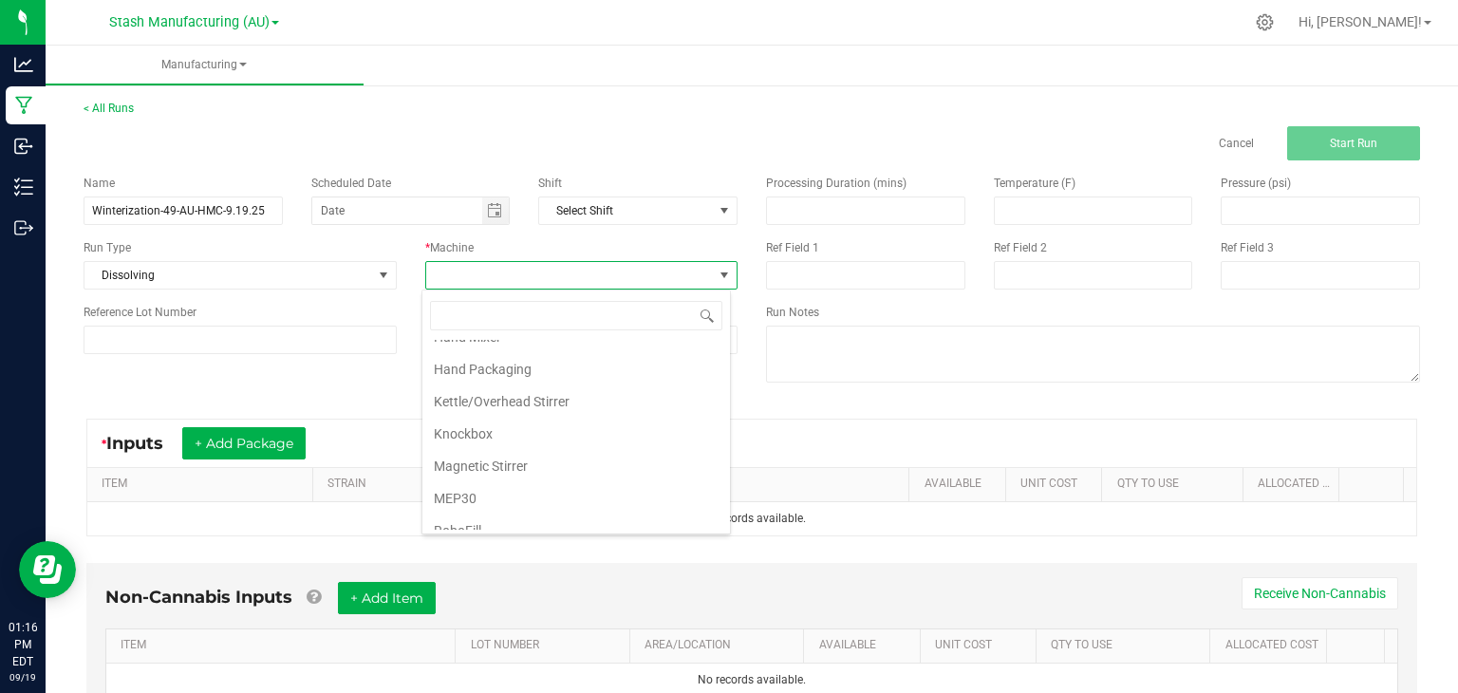
scroll to position [182, 0]
click at [498, 400] on li "Kettle/Overhead Stirrer" at bounding box center [575, 399] width 307 height 32
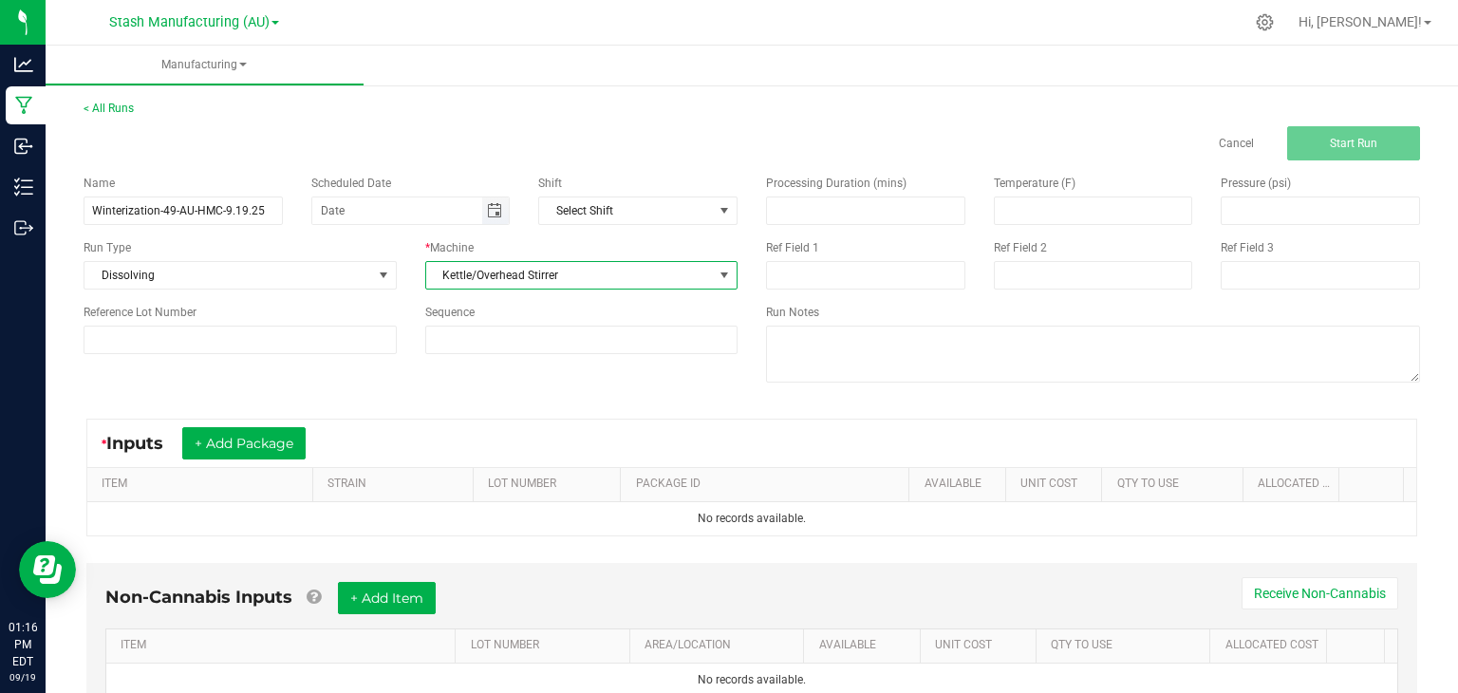
click at [487, 215] on span "Toggle calendar" at bounding box center [494, 210] width 15 height 15
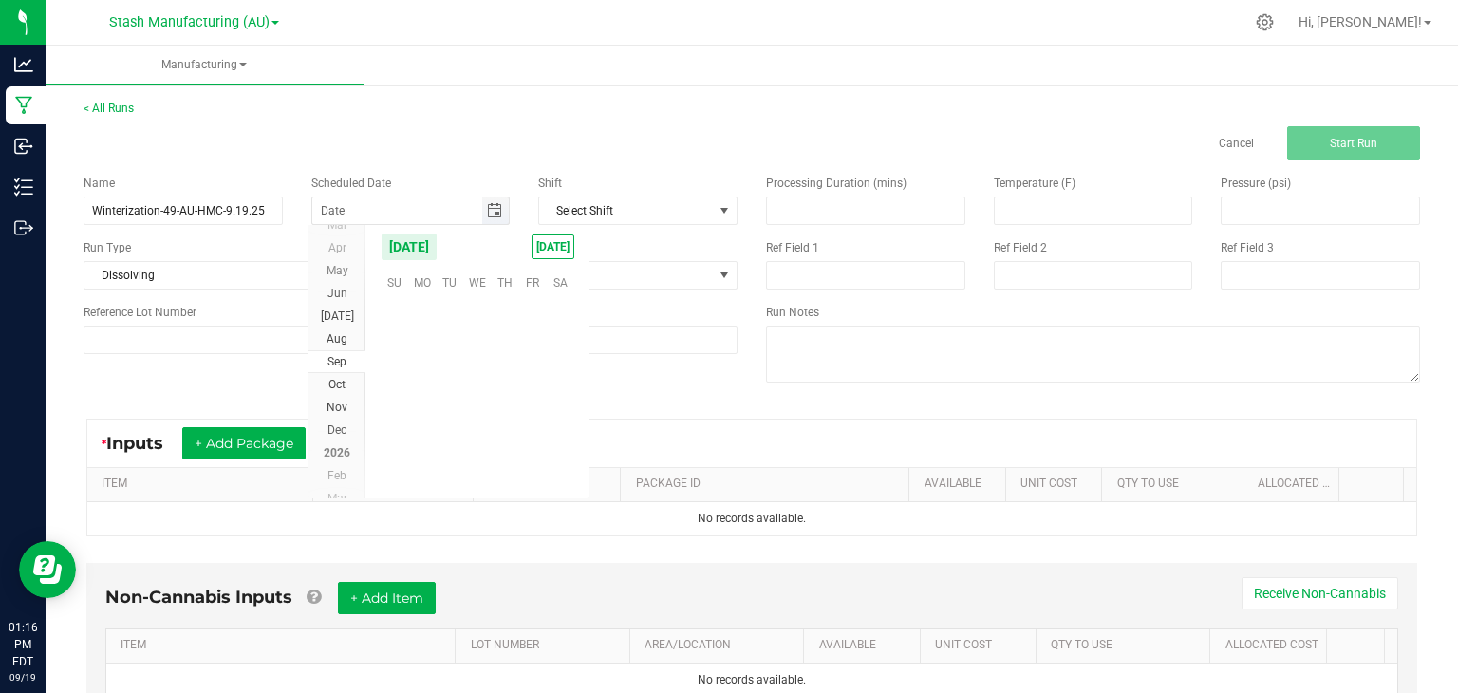
scroll to position [307842, 0]
click at [561, 253] on span "[DATE]" at bounding box center [552, 246] width 43 height 25
type input "[DATE]"
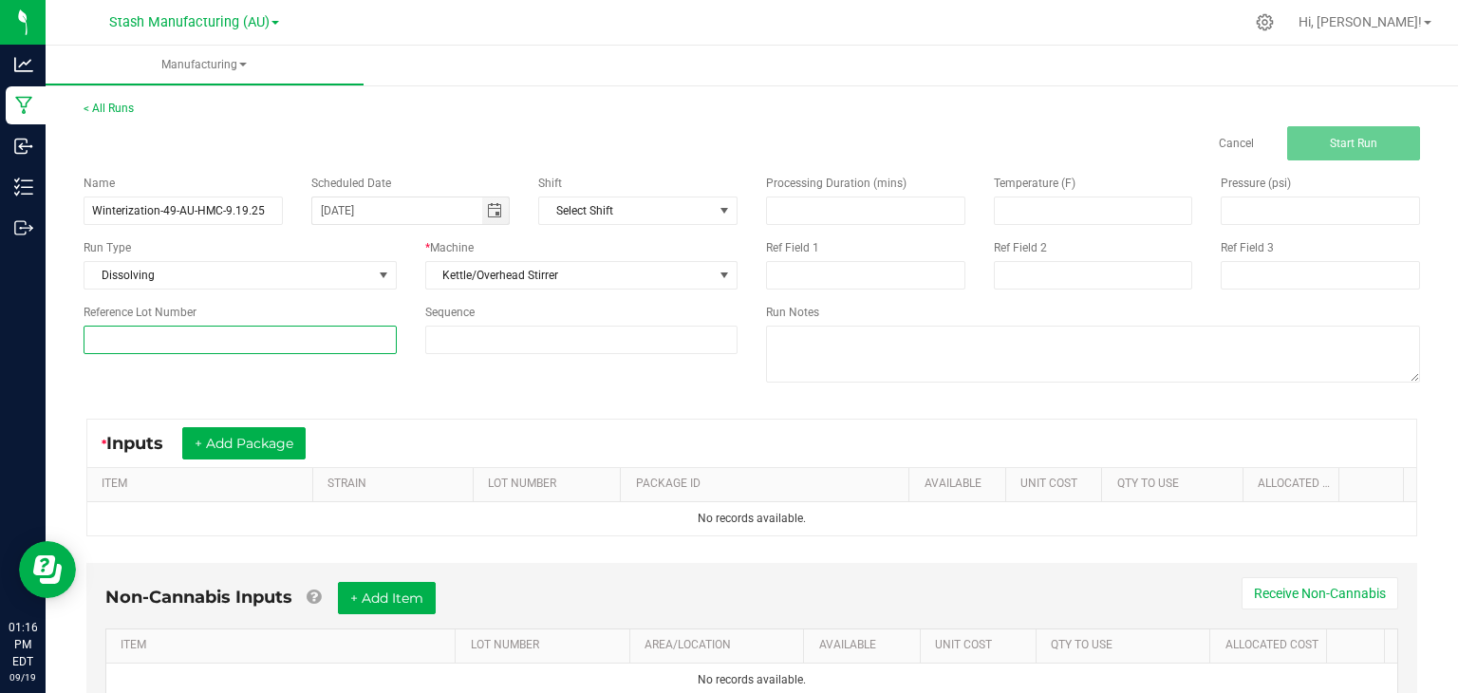
click at [258, 328] on input at bounding box center [240, 340] width 313 height 28
type input "49"
click at [497, 376] on div "Name Winterization-49-AU-HMC-9.19.25 Scheduled Date [DATE] Shift Select Shift R…" at bounding box center [751, 280] width 1365 height 241
click at [283, 434] on button "+ Add Package" at bounding box center [243, 443] width 123 height 32
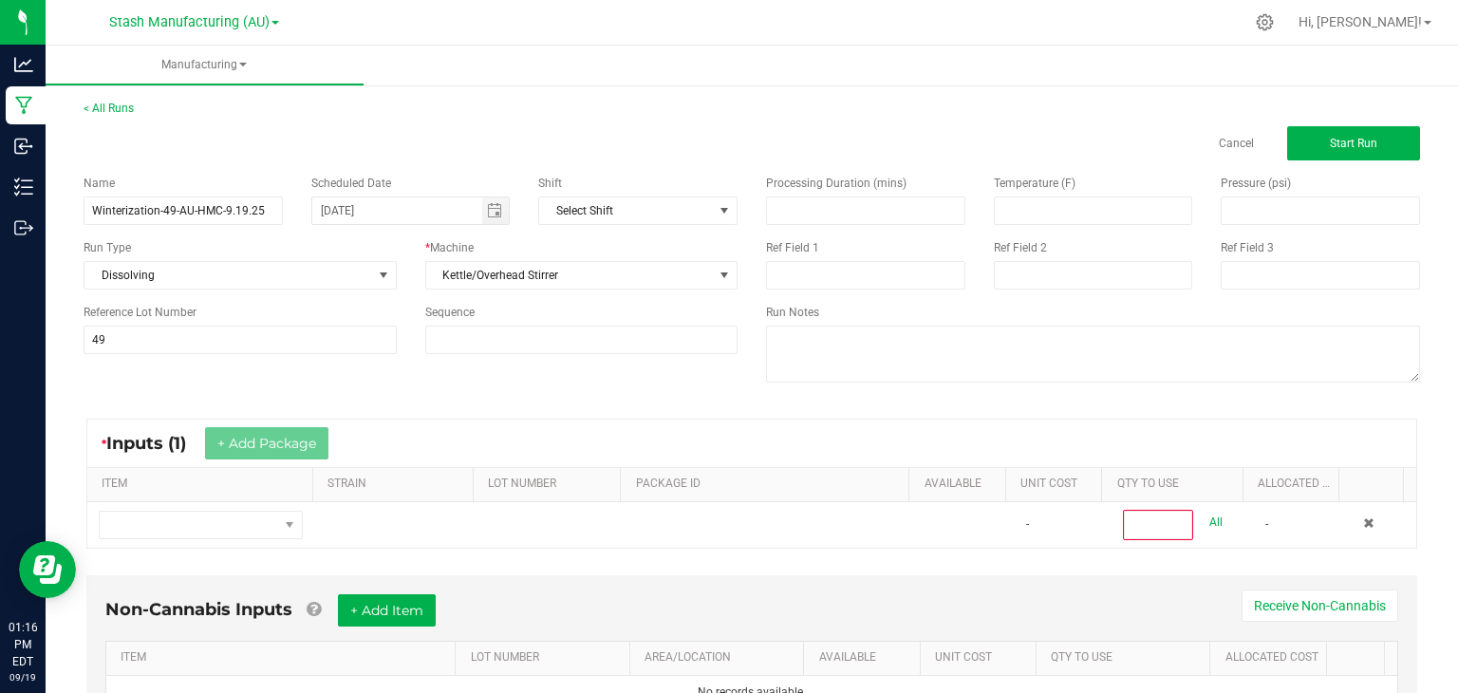
scroll to position [22, 0]
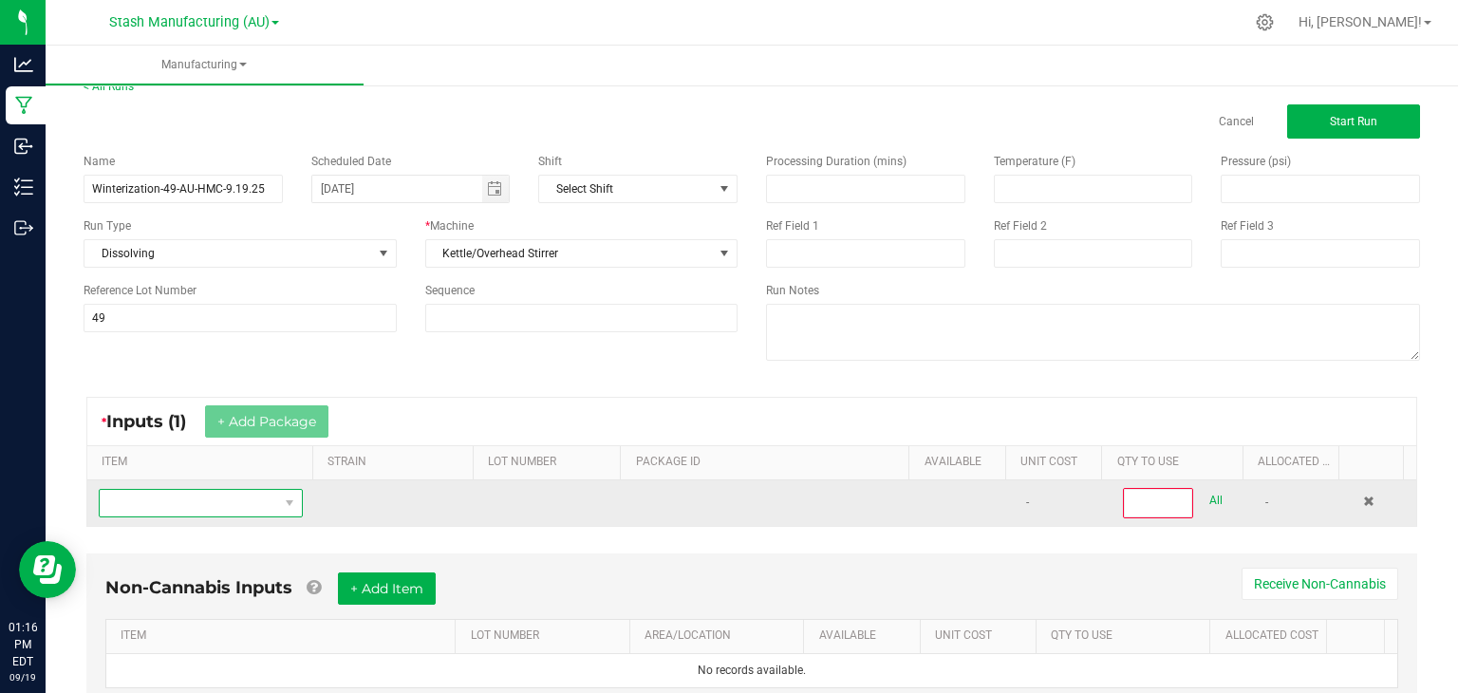
click at [172, 504] on span "NO DATA FOUND" at bounding box center [189, 503] width 178 height 27
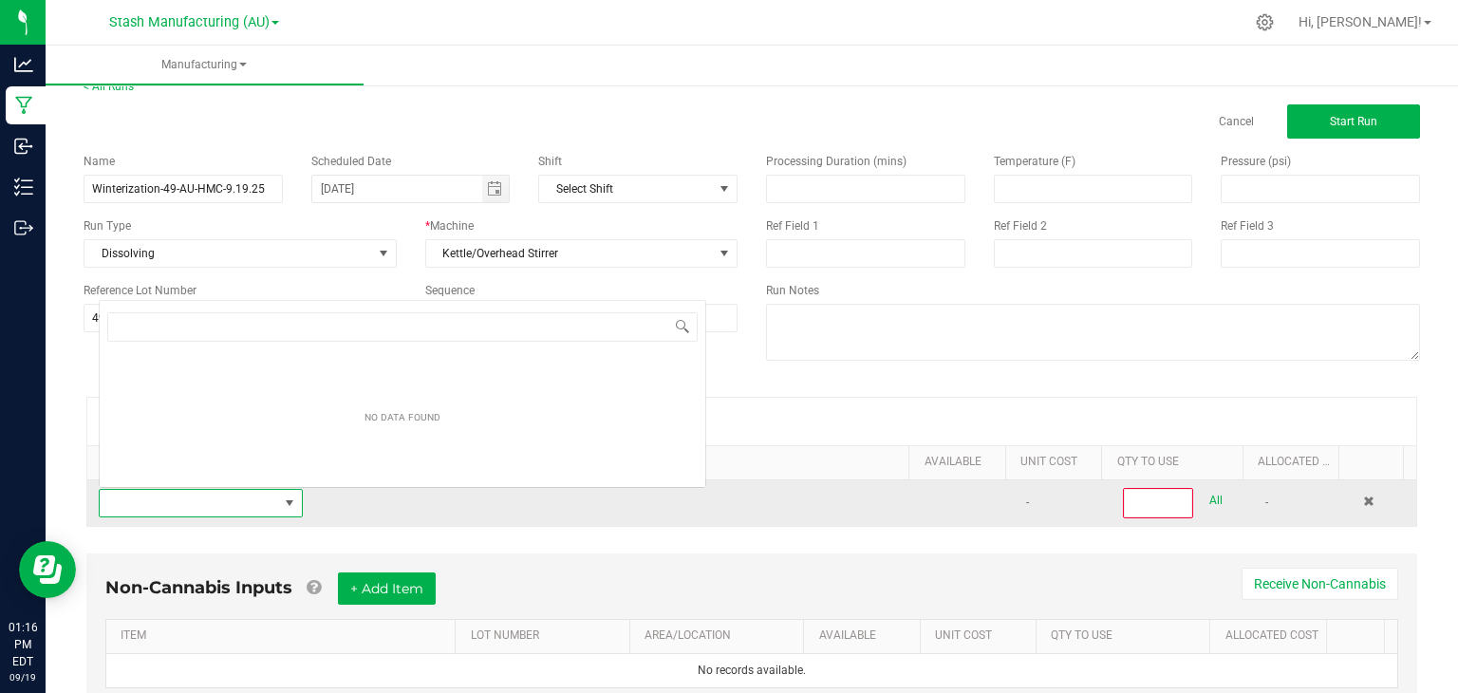
scroll to position [28, 196]
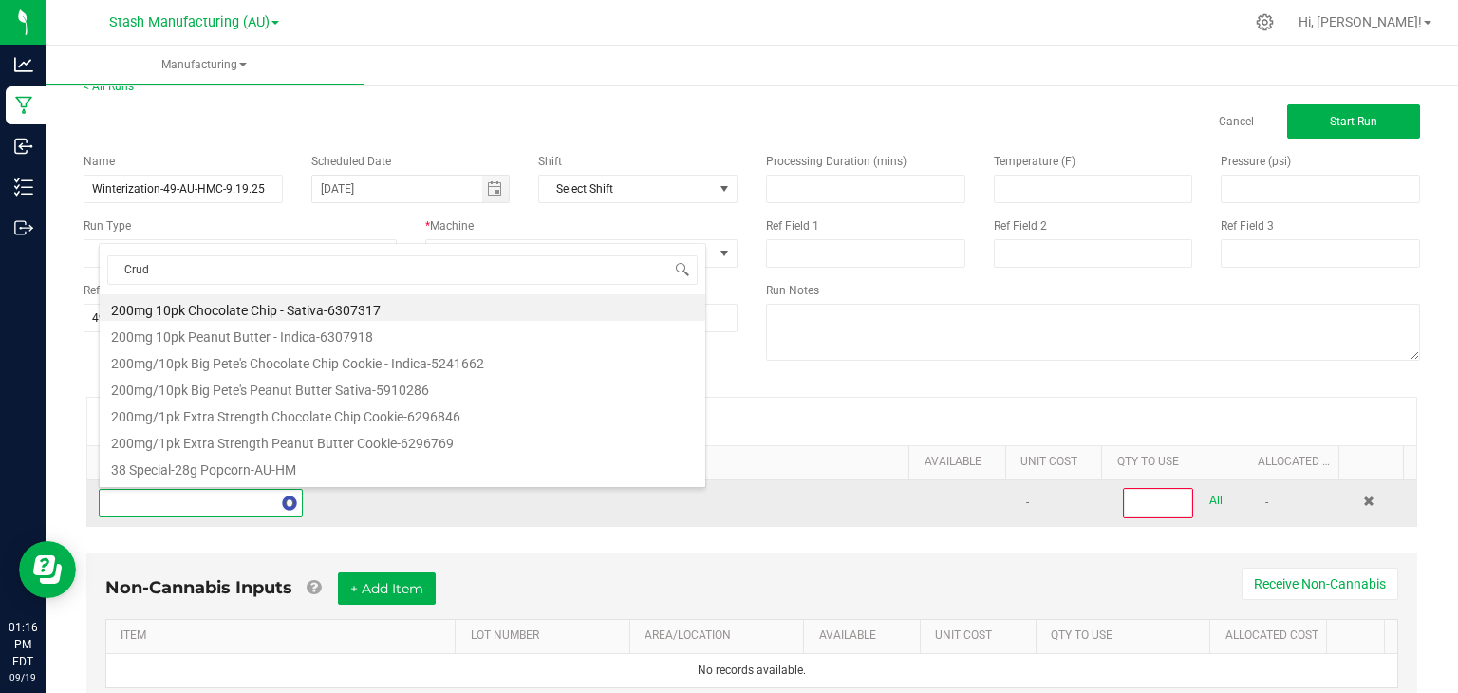
type input "Crude"
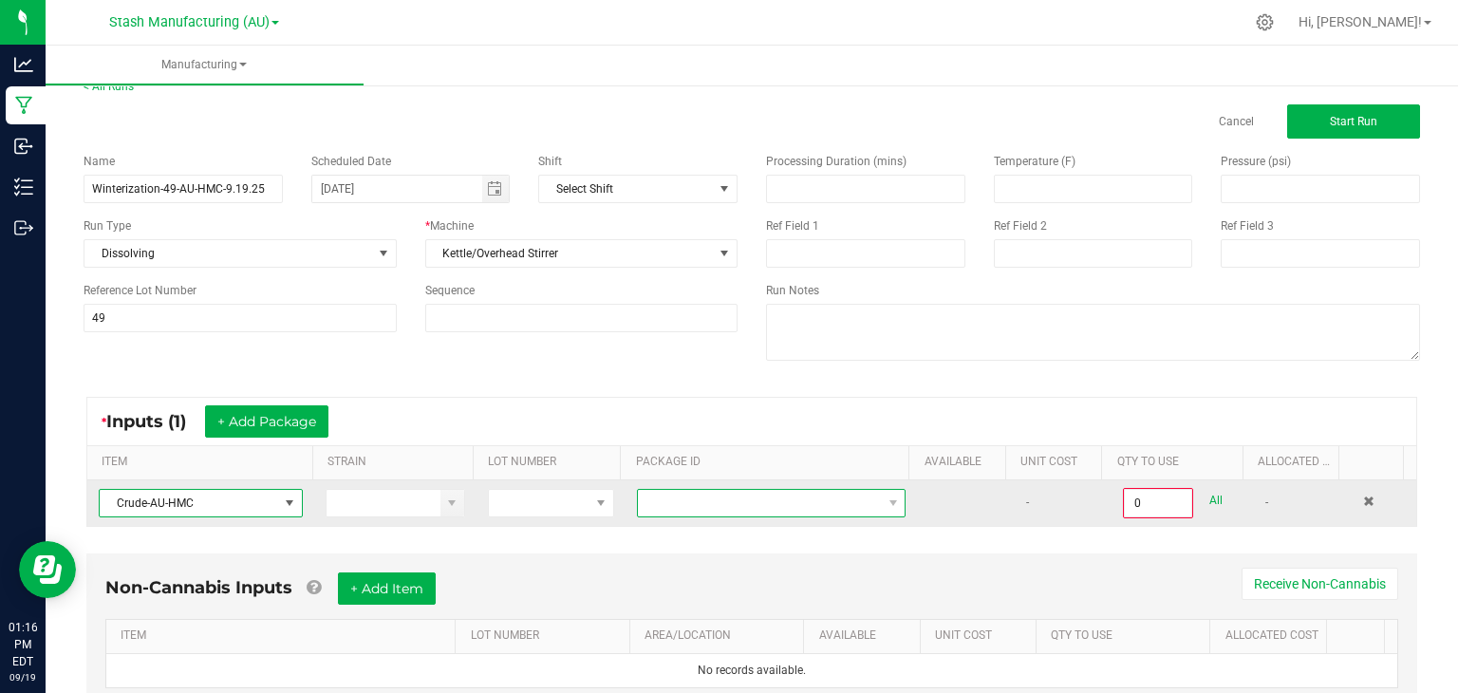
click at [845, 495] on span at bounding box center [759, 503] width 243 height 27
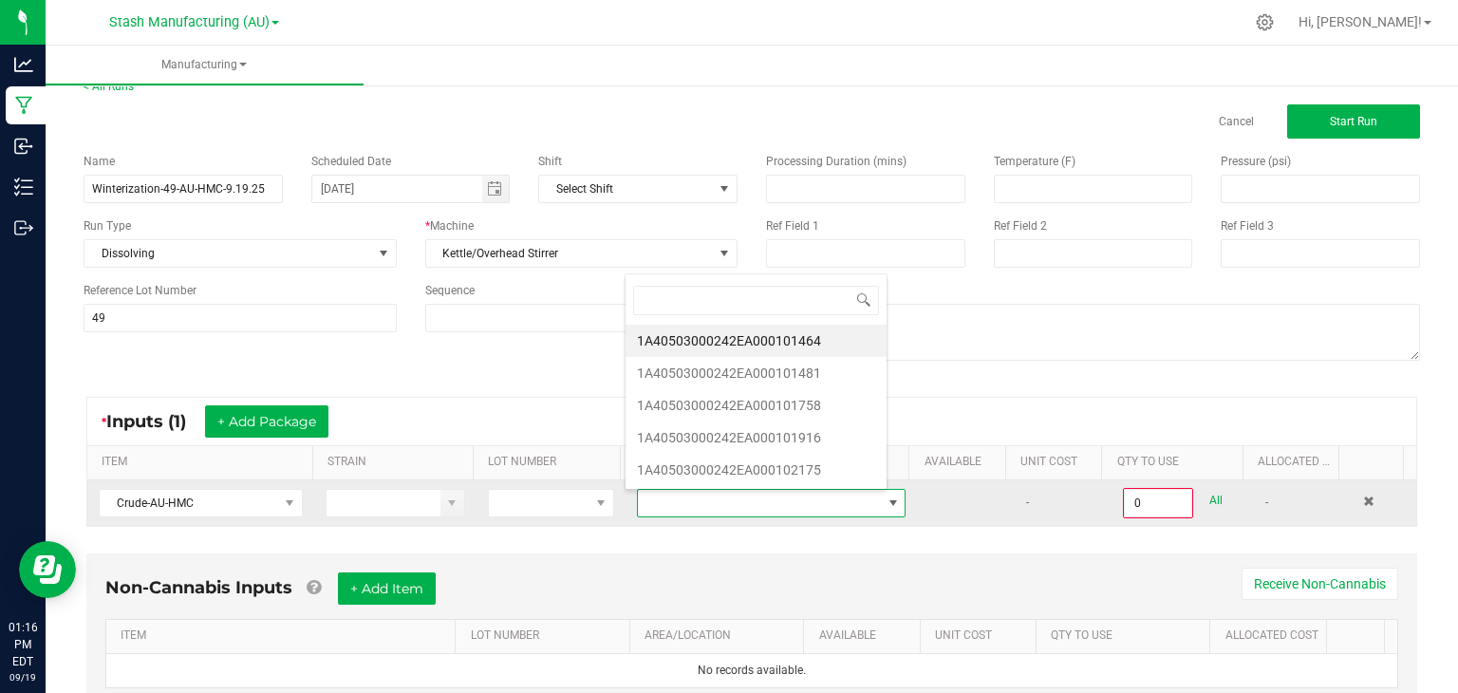
scroll to position [28, 258]
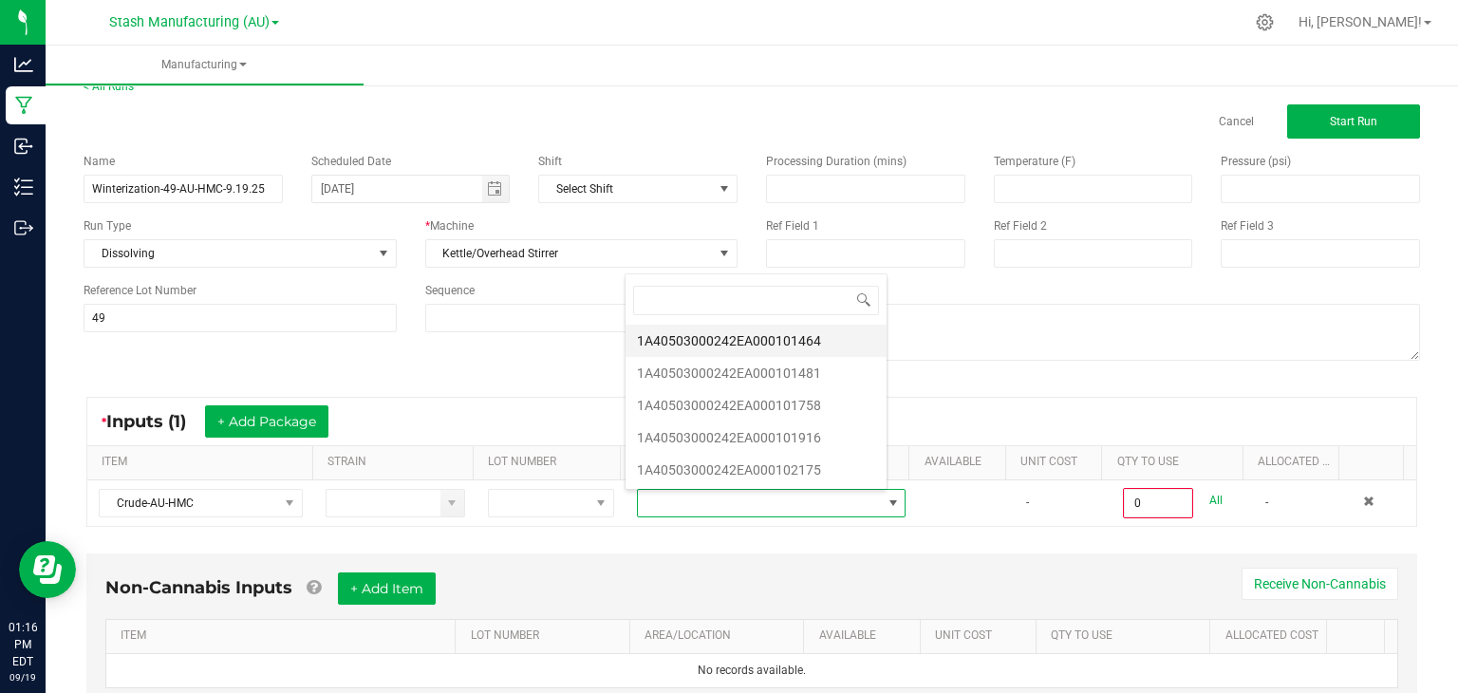
click at [821, 335] on li "1A40503000242EA000101464" at bounding box center [755, 341] width 261 height 32
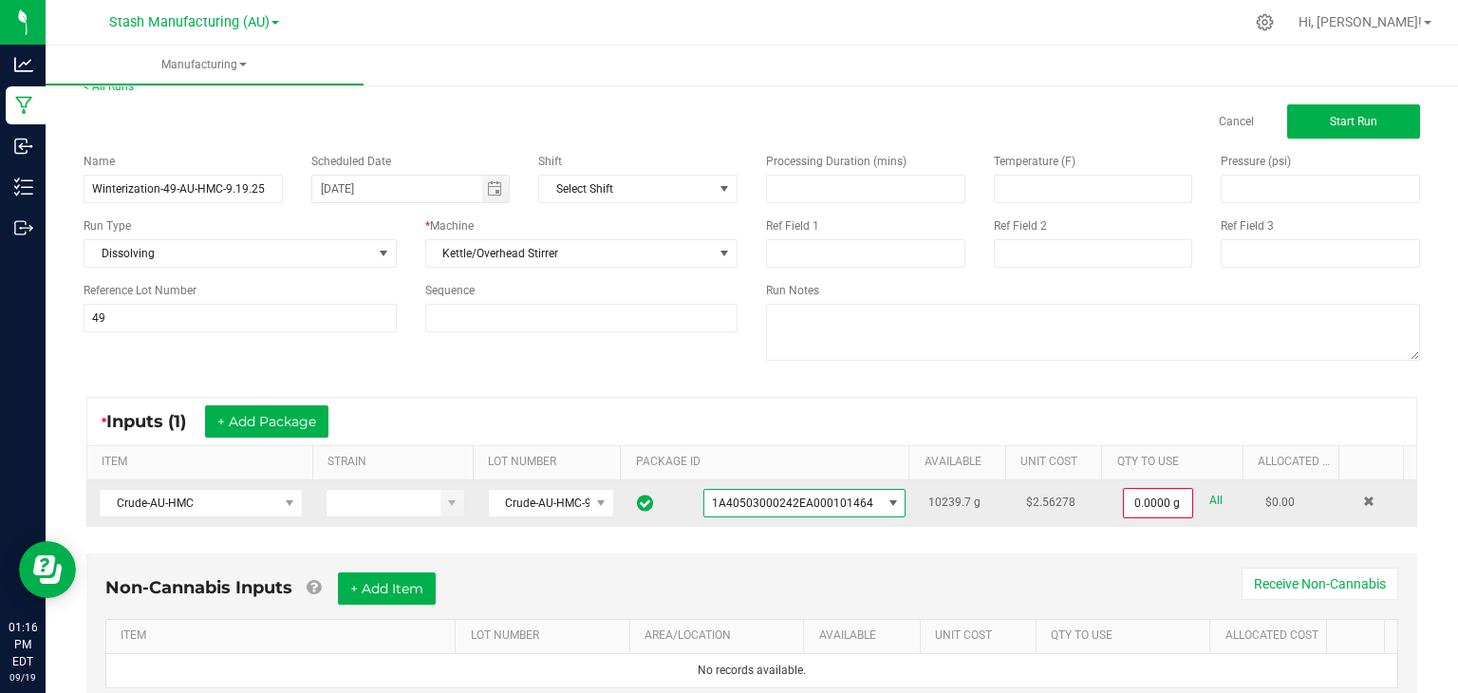
click at [1209, 498] on link "All" at bounding box center [1215, 501] width 13 height 26
type input "10239.7000 g"
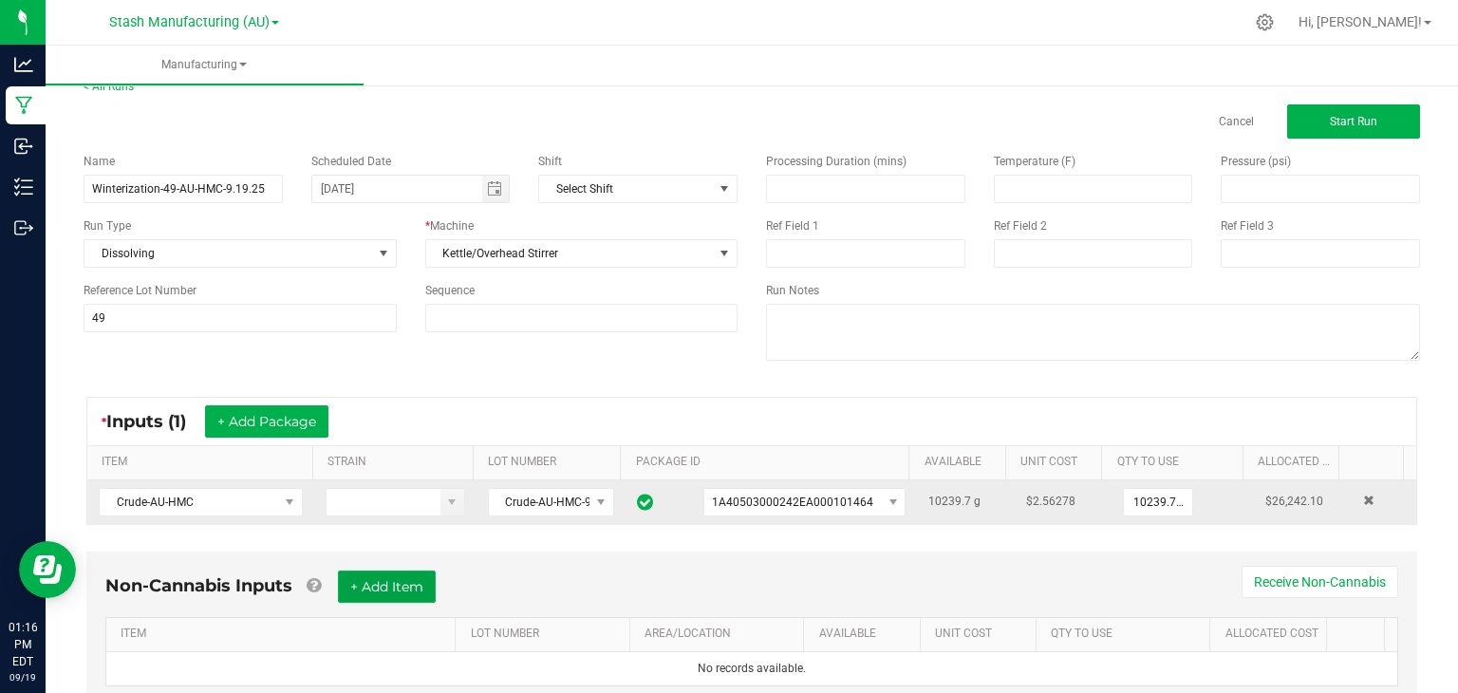
click at [415, 576] on button "+ Add Item" at bounding box center [387, 586] width 98 height 32
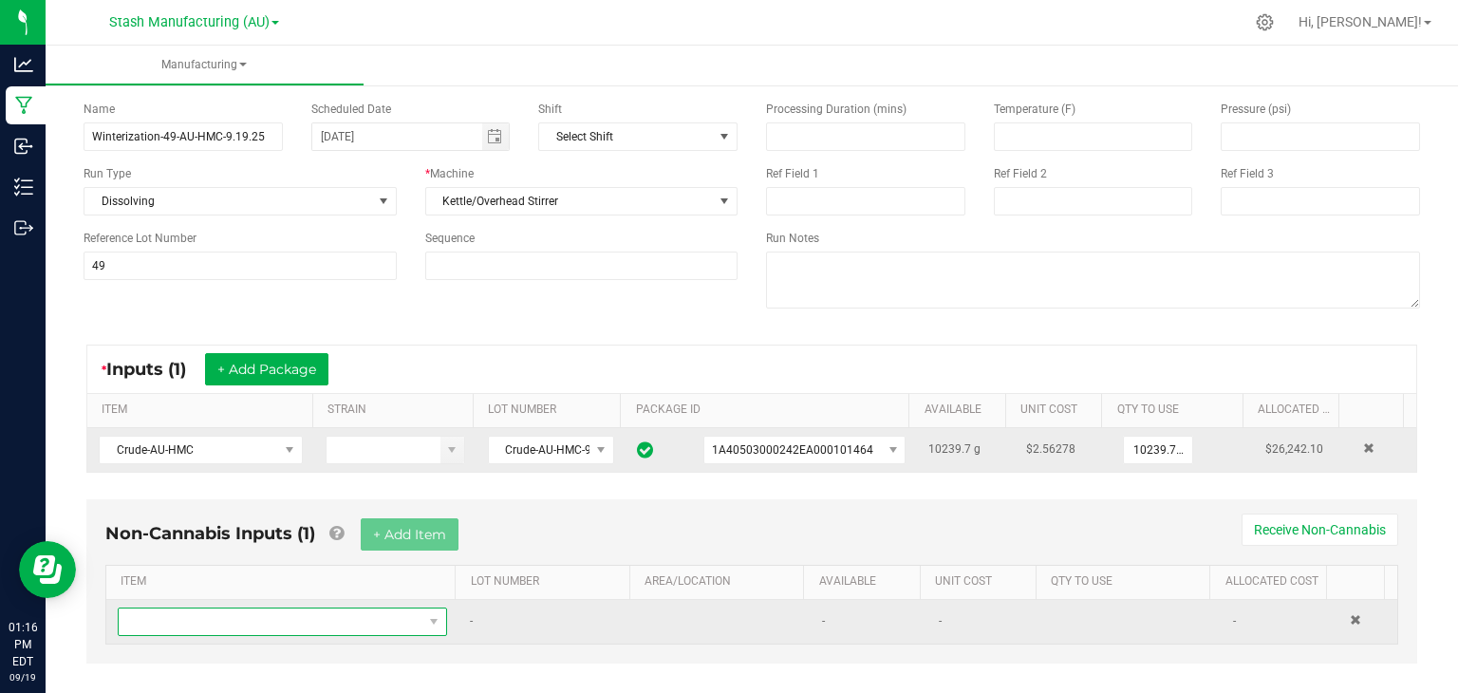
click at [226, 620] on span "NO DATA FOUND" at bounding box center [271, 621] width 304 height 27
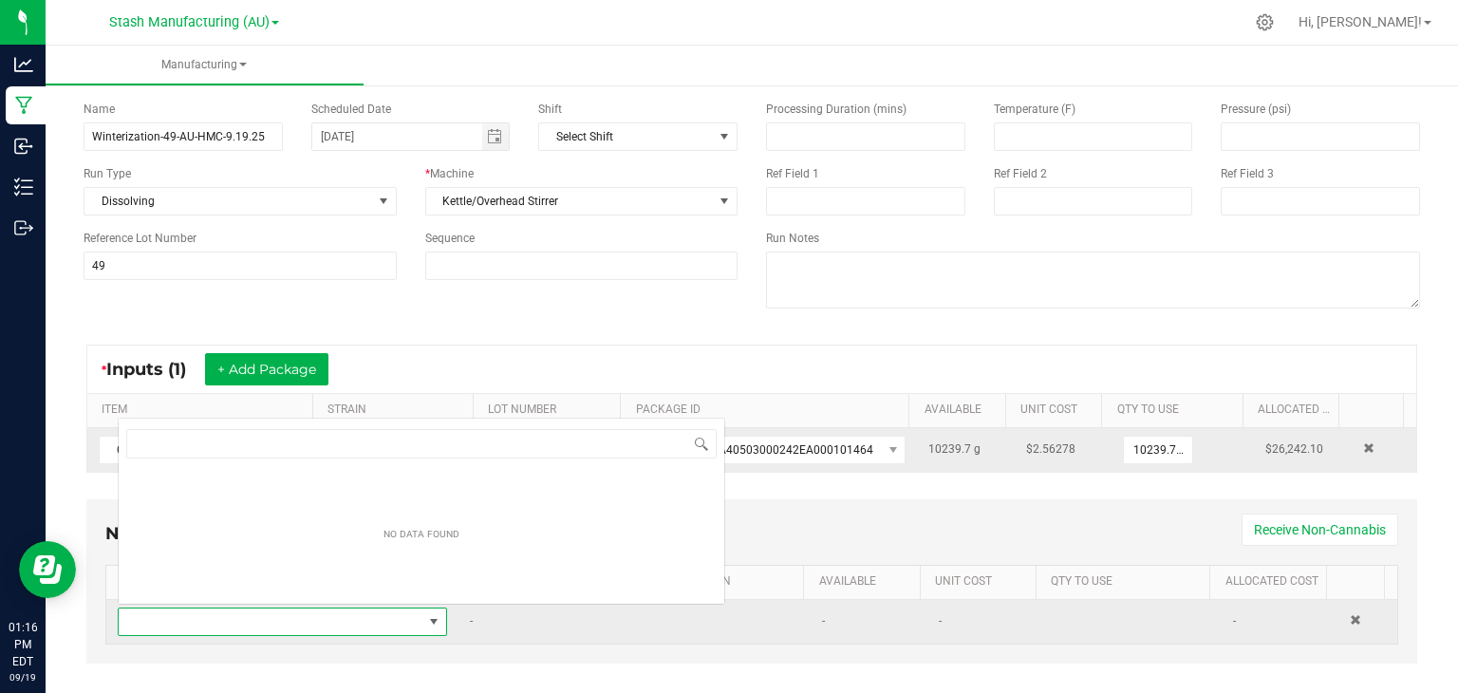
scroll to position [28, 317]
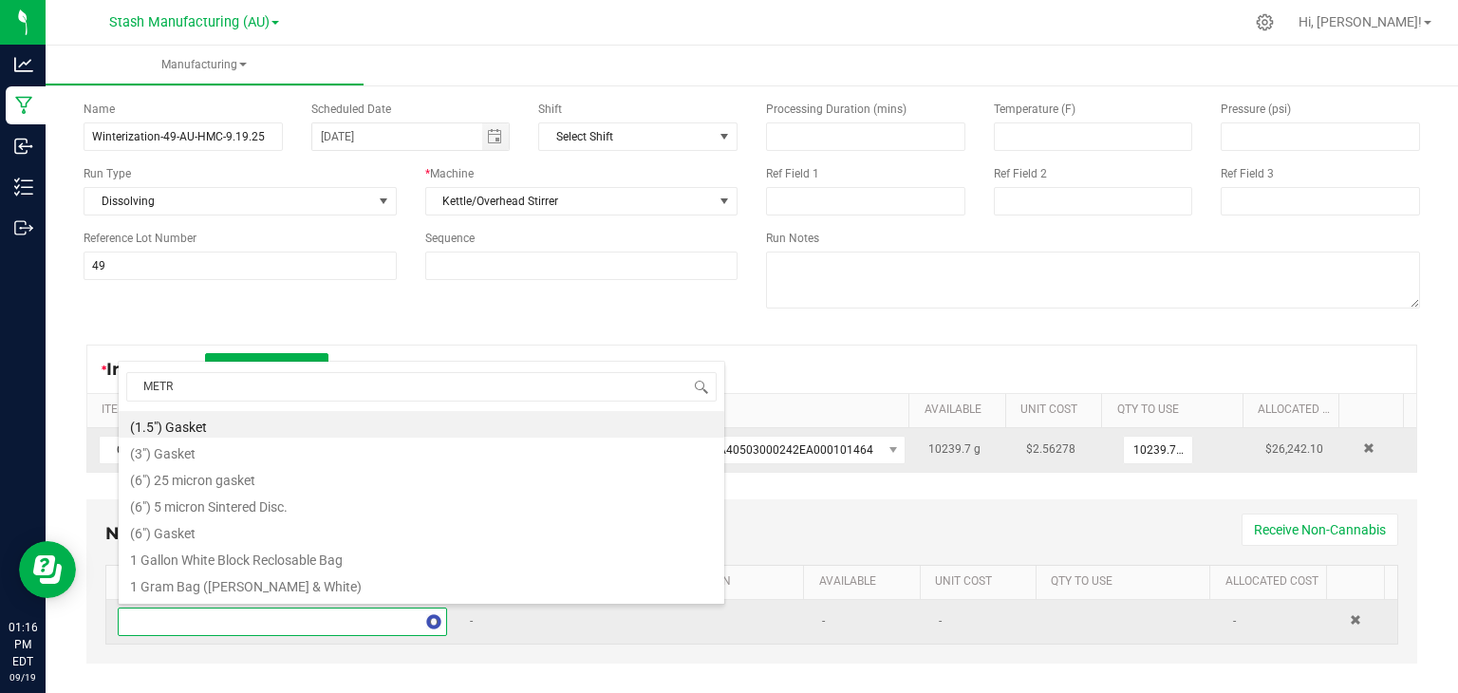
type input "METRC"
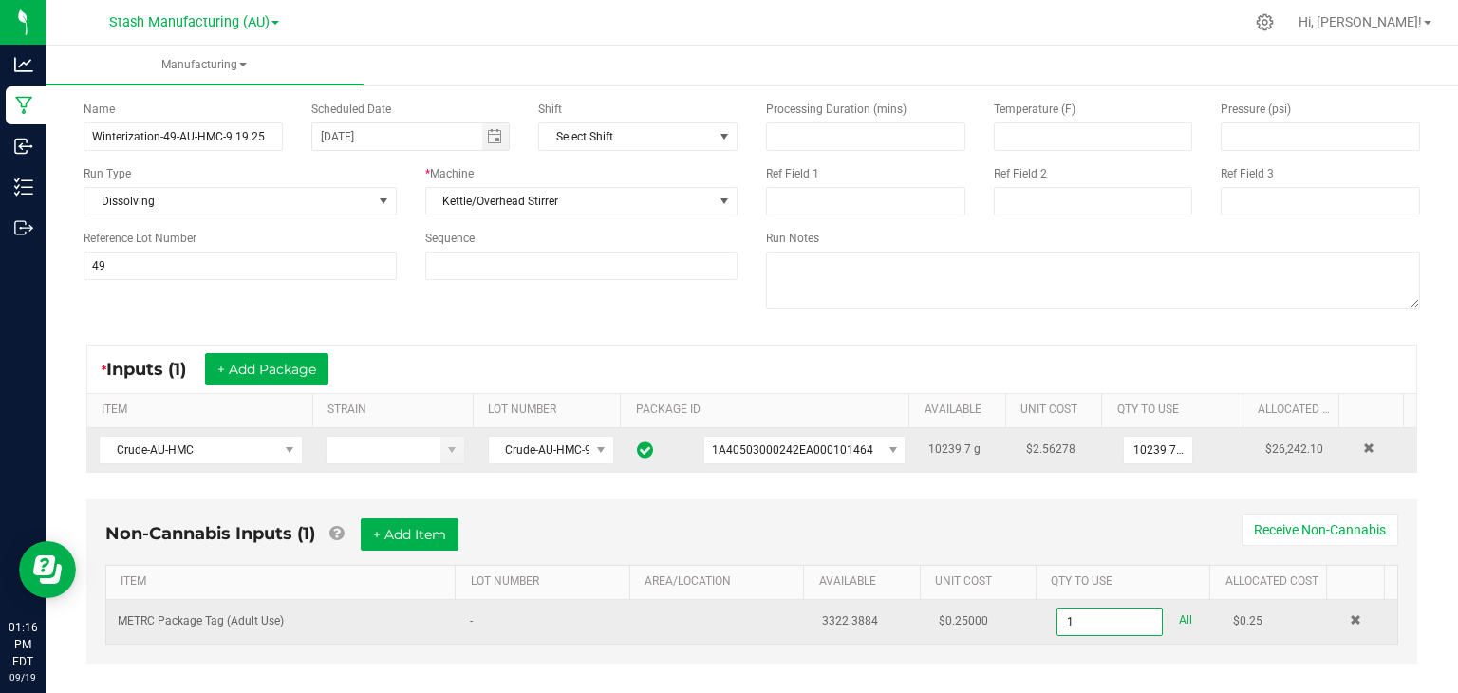
type input "1 ea"
click at [528, 550] on div "Non-Cannabis Inputs (1) + Add Item Receive Non-Cannabis" at bounding box center [751, 541] width 1293 height 47
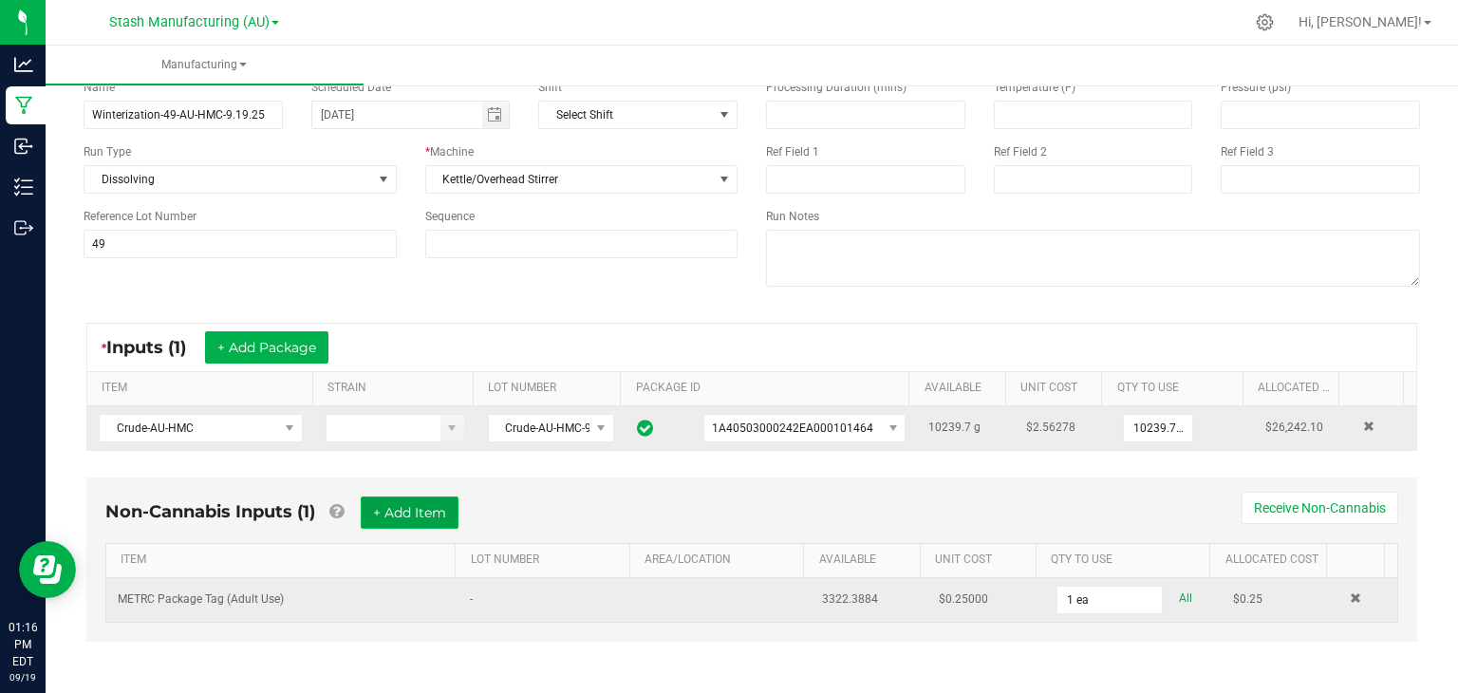
click at [391, 501] on button "+ Add Item" at bounding box center [410, 512] width 98 height 32
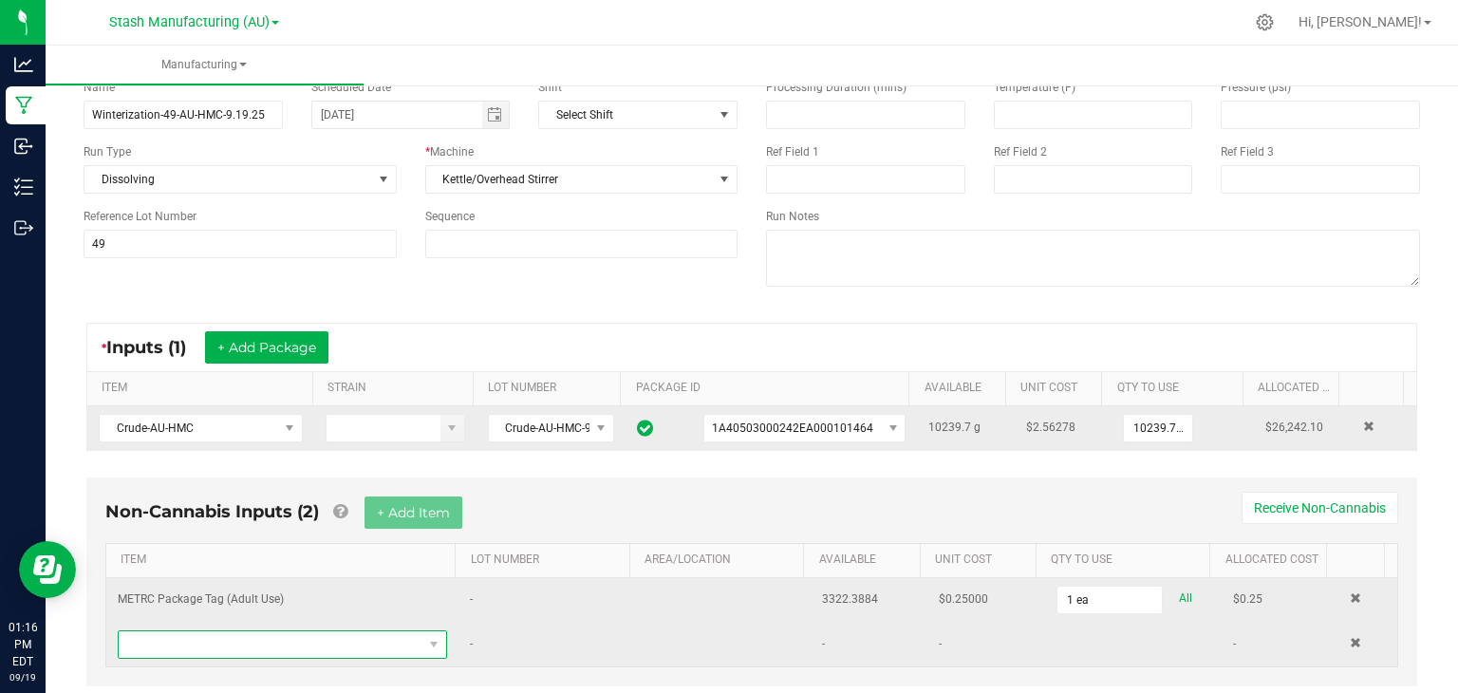
click at [263, 643] on span "NO DATA FOUND" at bounding box center [271, 644] width 304 height 27
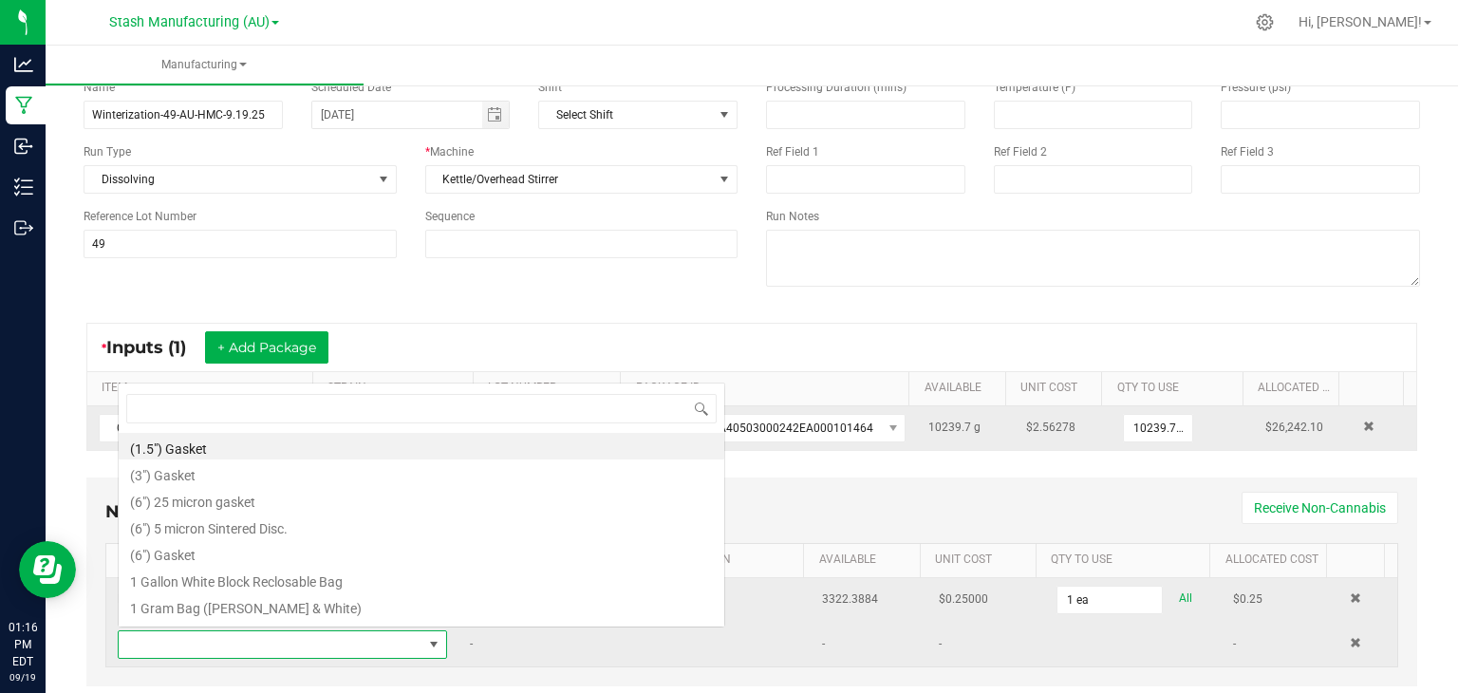
scroll to position [28, 317]
click at [592, 357] on div "* Inputs (1) + Add Package" at bounding box center [751, 347] width 1329 height 47
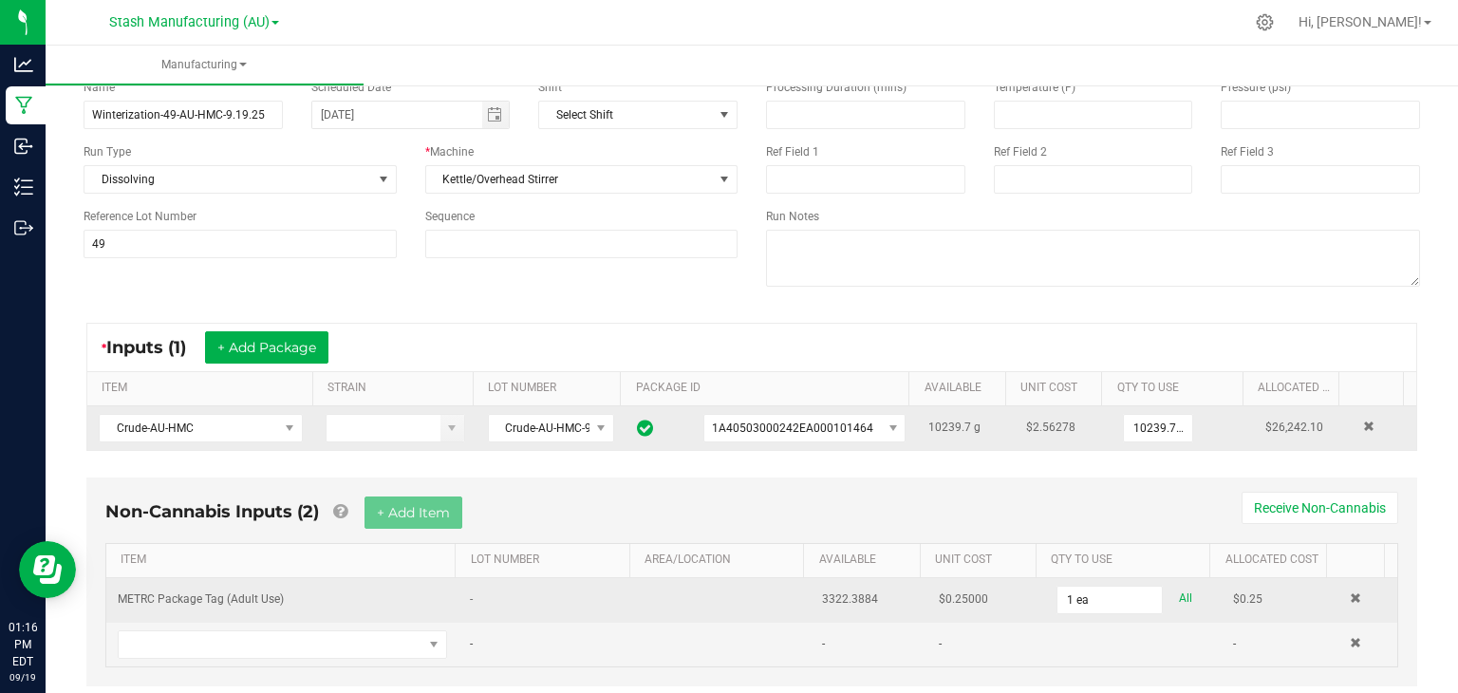
click at [636, 334] on div "* Inputs (1) + Add Package" at bounding box center [751, 347] width 1329 height 47
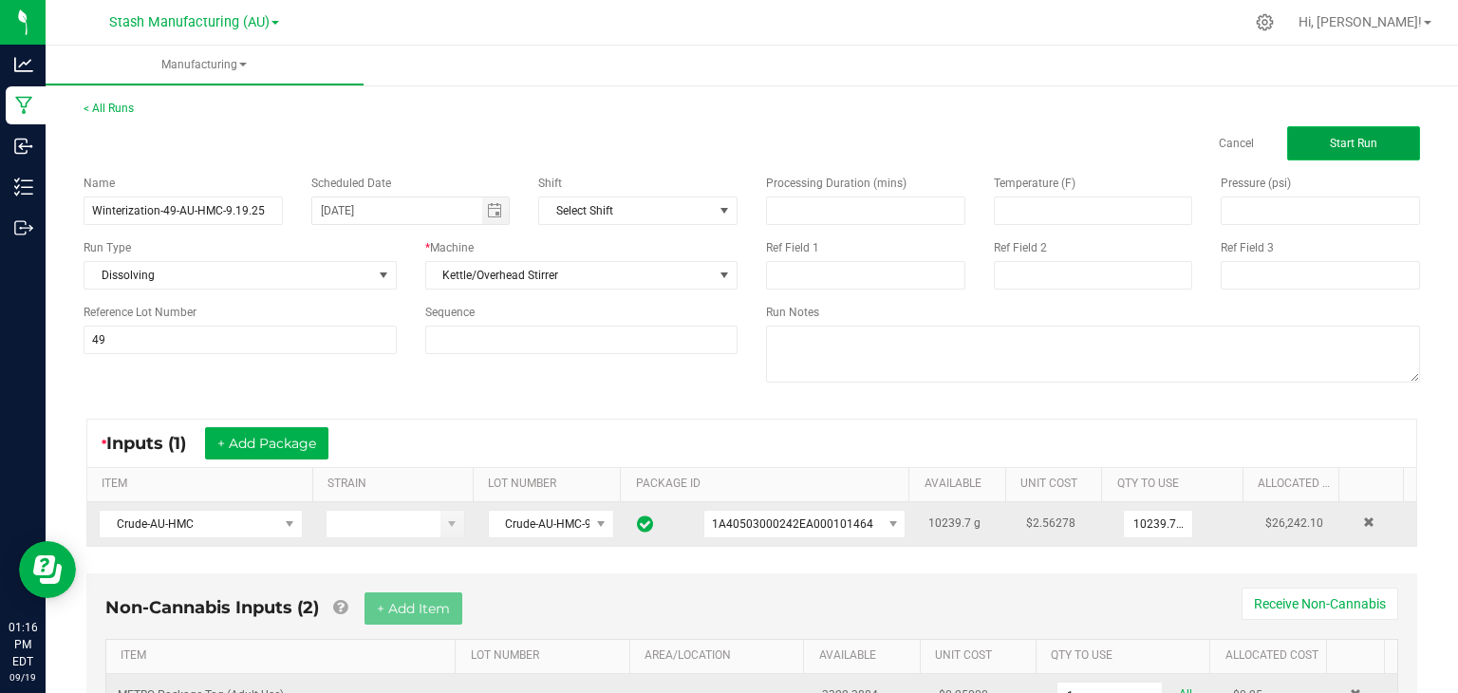
click at [1334, 142] on span "Start Run" at bounding box center [1353, 143] width 47 height 13
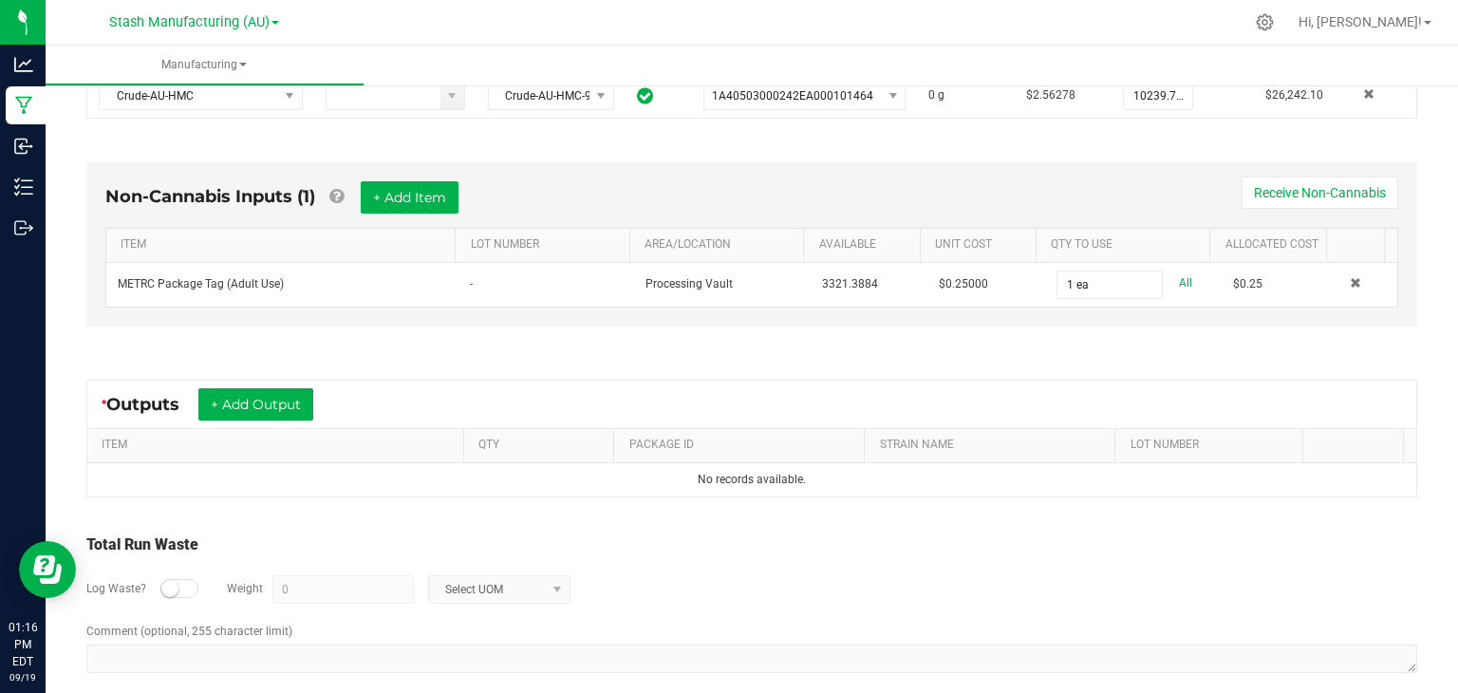
scroll to position [483, 0]
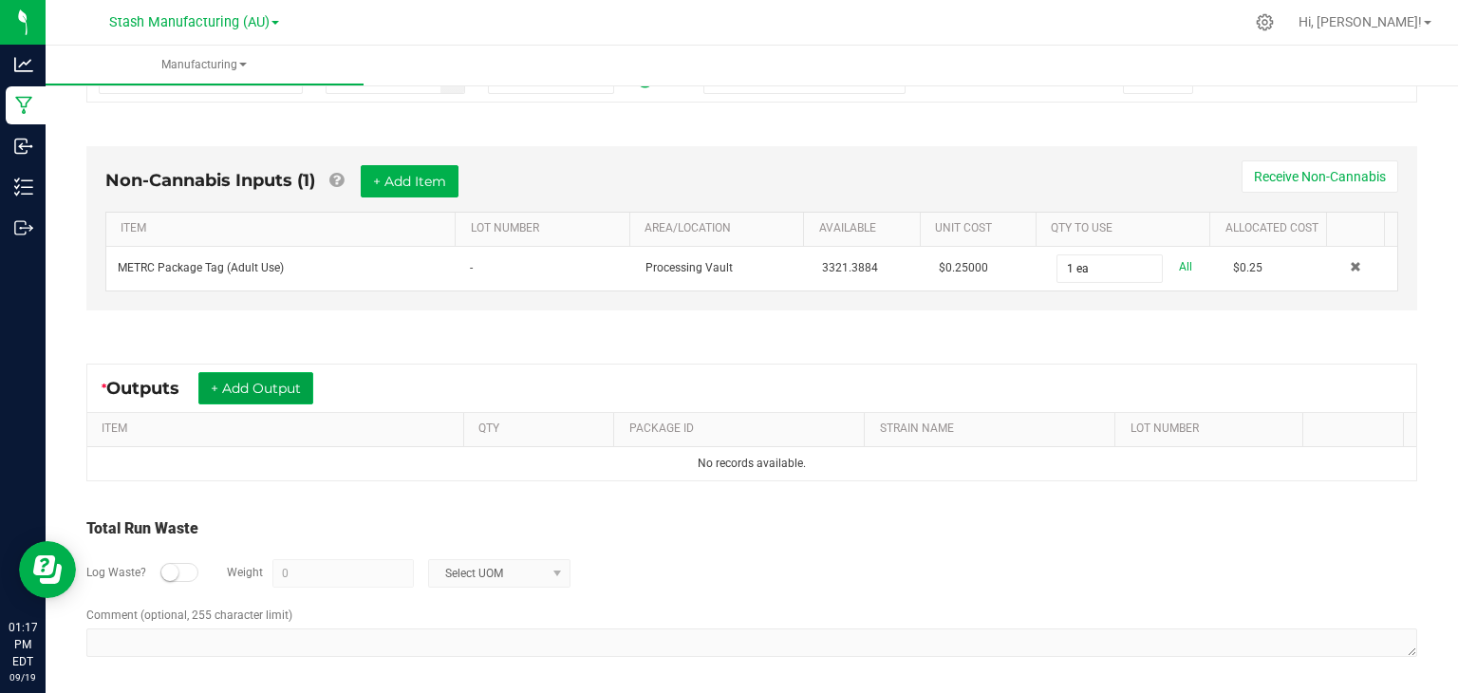
click at [274, 377] on button "+ Add Output" at bounding box center [255, 388] width 115 height 32
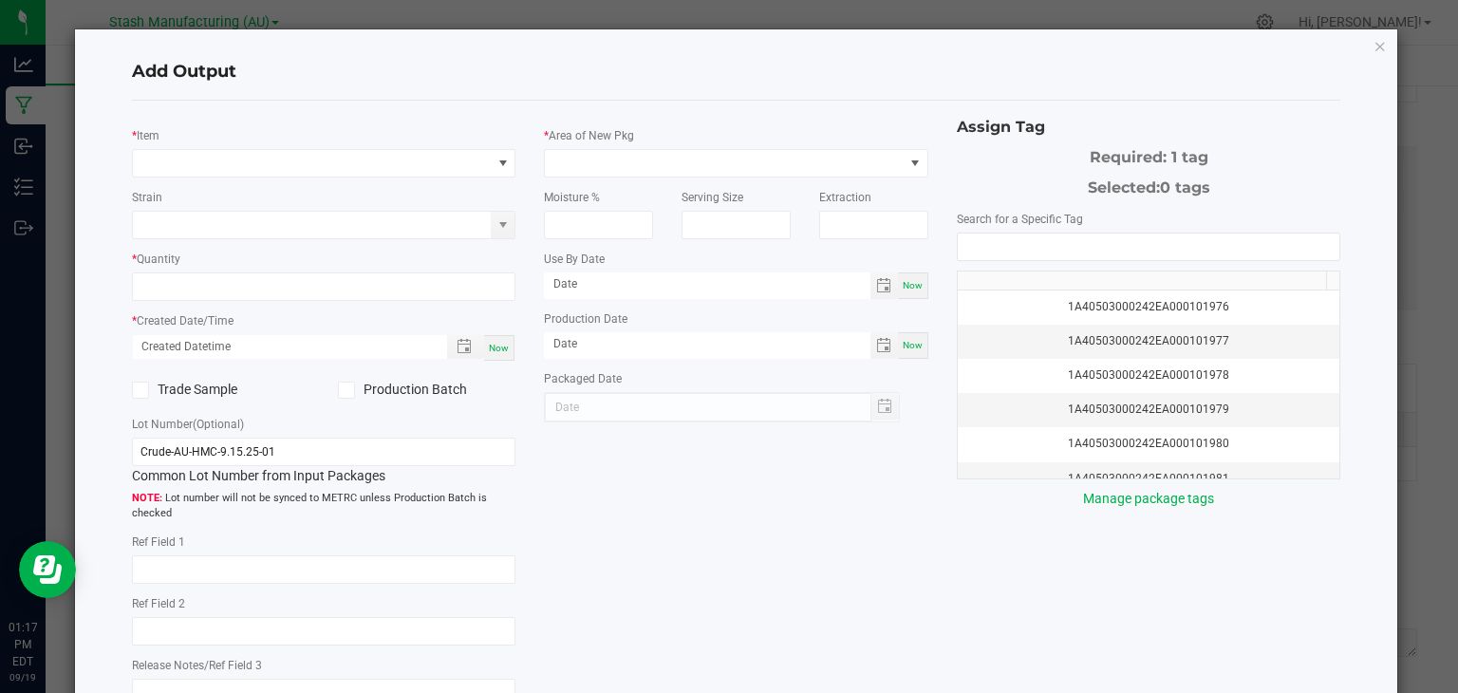
type input "[DATE]"
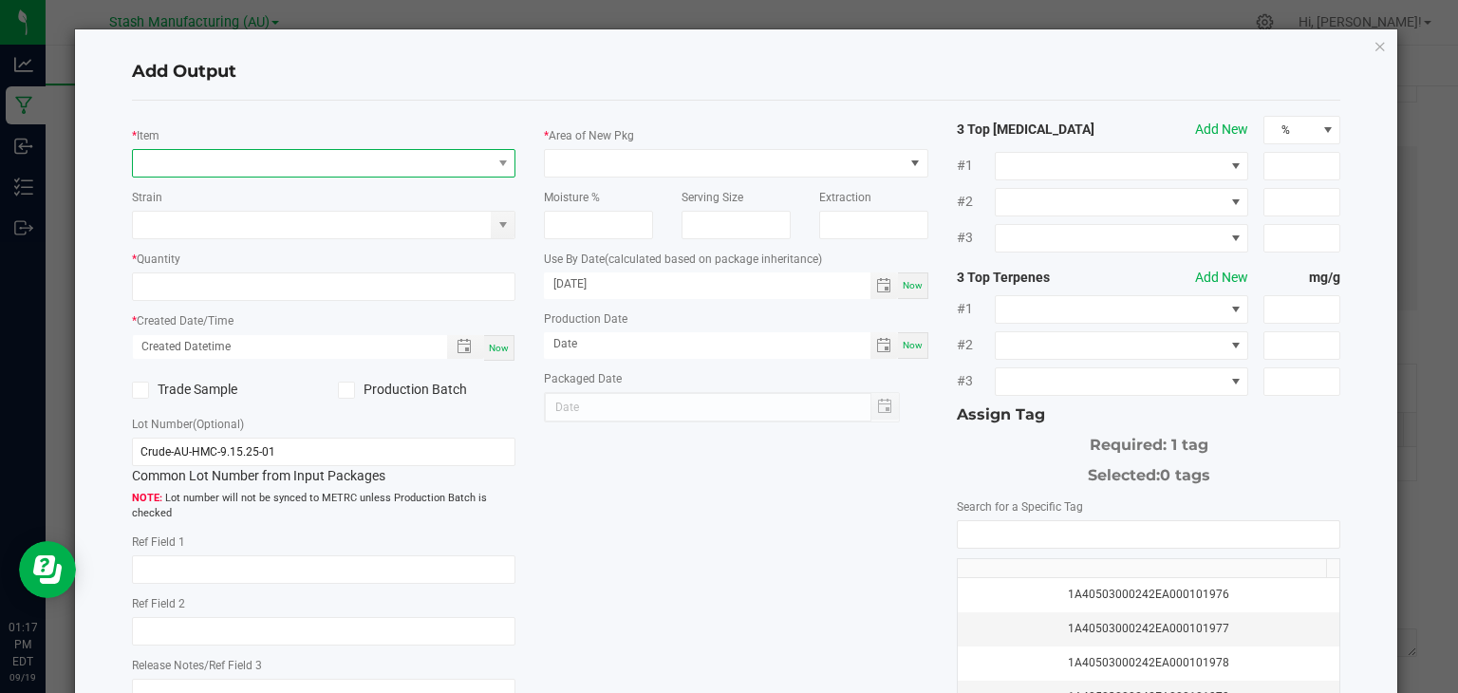
click at [310, 153] on span "NO DATA FOUND" at bounding box center [312, 163] width 359 height 27
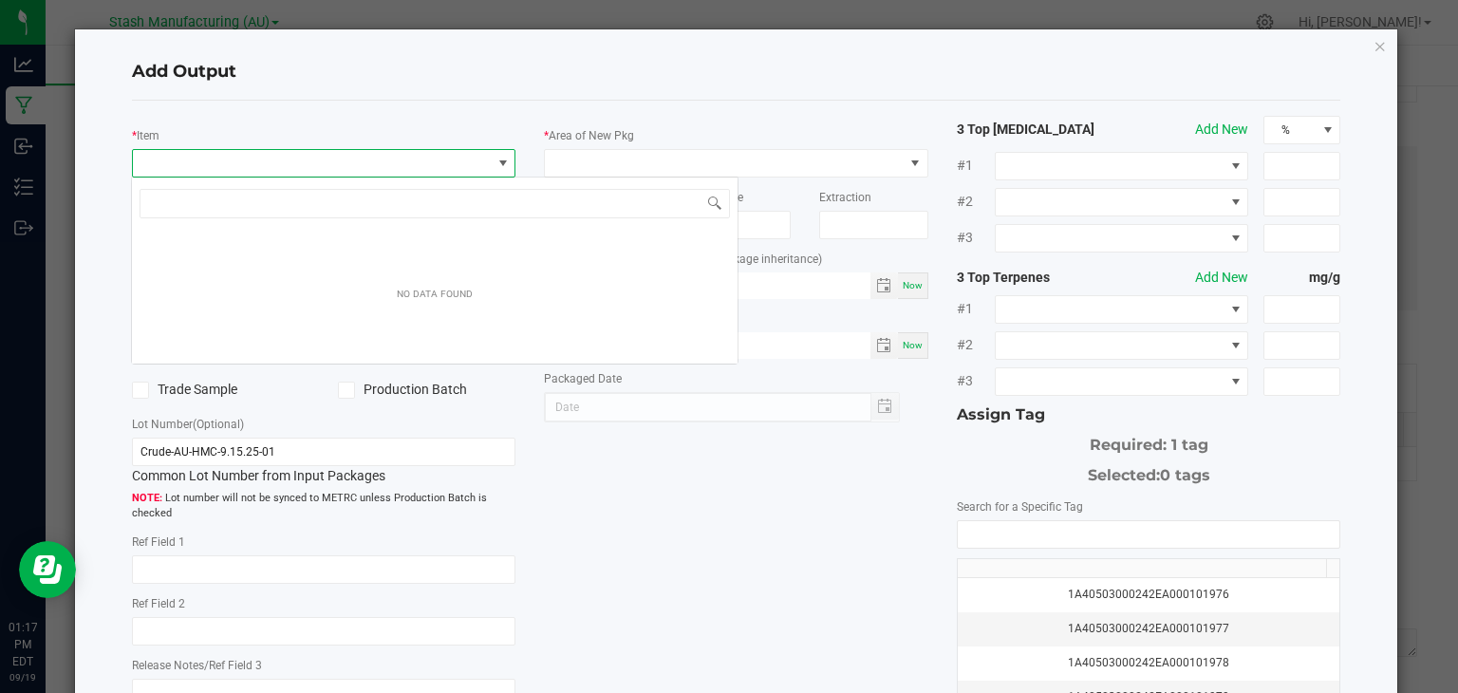
scroll to position [28, 380]
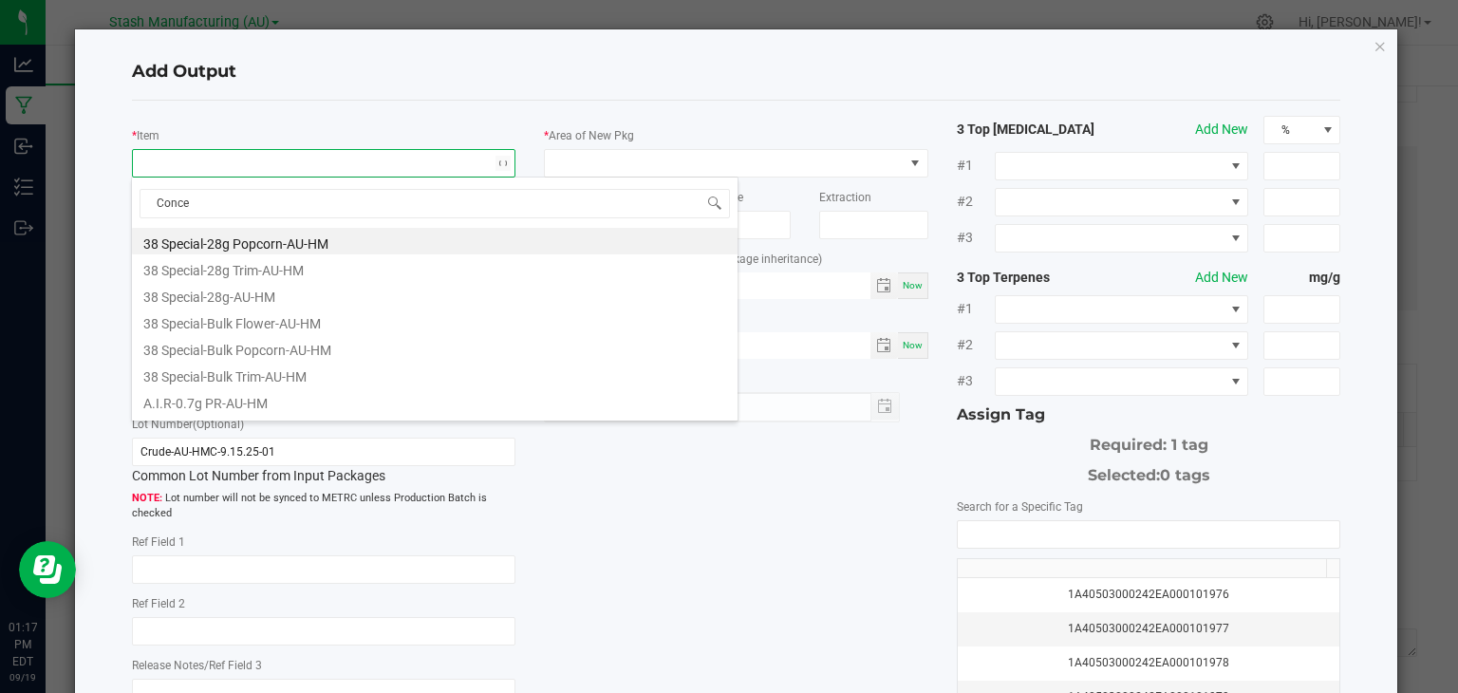
type input "Concen"
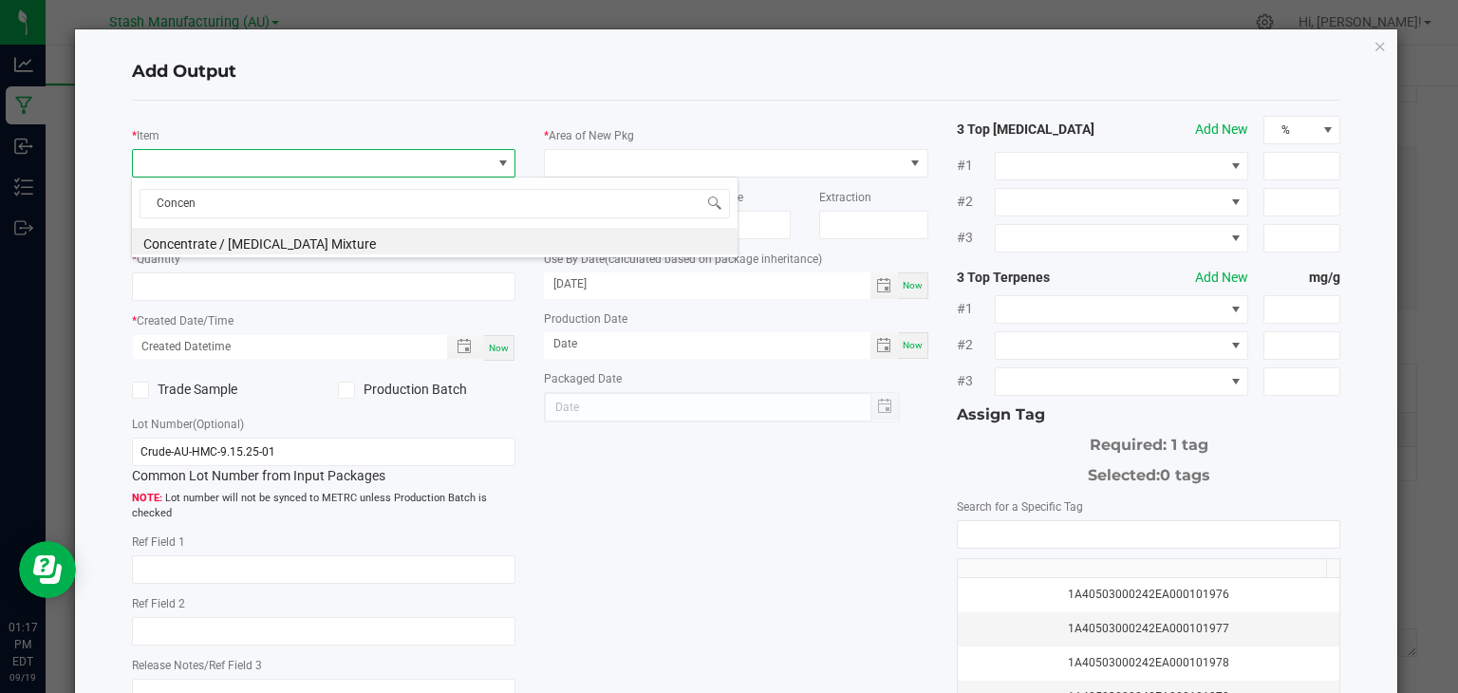
type input "0.0000 g"
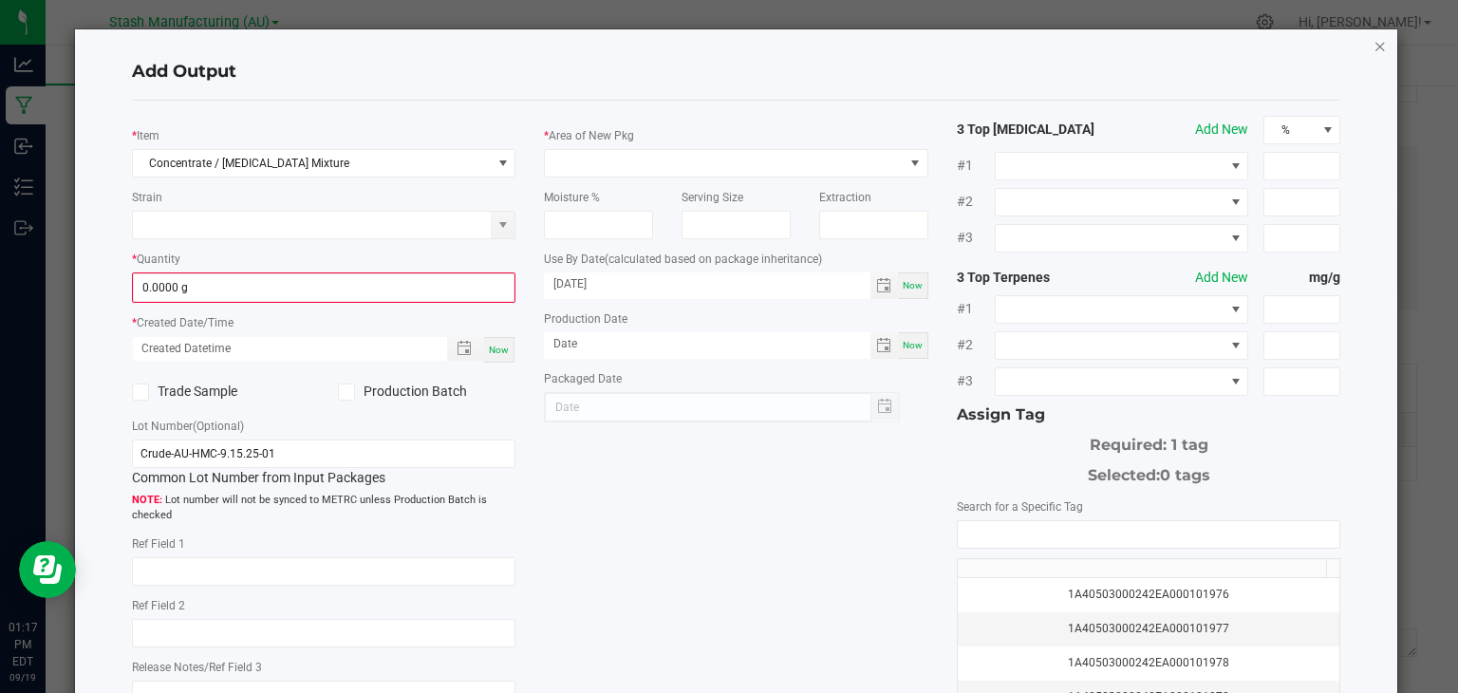
click at [1373, 43] on icon "button" at bounding box center [1379, 45] width 13 height 23
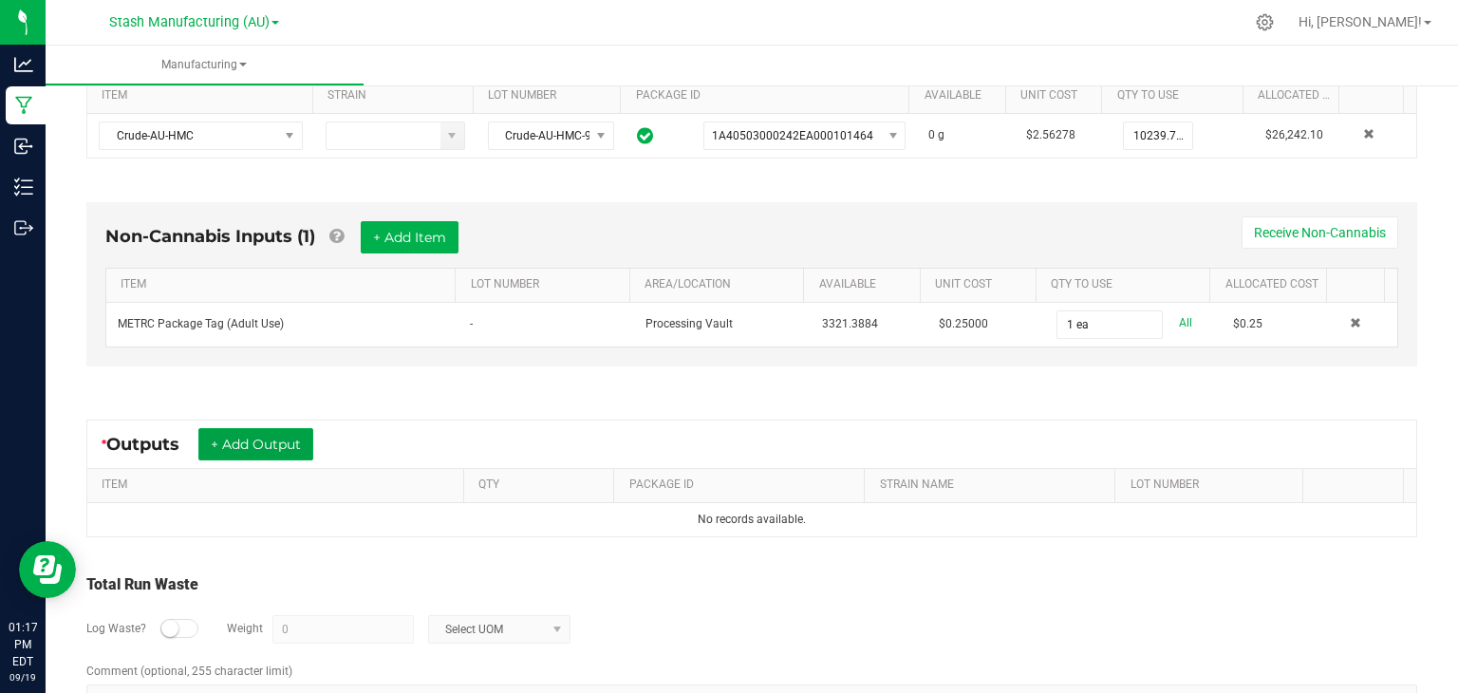
scroll to position [449, 0]
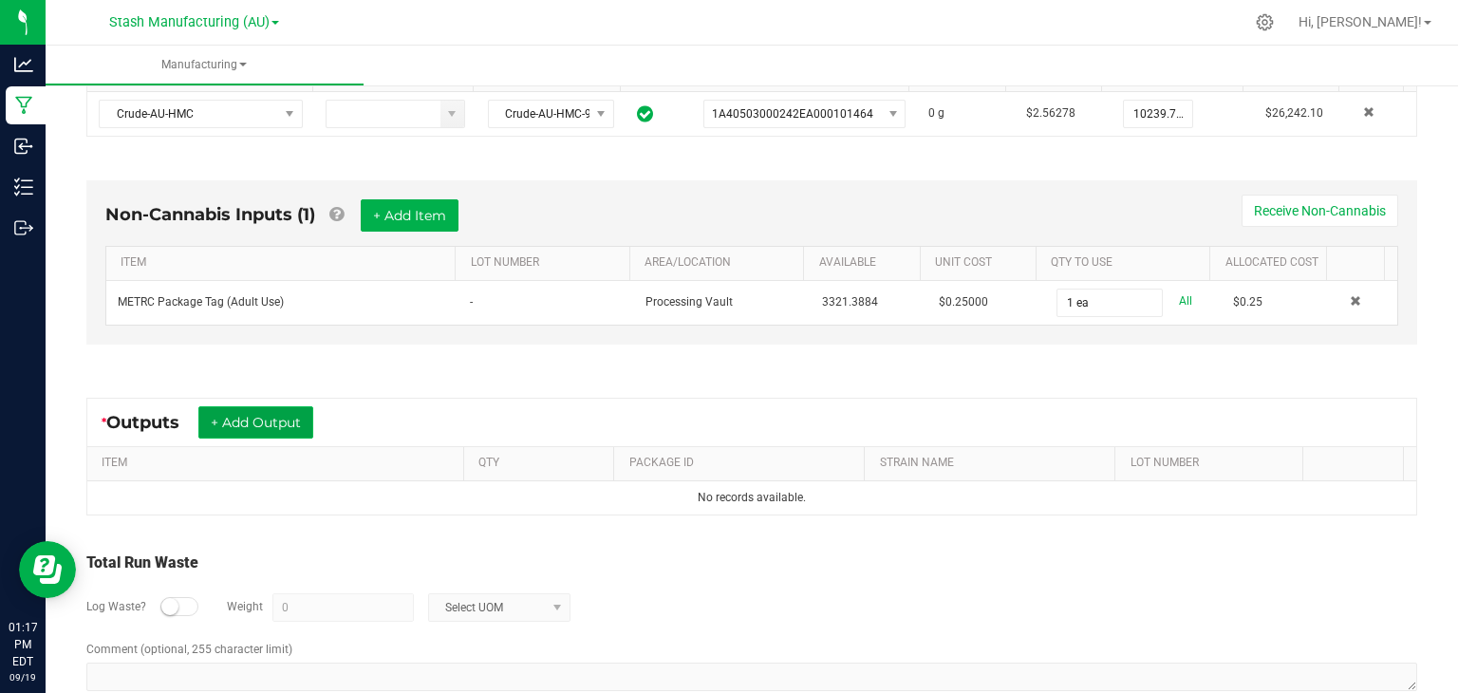
click at [220, 416] on button "+ Add Output" at bounding box center [255, 422] width 115 height 32
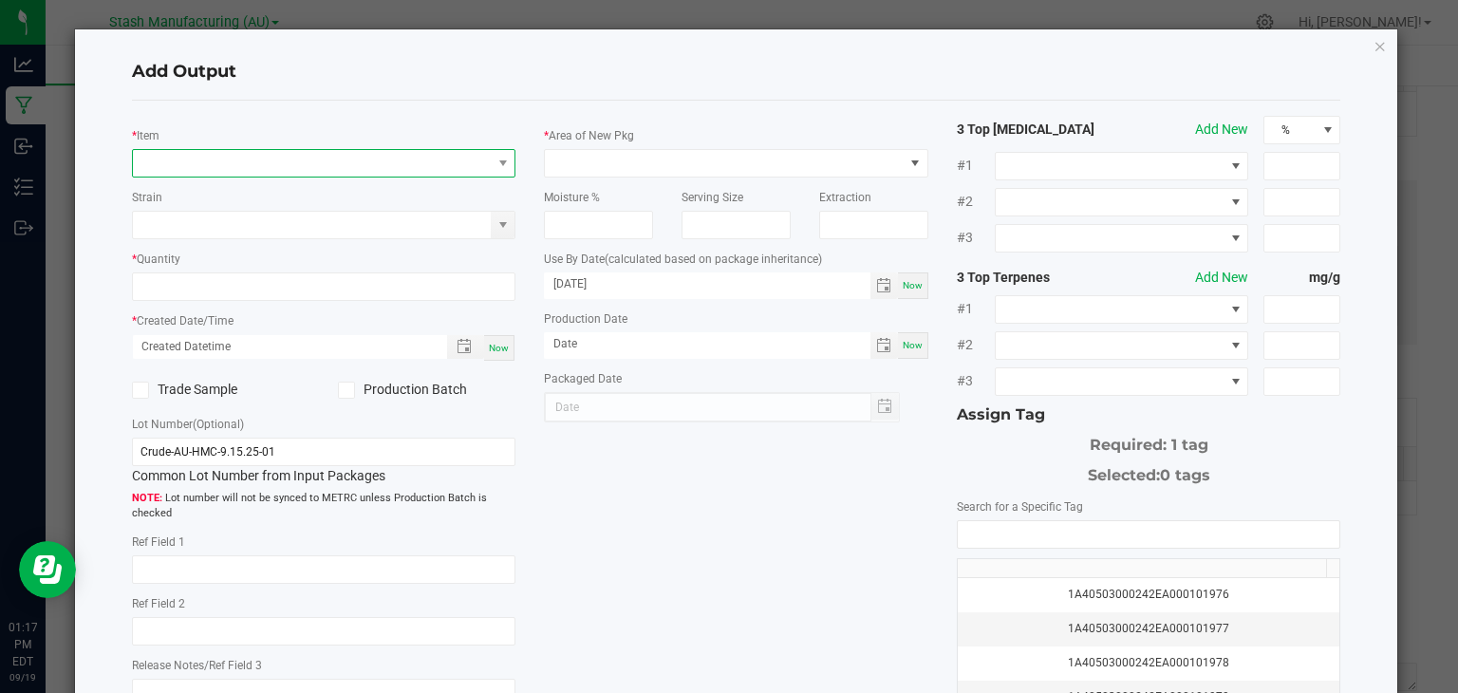
click at [306, 157] on span "NO DATA FOUND" at bounding box center [312, 163] width 359 height 27
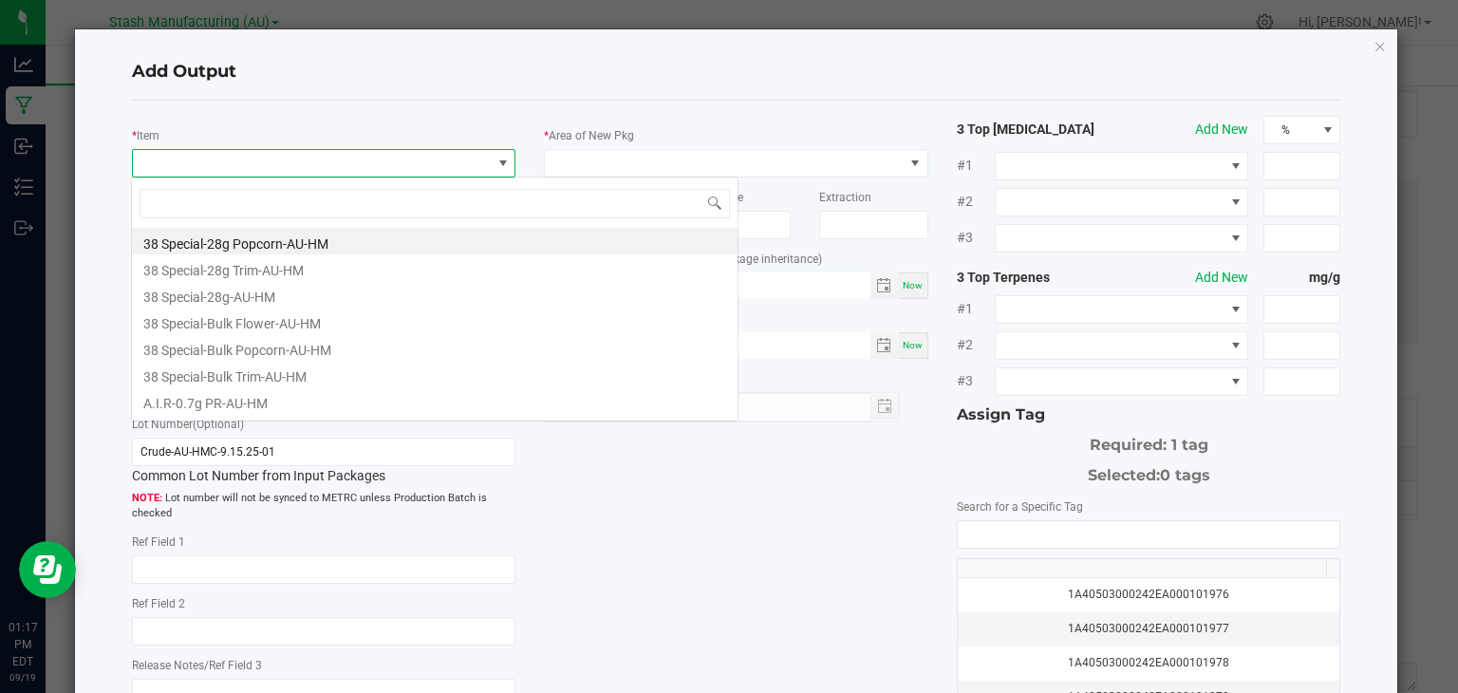
scroll to position [28, 380]
type input "concen"
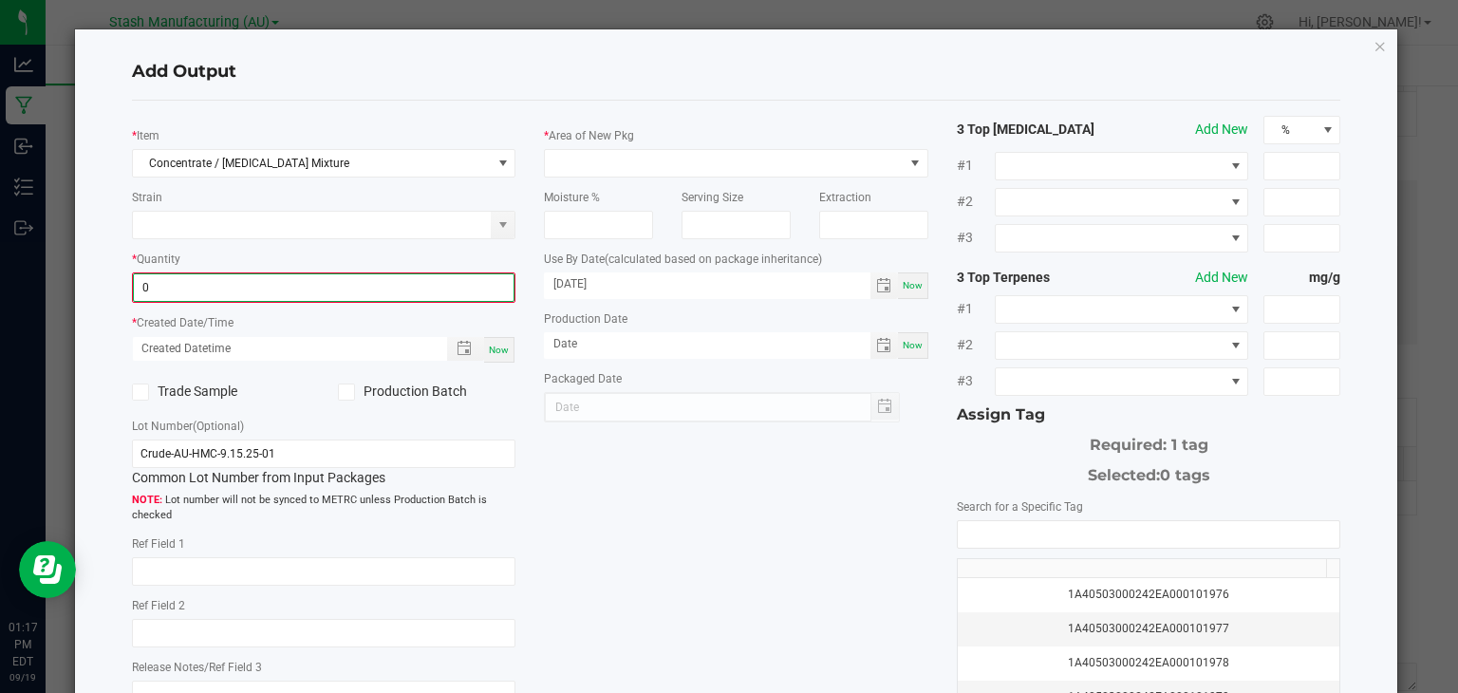
click at [258, 289] on input "0" at bounding box center [324, 287] width 381 height 27
type input "70239.7000 g"
click at [493, 354] on div "Now" at bounding box center [499, 348] width 30 height 26
type input "[DATE] 1:17 PM"
type input "[DATE]"
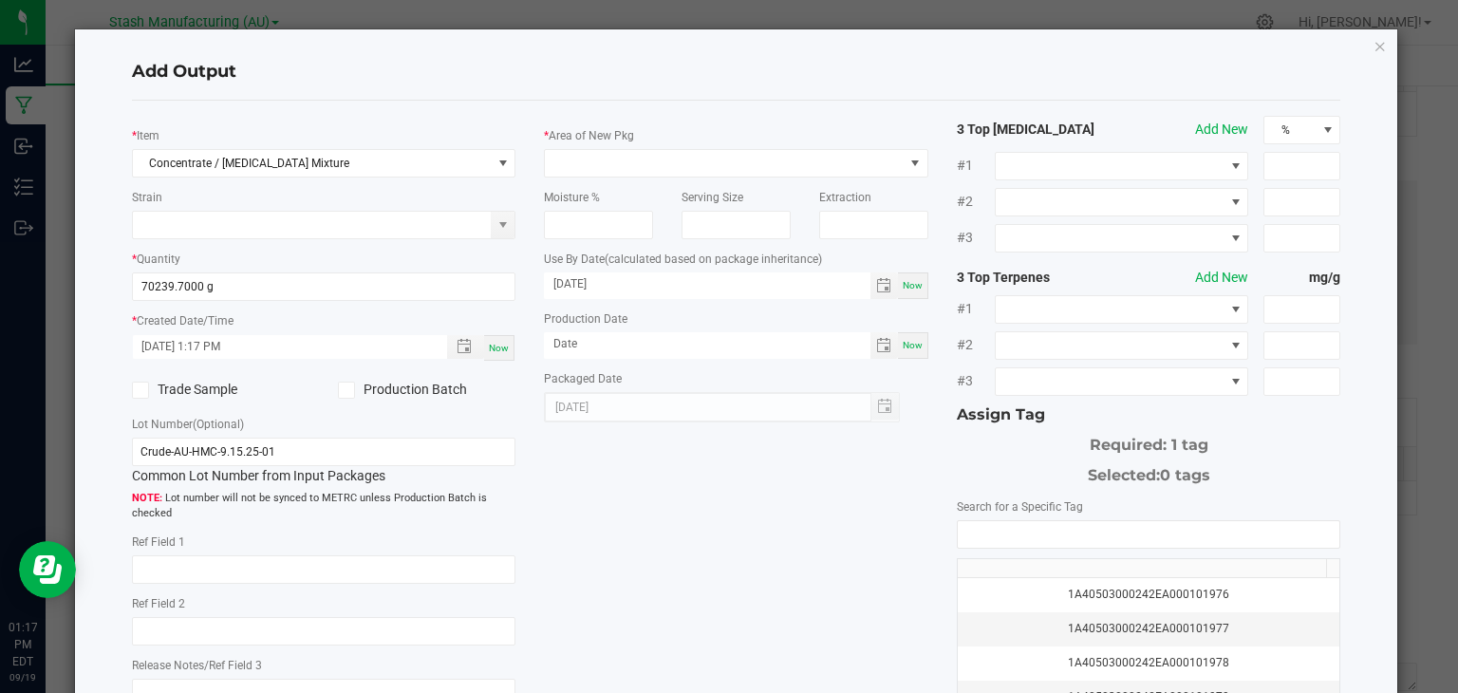
click at [340, 390] on icon at bounding box center [346, 390] width 12 height 0
click at [0, 0] on input "Production Batch" at bounding box center [0, 0] width 0 height 0
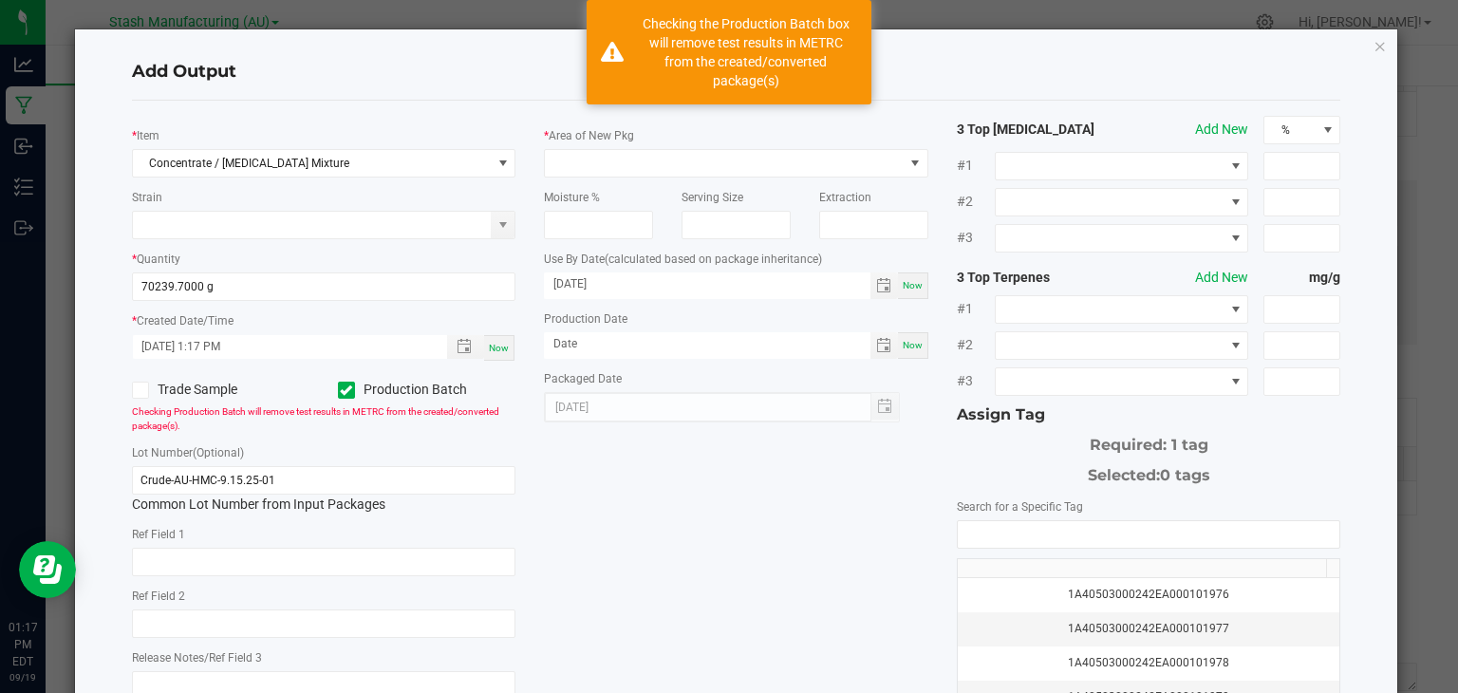
click at [340, 390] on icon at bounding box center [346, 390] width 12 height 0
click at [0, 0] on input "Production Batch" at bounding box center [0, 0] width 0 height 0
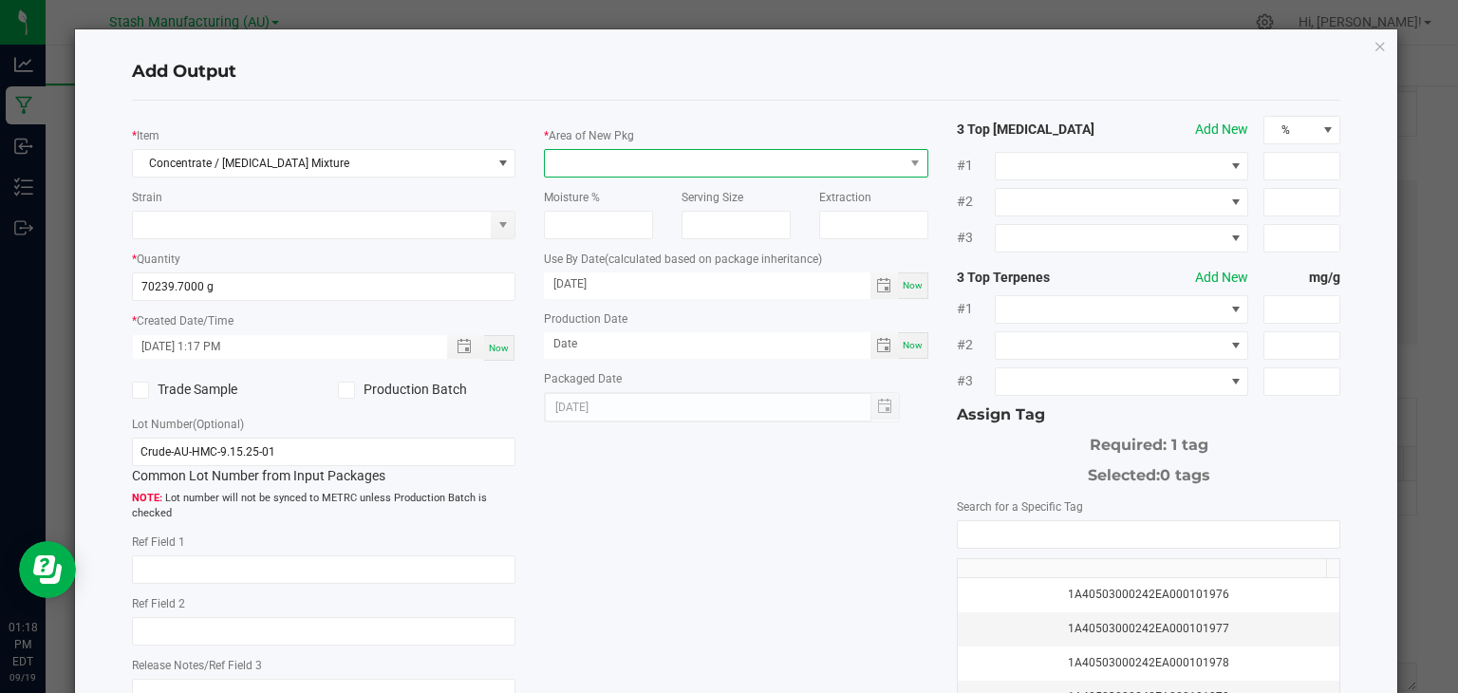
click at [695, 162] on span at bounding box center [724, 163] width 359 height 27
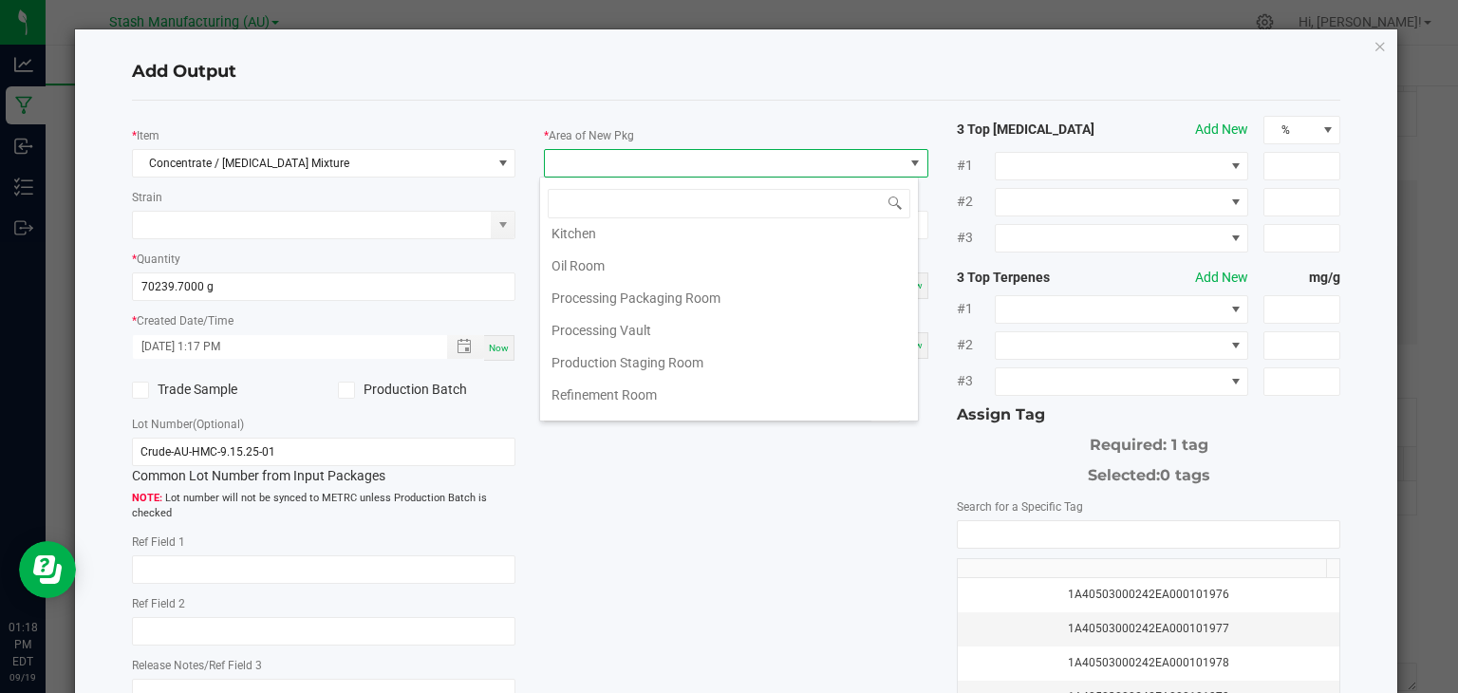
scroll to position [270, 0]
click at [643, 381] on li "Refinement Room" at bounding box center [729, 394] width 378 height 32
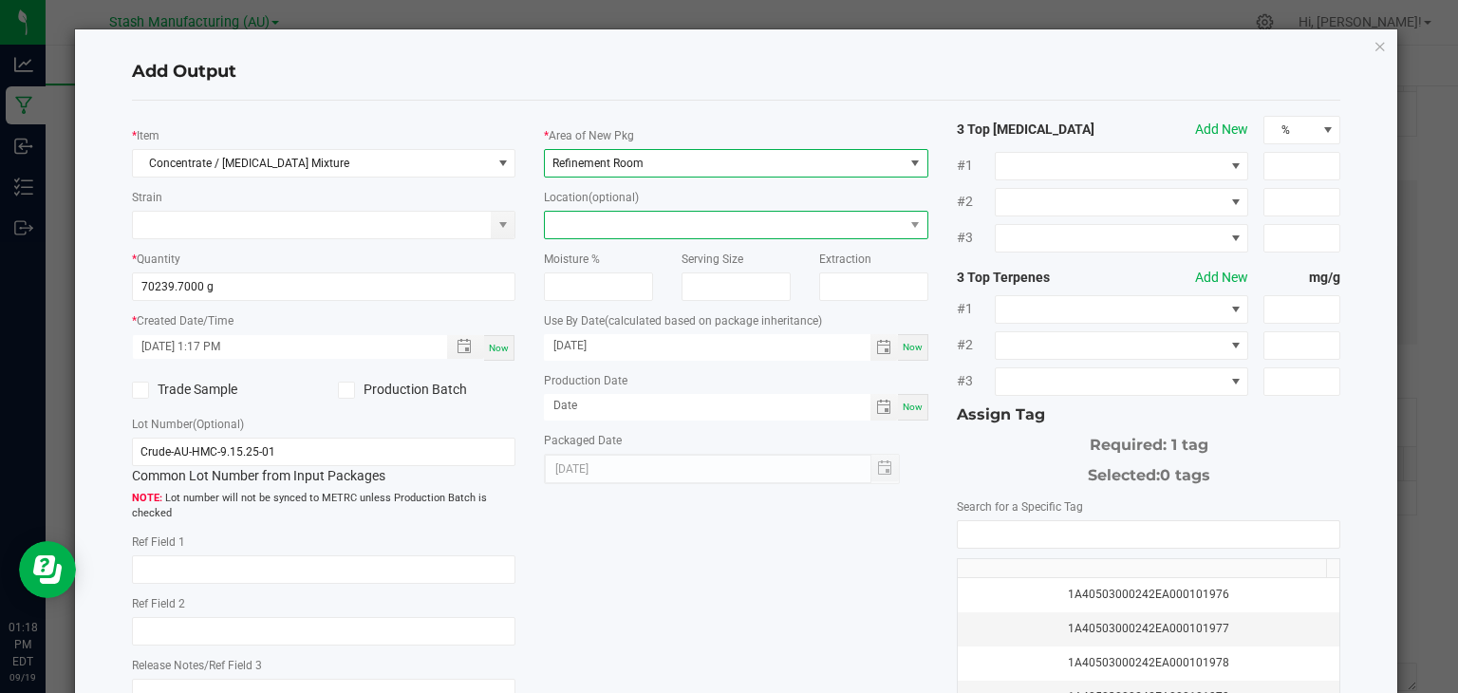
click at [639, 226] on span at bounding box center [724, 225] width 359 height 27
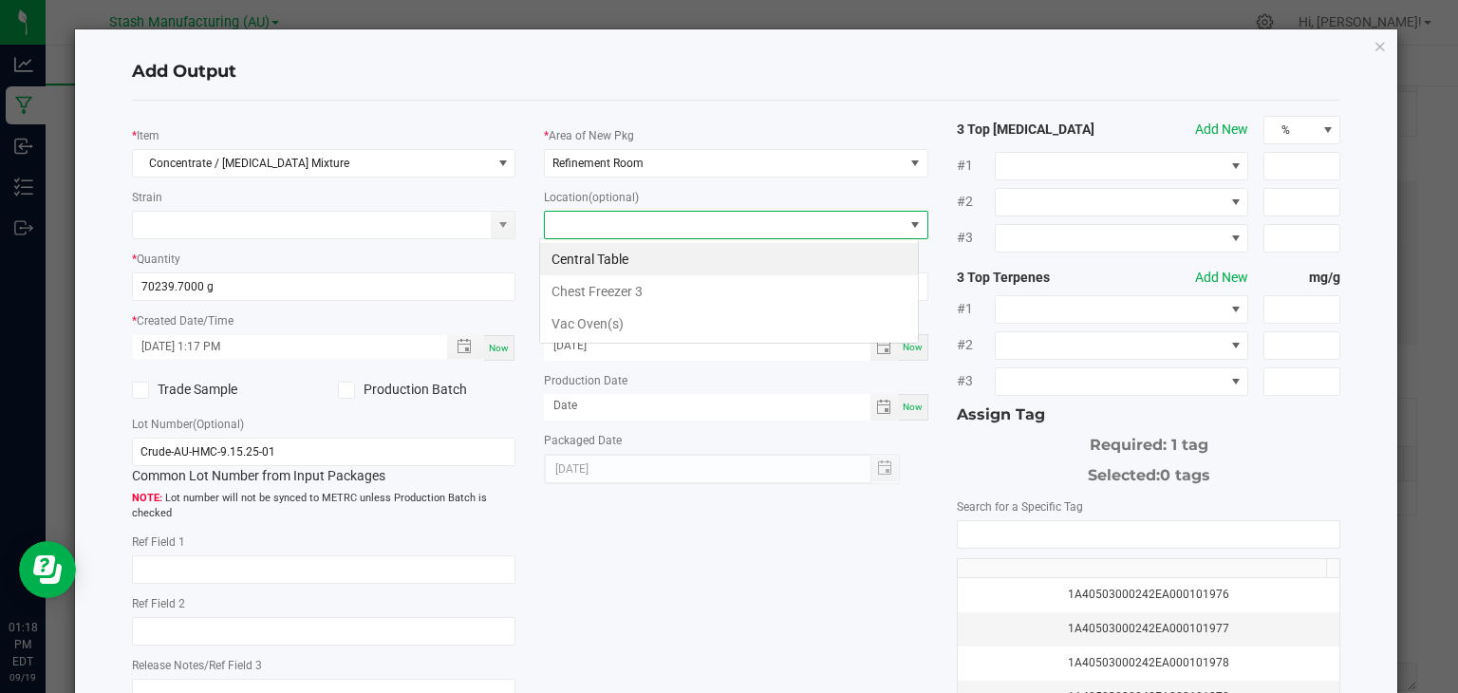
scroll to position [28, 380]
click at [607, 293] on li "Chest Freezer 3" at bounding box center [729, 291] width 378 height 32
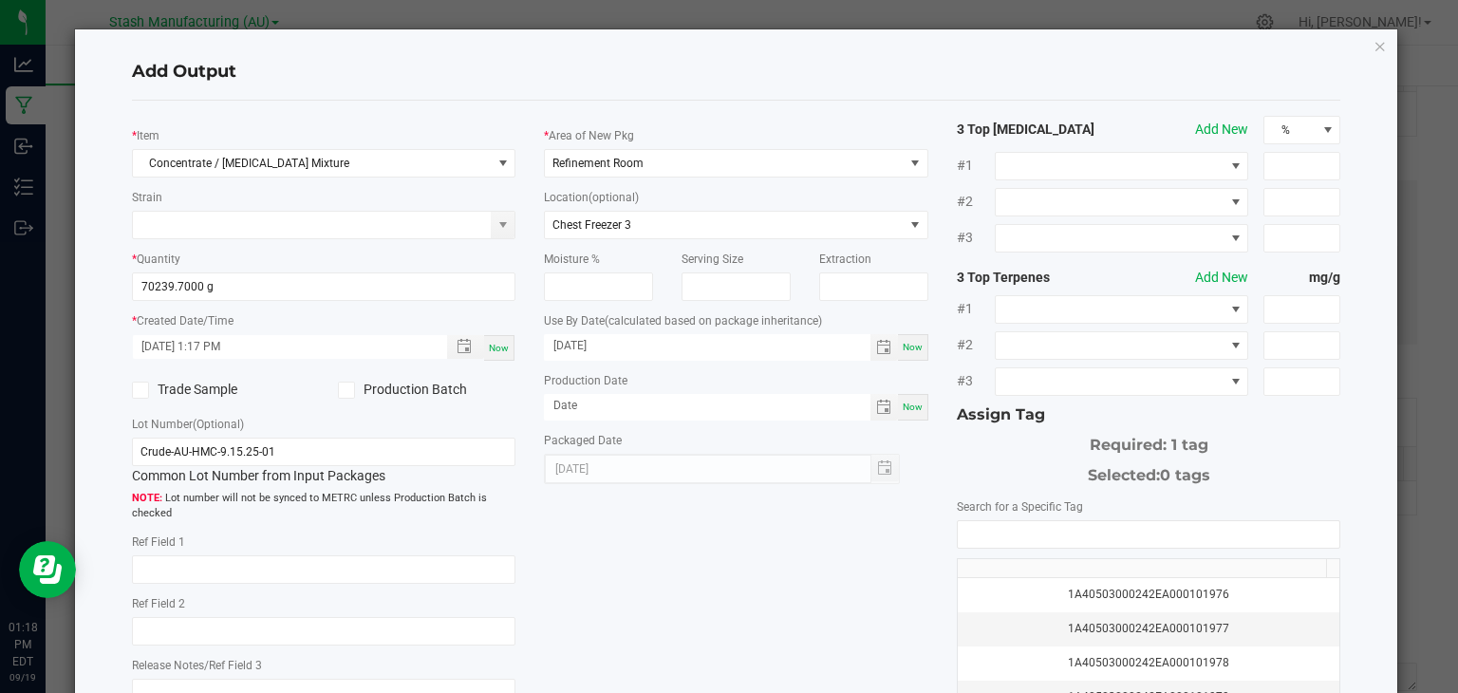
click at [915, 403] on div "Now" at bounding box center [913, 407] width 30 height 27
type input "[DATE]"
click at [903, 346] on span "Now" at bounding box center [913, 347] width 20 height 10
click at [731, 347] on input "[DATE]" at bounding box center [707, 346] width 326 height 24
type input "[DATE]"
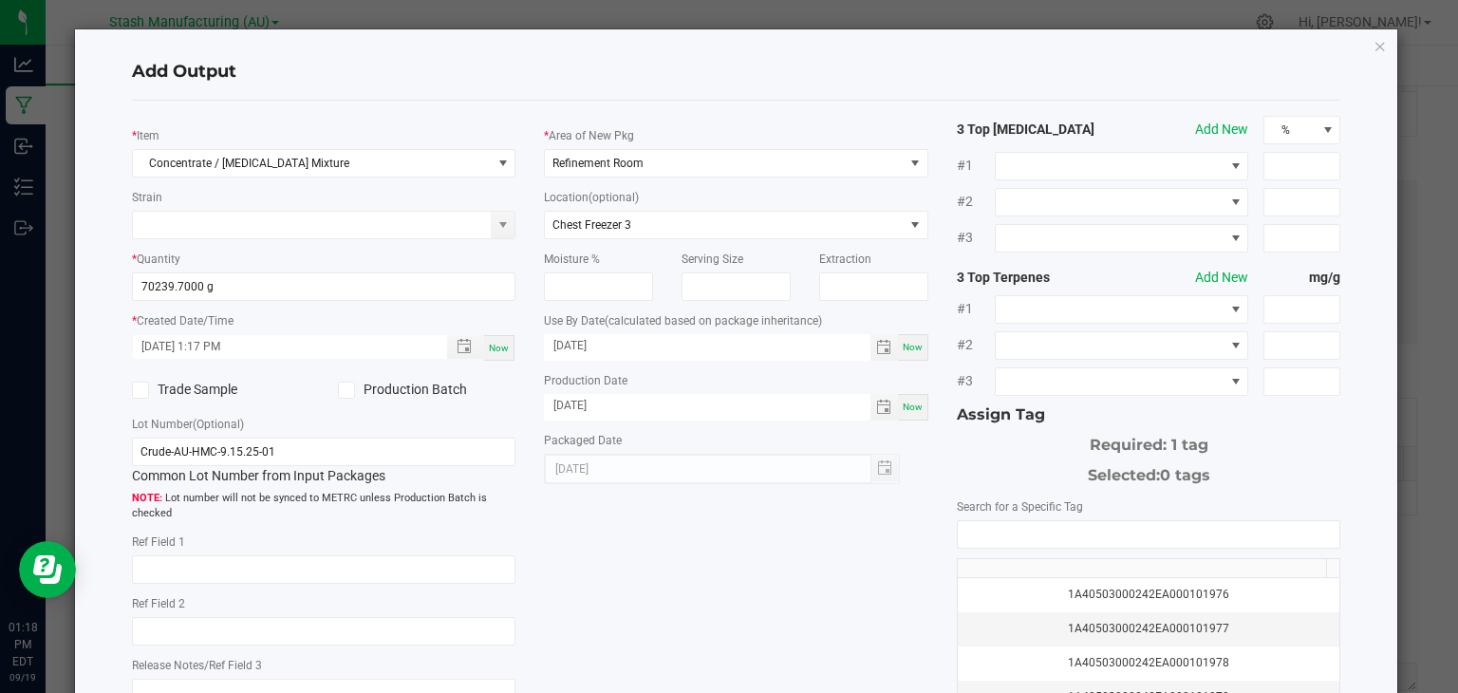
click at [744, 542] on div "* Item Concentrate / [MEDICAL_DATA] Mixture Strain * Quantity 70239.7000 g * Cr…" at bounding box center [737, 456] width 1238 height 680
click at [996, 536] on input "NO DATA FOUND" at bounding box center [1149, 534] width 382 height 27
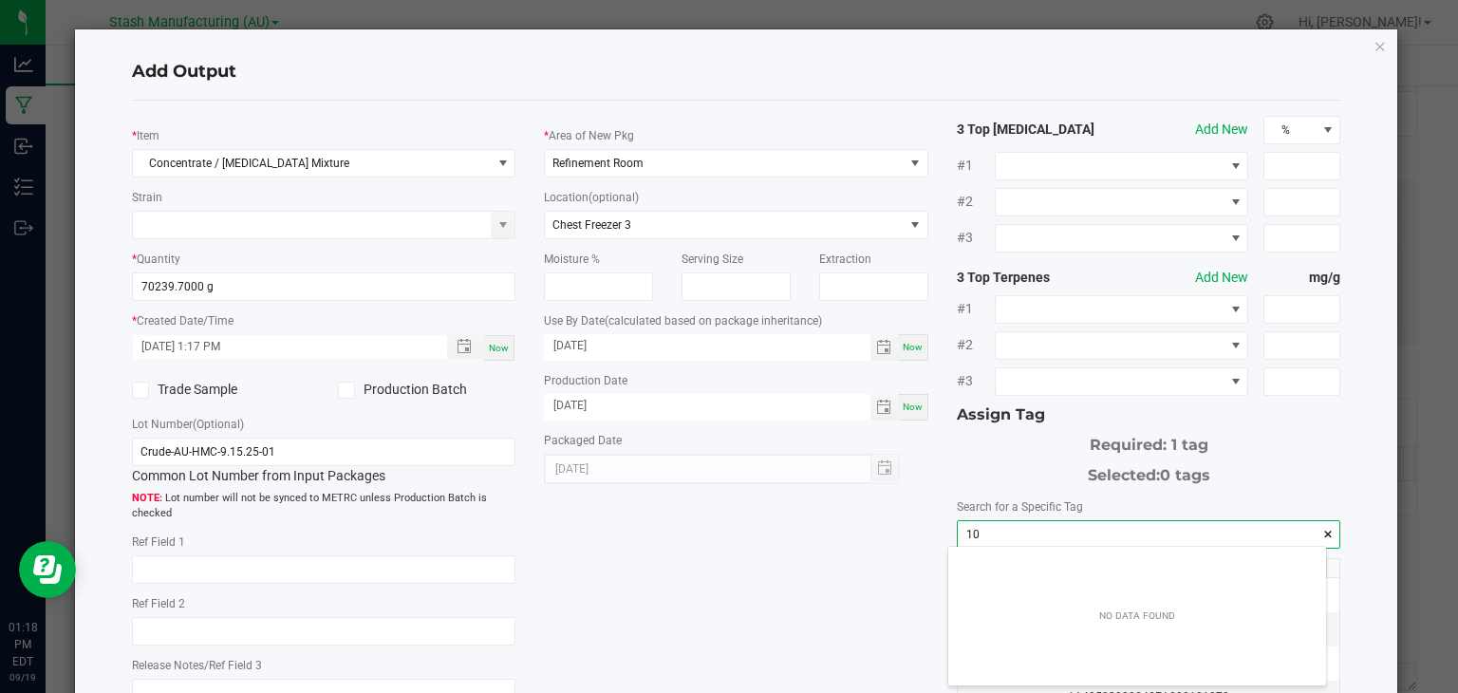
scroll to position [27, 379]
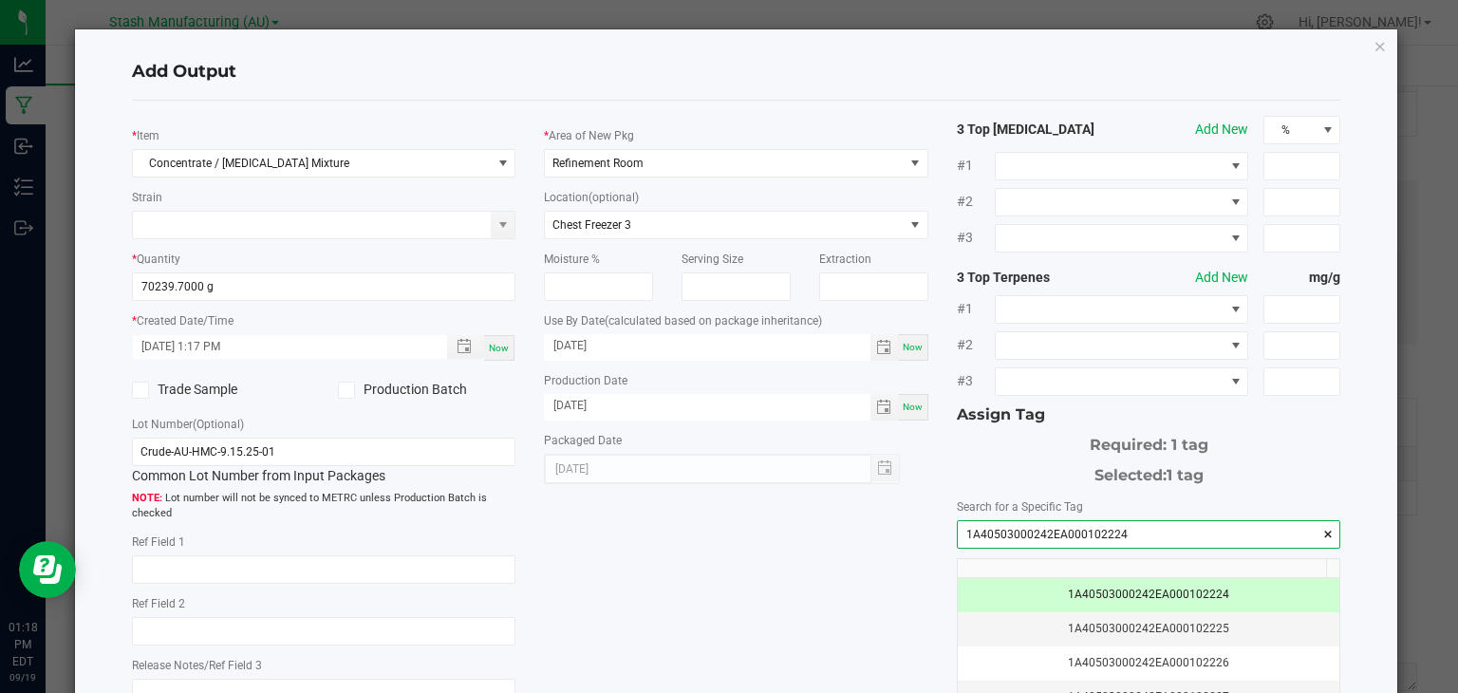
type input "1A40503000242EA000102224"
click at [787, 600] on div "* Item Concentrate / [MEDICAL_DATA] Mixture Strain * Quantity 70239.7000 g * Cr…" at bounding box center [737, 456] width 1238 height 680
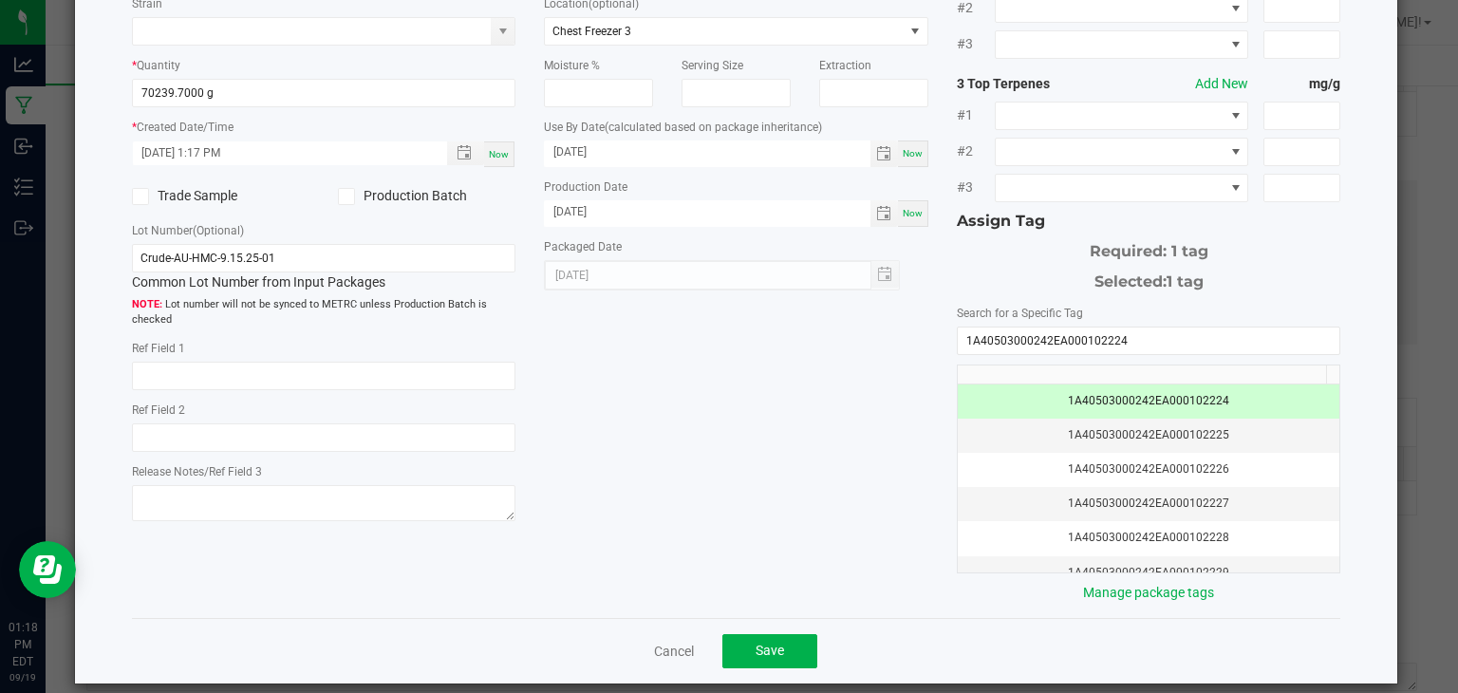
scroll to position [210, 0]
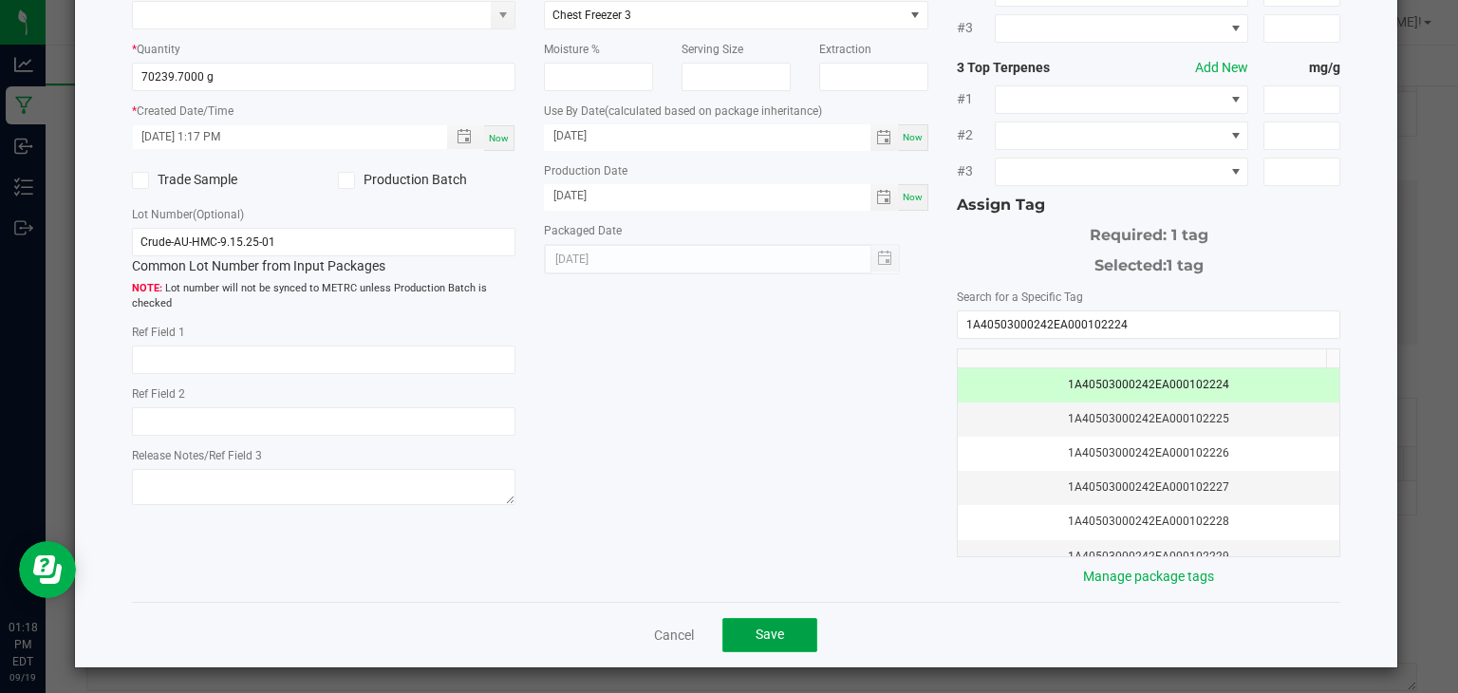
click at [764, 618] on button "Save" at bounding box center [769, 635] width 95 height 34
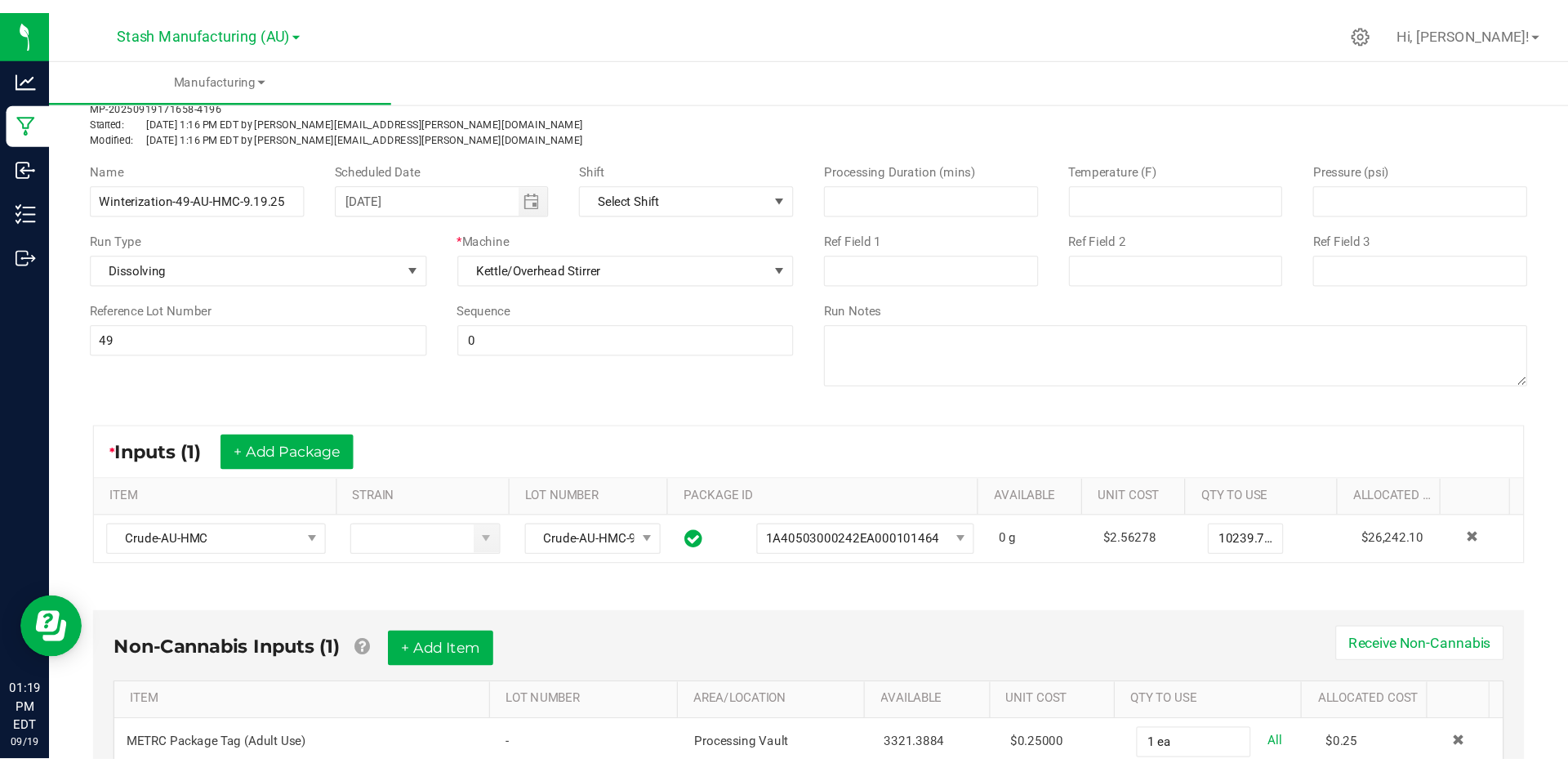
scroll to position [0, 0]
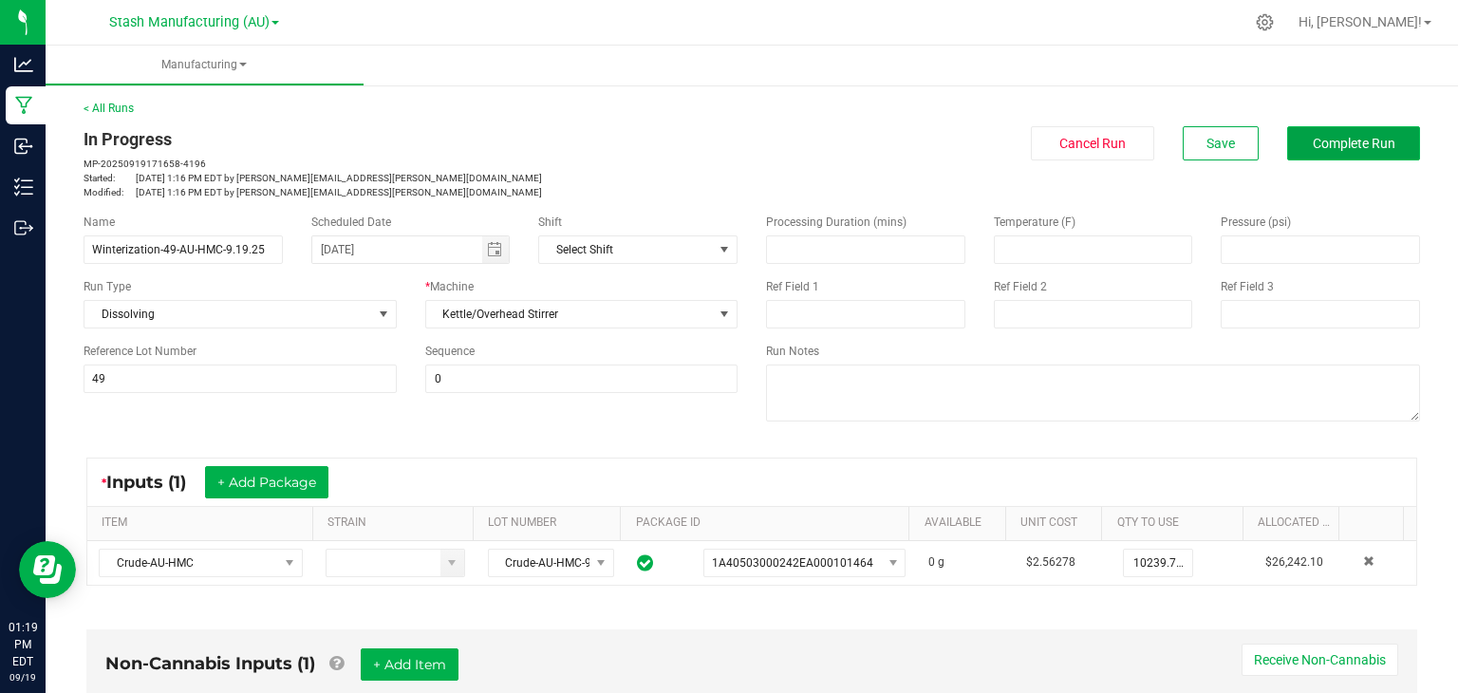
click at [1355, 149] on span "Complete Run" at bounding box center [1354, 143] width 83 height 15
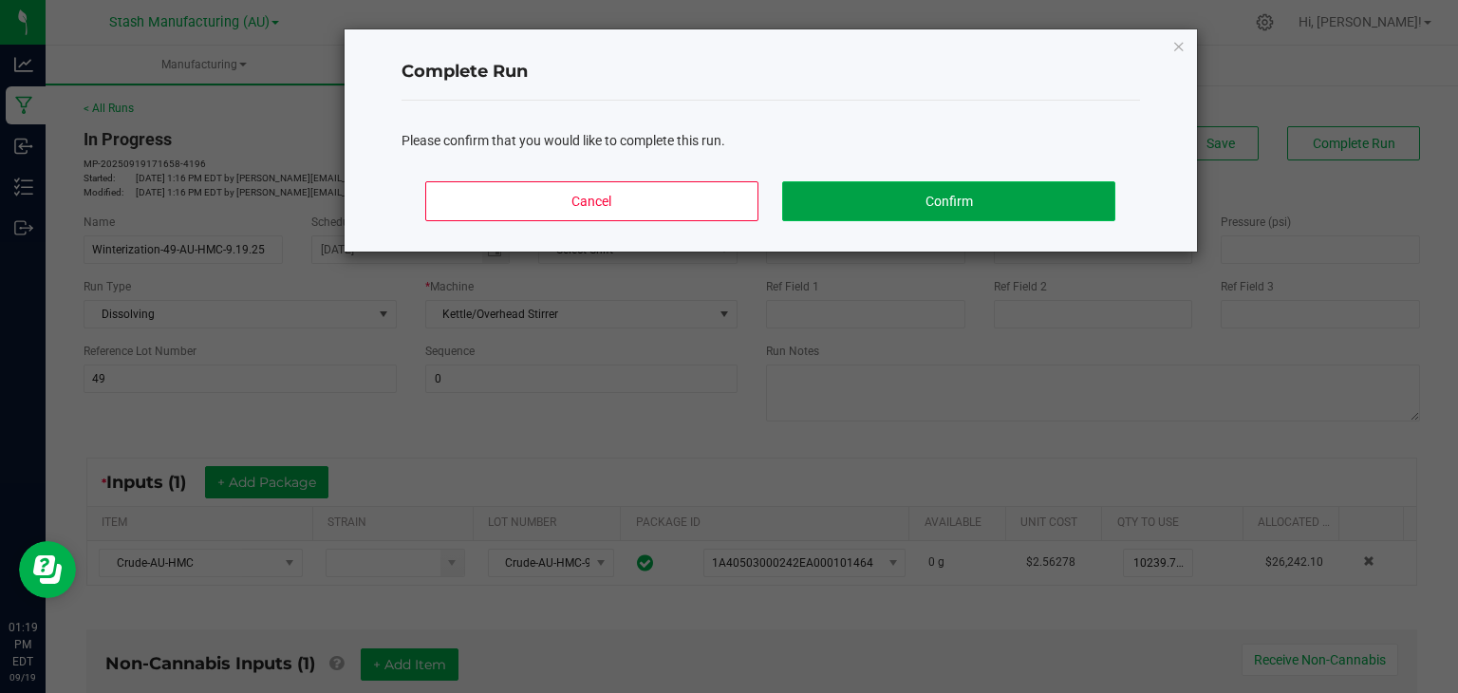
click at [957, 191] on button "Confirm" at bounding box center [948, 201] width 332 height 40
